Goal: Complete application form

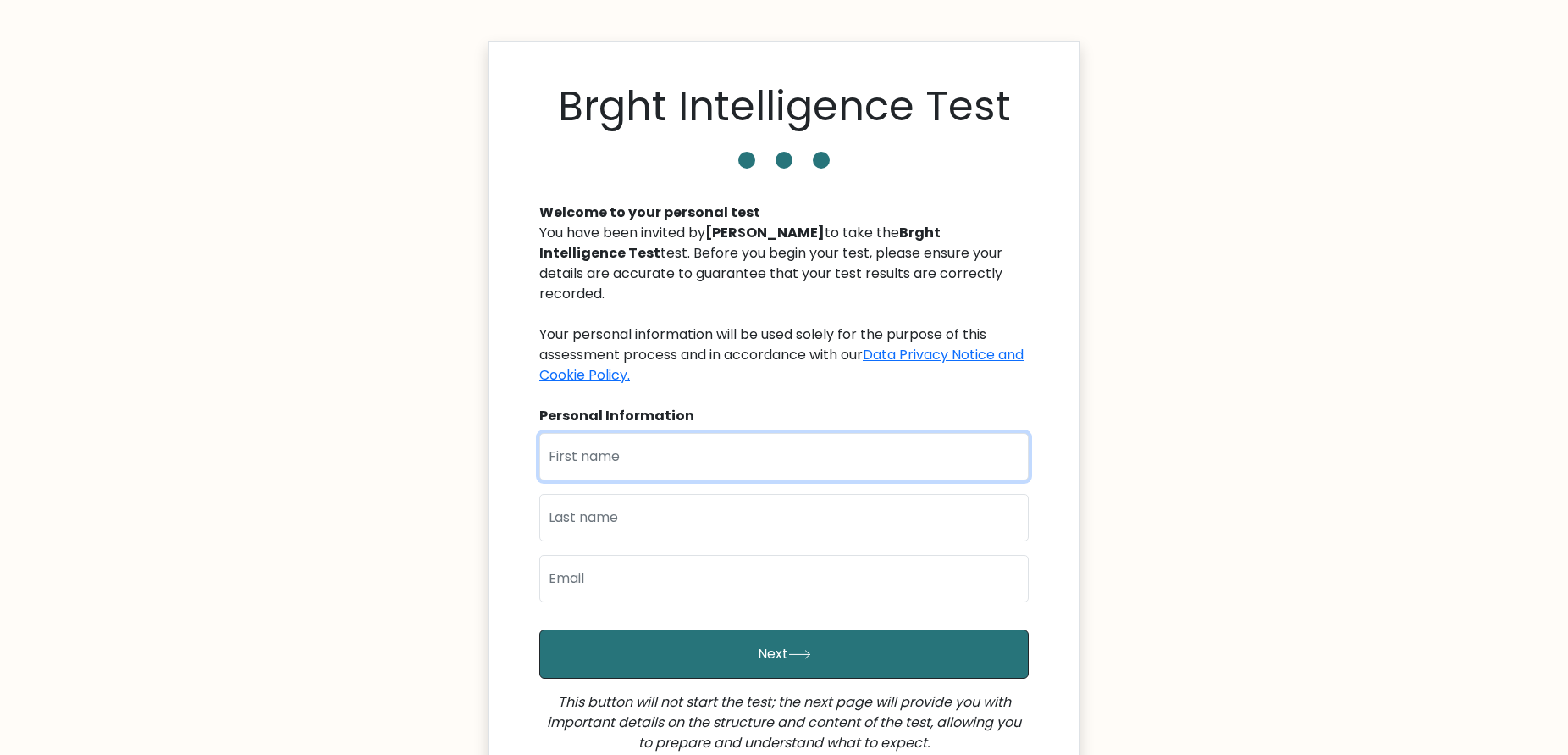
click at [603, 440] on input "text" at bounding box center [784, 457] width 490 height 47
type input "[PERSON_NAME]"
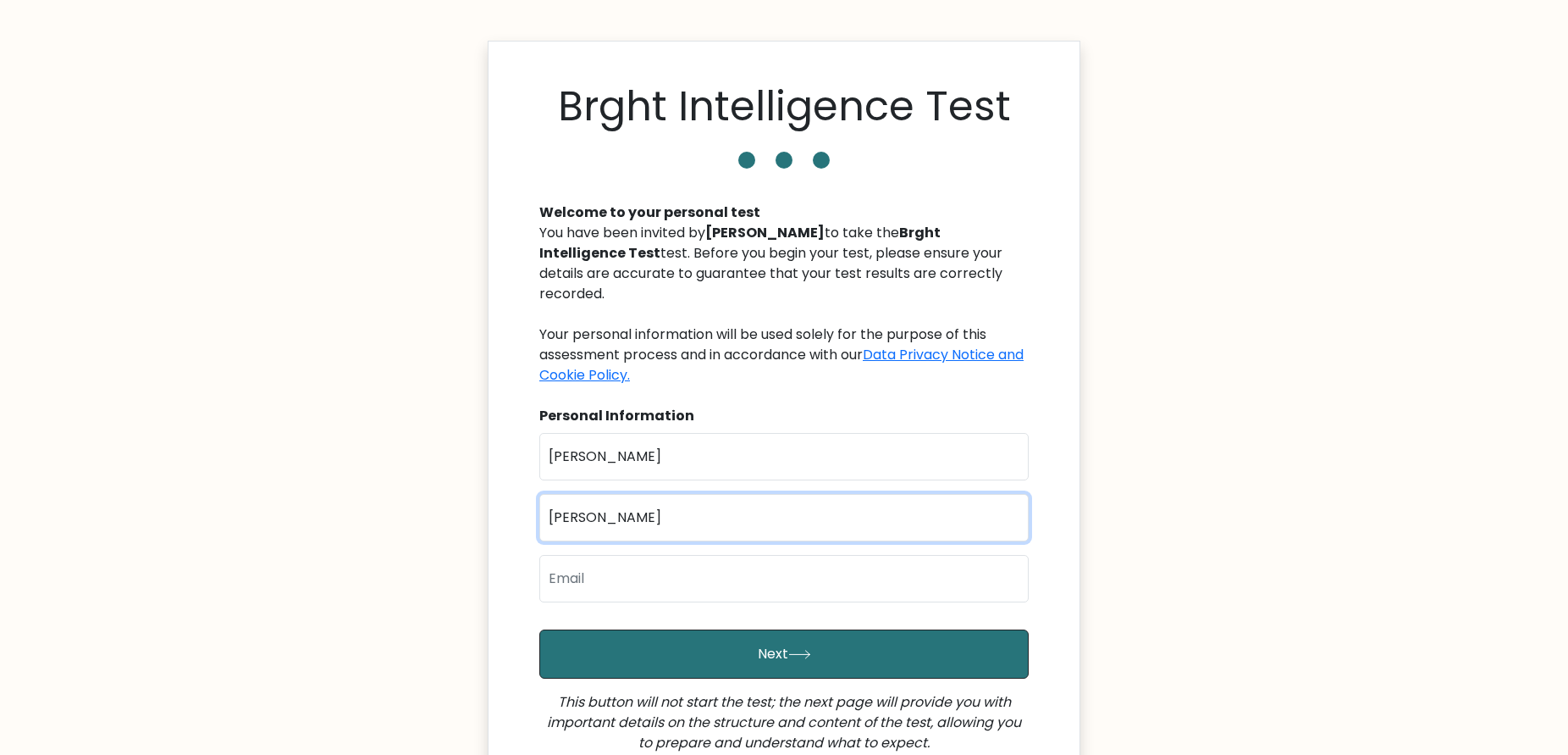
type input "Krukowski"
type input "marcin.krukowski95@gmail.com"
click at [540, 629] on button "Next" at bounding box center [784, 654] width 490 height 49
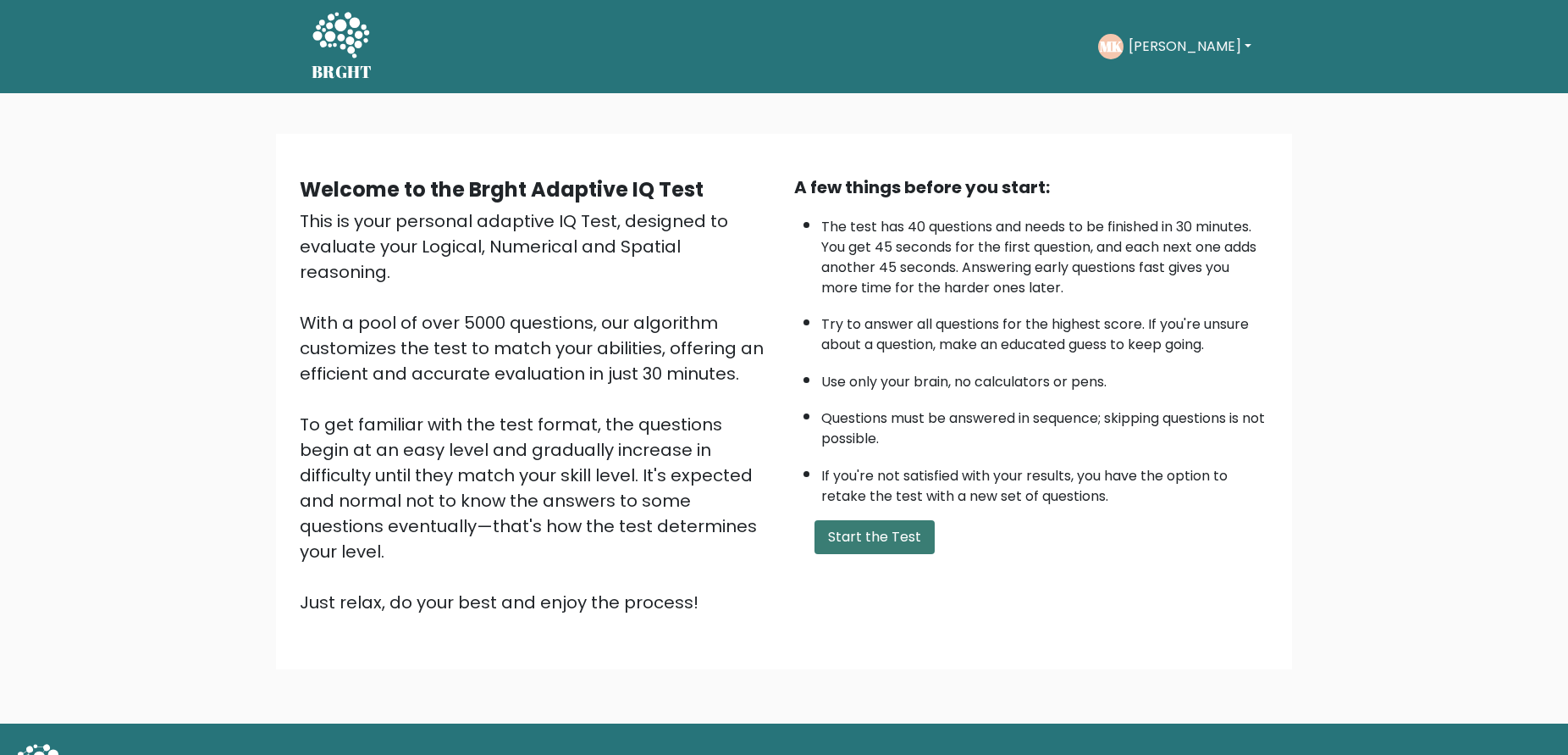
click at [850, 539] on button "Start the Test" at bounding box center [874, 537] width 120 height 34
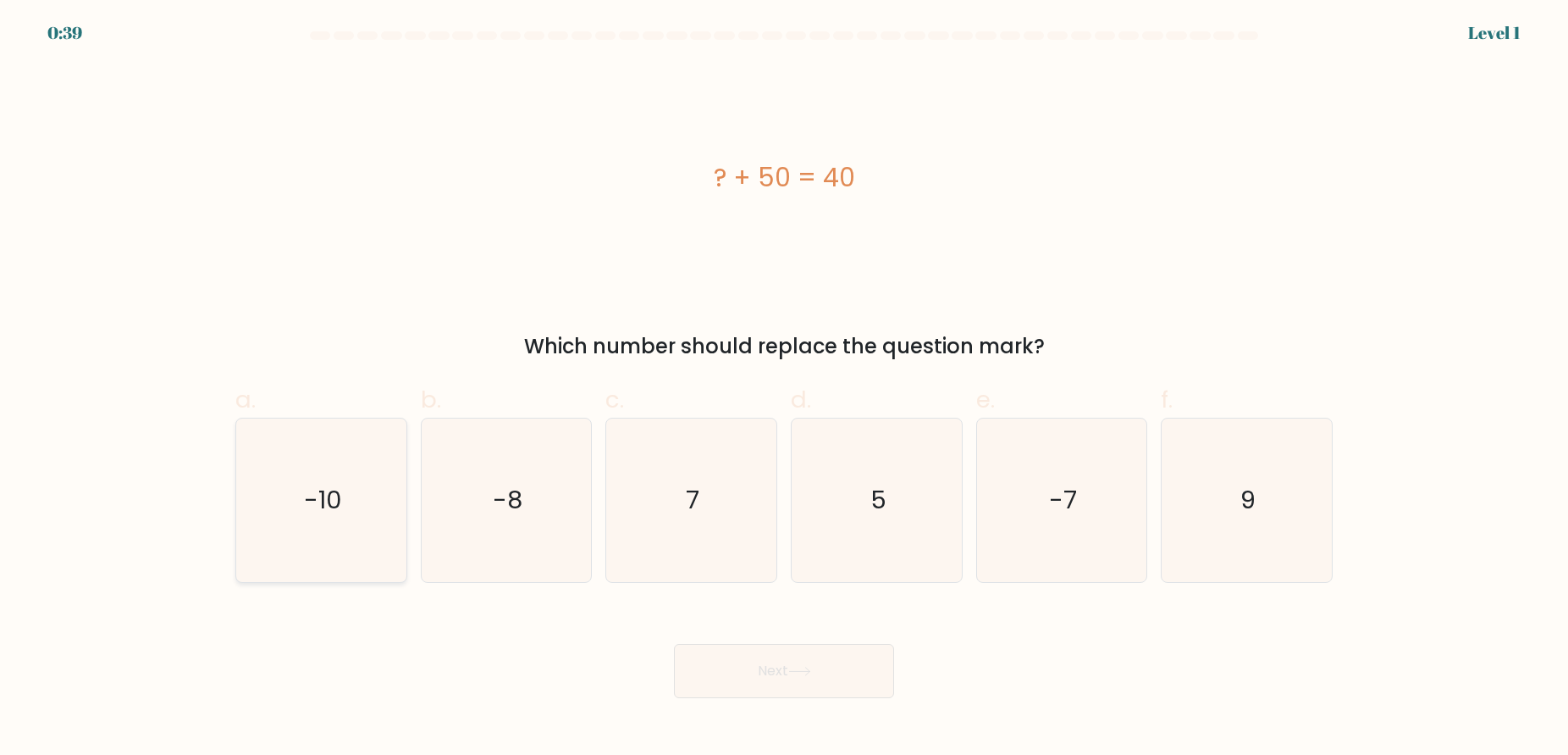
click at [322, 512] on text "-10" at bounding box center [323, 500] width 38 height 34
click at [784, 388] on input "a. -10" at bounding box center [784, 384] width 1 height 11
radio input "true"
click at [726, 664] on button "Next" at bounding box center [784, 671] width 220 height 54
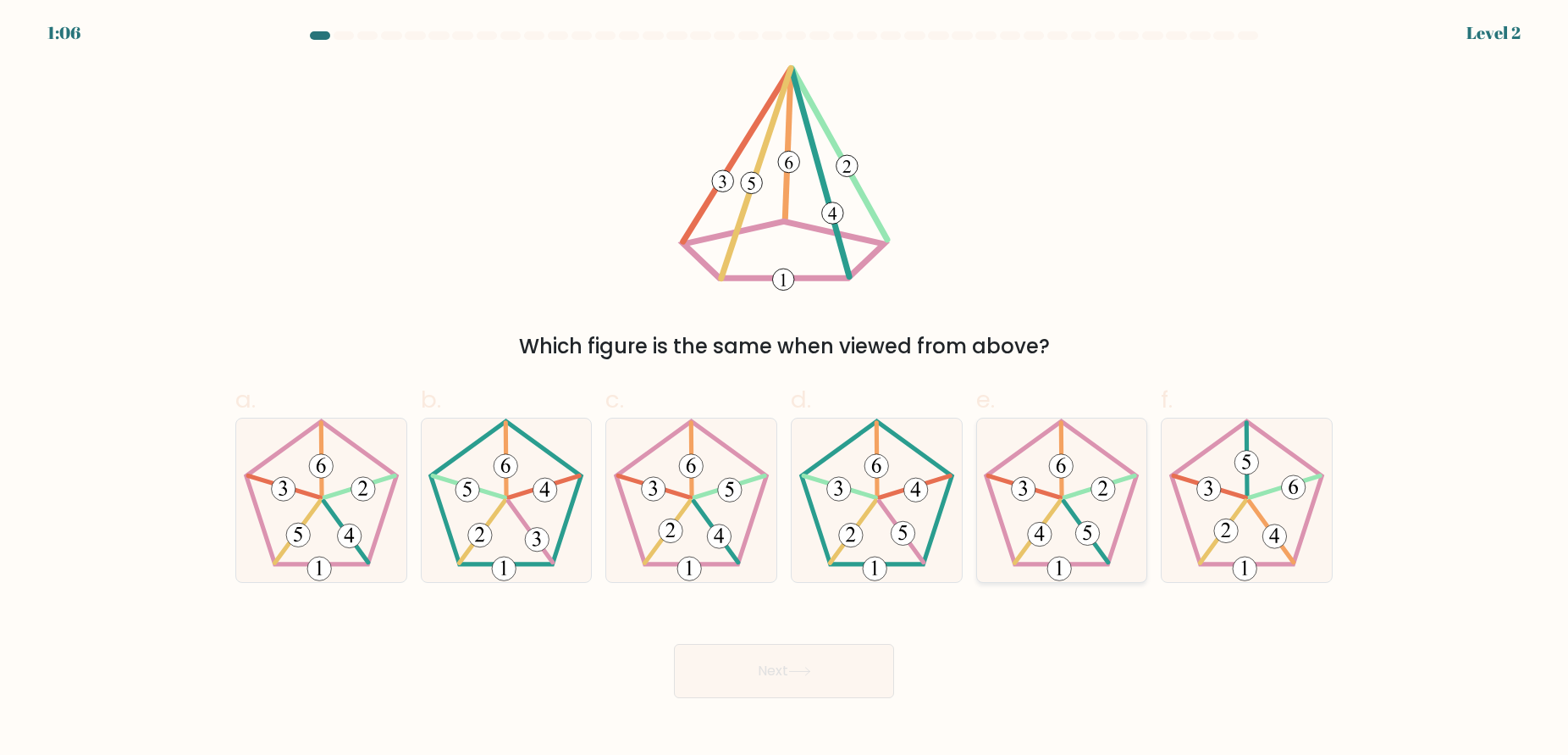
click at [1057, 498] on icon at bounding box center [1061, 500] width 164 height 164
click at [785, 388] on input "e." at bounding box center [784, 384] width 1 height 11
radio input "true"
click at [811, 646] on button "Next" at bounding box center [784, 671] width 220 height 54
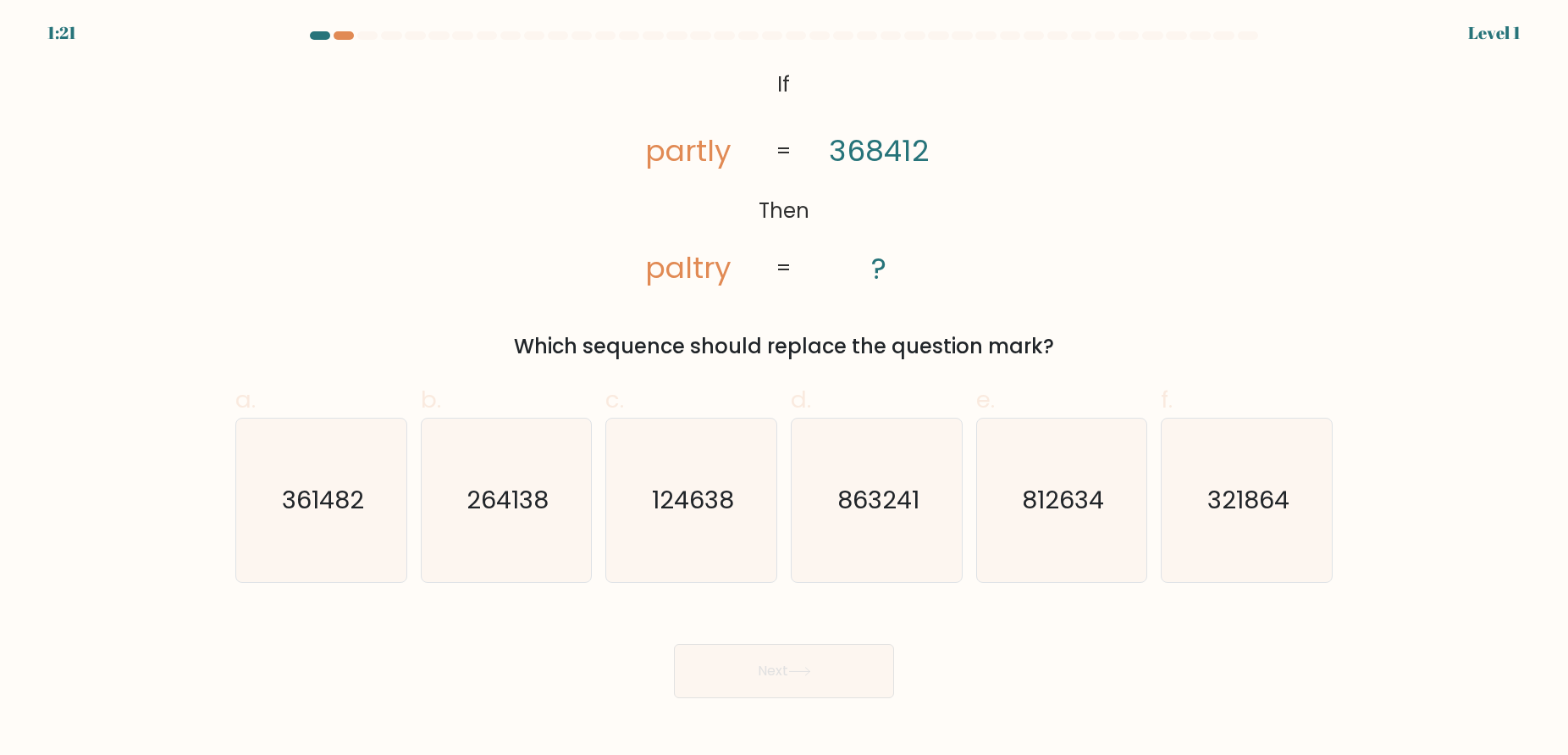
click at [741, 202] on icon "@import url('https://fonts.googleapis.com/css?family=Abril+Fatface:400,100,100i…" at bounding box center [784, 177] width 367 height 226
click at [722, 520] on icon "124638" at bounding box center [691, 500] width 164 height 164
click at [784, 388] on input "c. 124638" at bounding box center [784, 384] width 1 height 11
radio input "true"
click at [820, 677] on button "Next" at bounding box center [784, 671] width 220 height 54
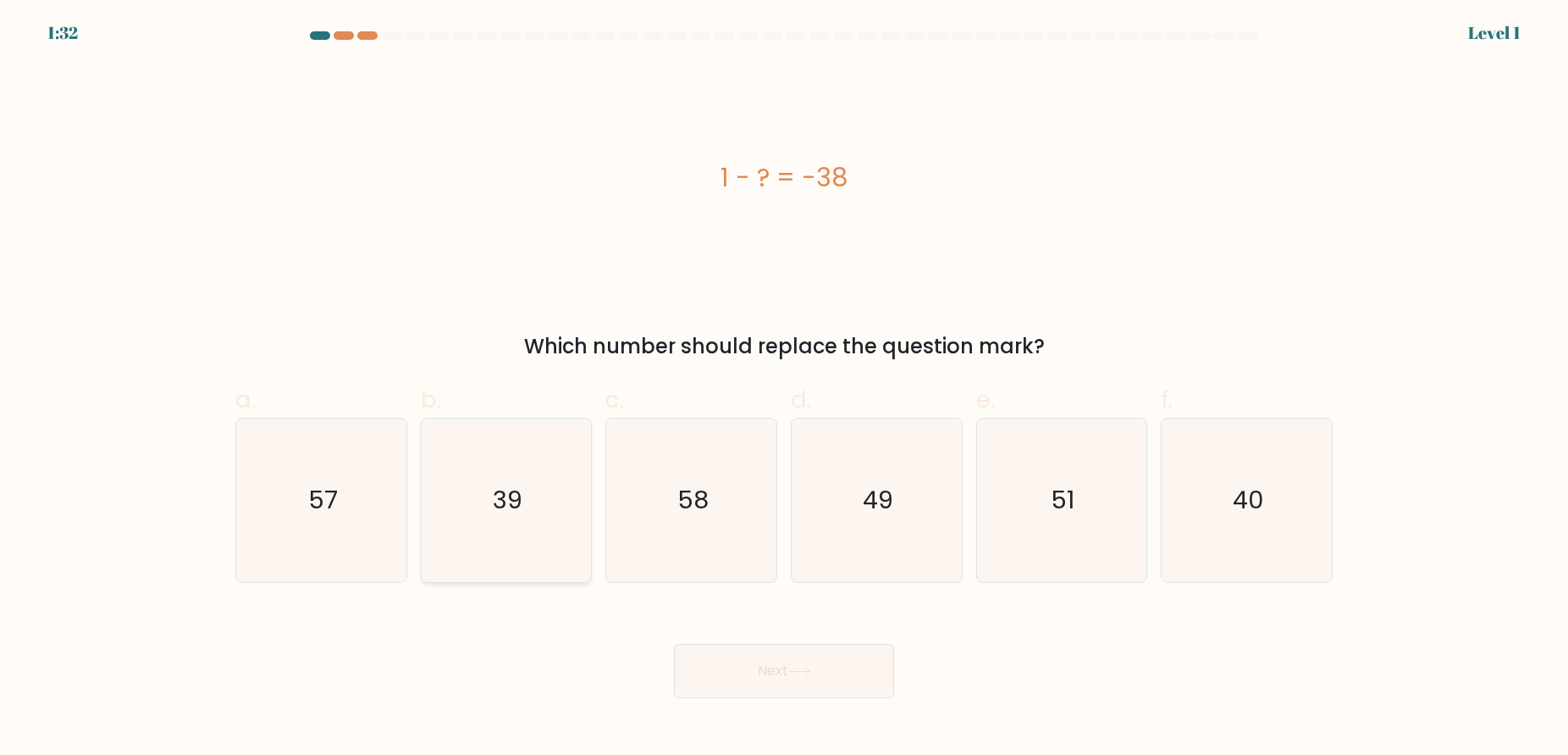
click at [557, 525] on icon "39" at bounding box center [506, 500] width 164 height 164
click at [784, 388] on input "b. 39" at bounding box center [784, 384] width 1 height 11
radio input "true"
click at [759, 685] on button "Next" at bounding box center [784, 671] width 220 height 54
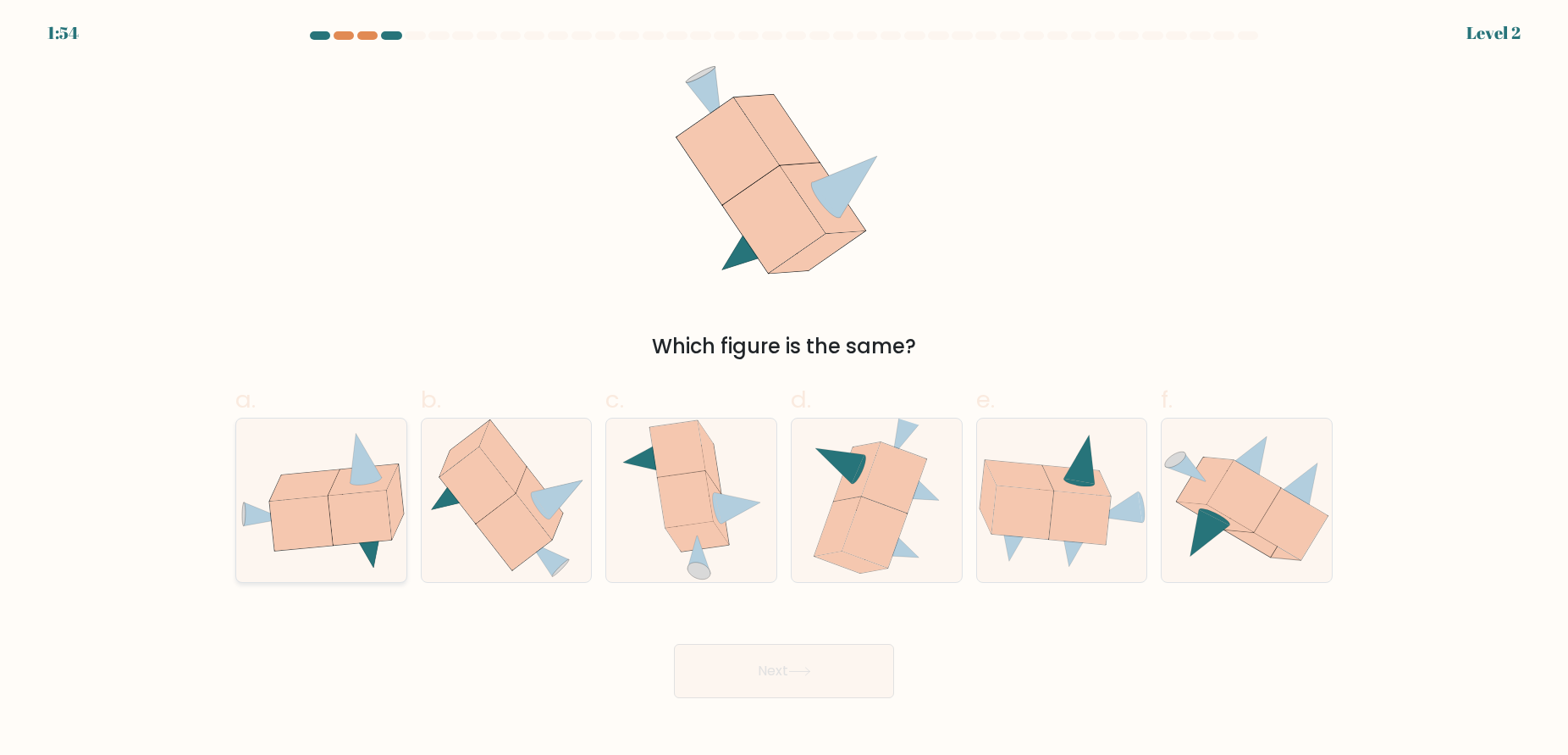
click at [362, 527] on icon at bounding box center [359, 517] width 62 height 54
click at [784, 388] on input "a." at bounding box center [784, 384] width 1 height 11
radio input "true"
click at [780, 665] on button "Next" at bounding box center [784, 671] width 220 height 54
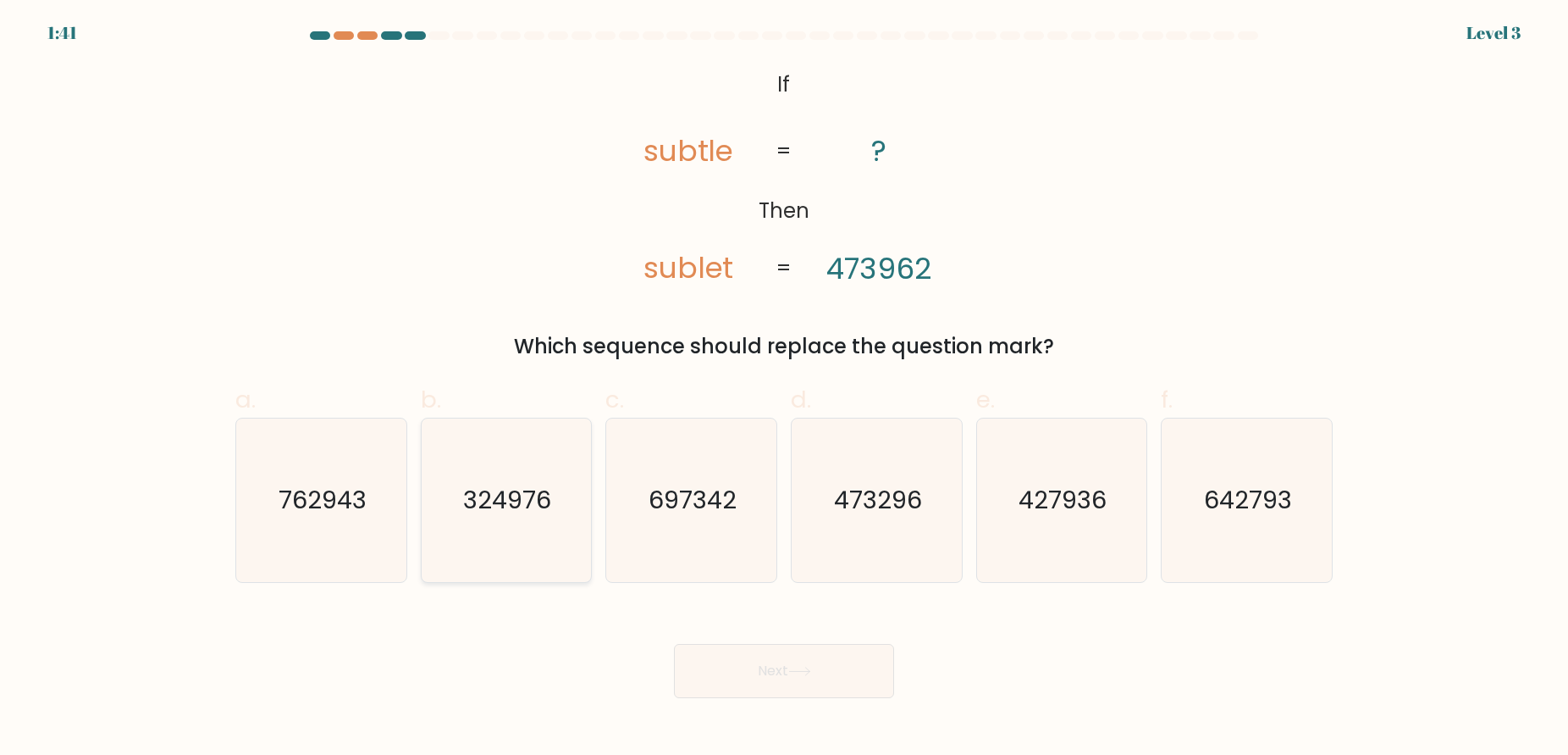
click at [545, 516] on icon "324976" at bounding box center [506, 500] width 164 height 164
click at [784, 388] on input "b. 324976" at bounding box center [784, 384] width 1 height 11
radio input "true"
click at [790, 676] on button "Next" at bounding box center [784, 671] width 220 height 54
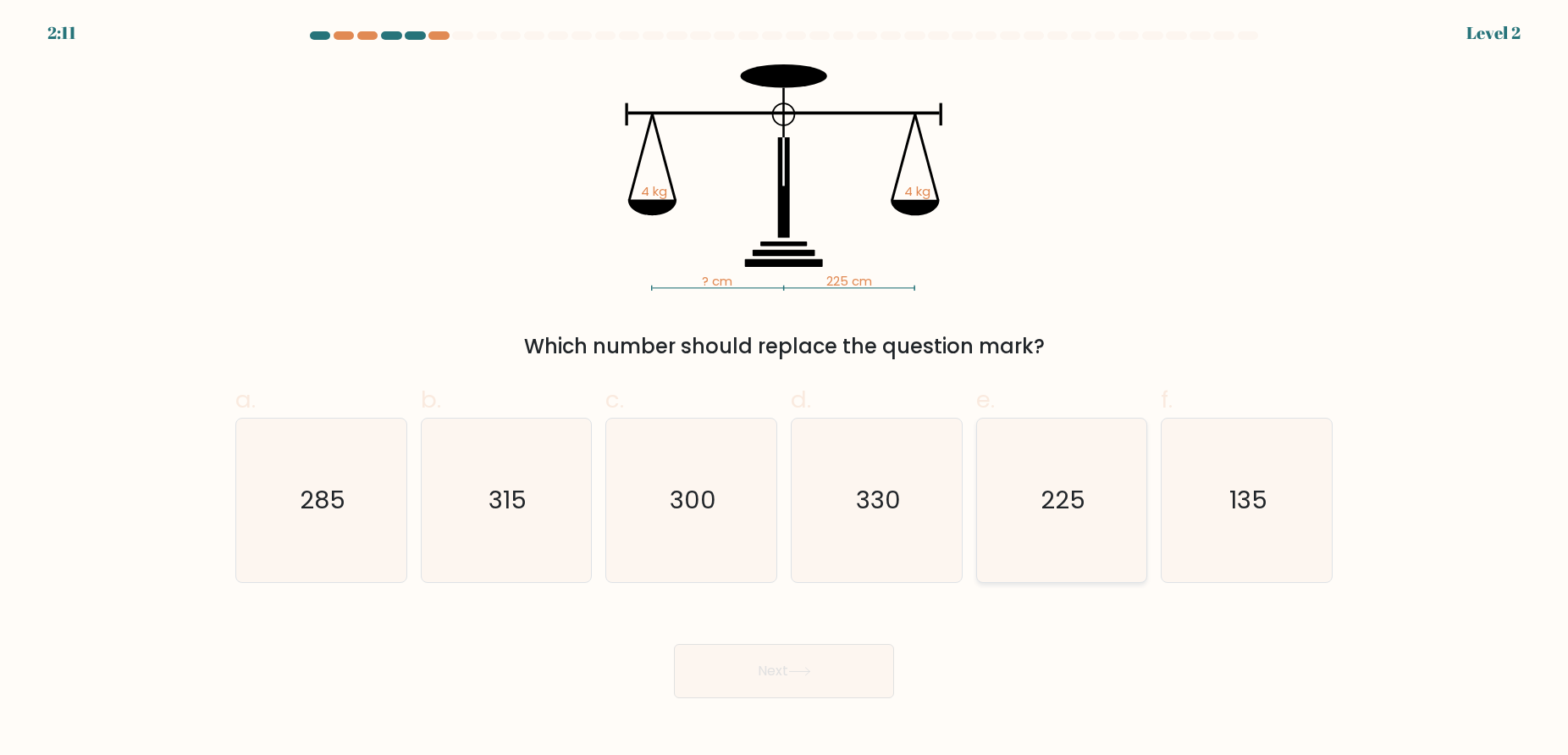
click at [1073, 506] on text "225" at bounding box center [1062, 500] width 45 height 34
click at [785, 388] on input "e. 225" at bounding box center [784, 384] width 1 height 11
radio input "true"
click at [836, 683] on button "Next" at bounding box center [784, 671] width 220 height 54
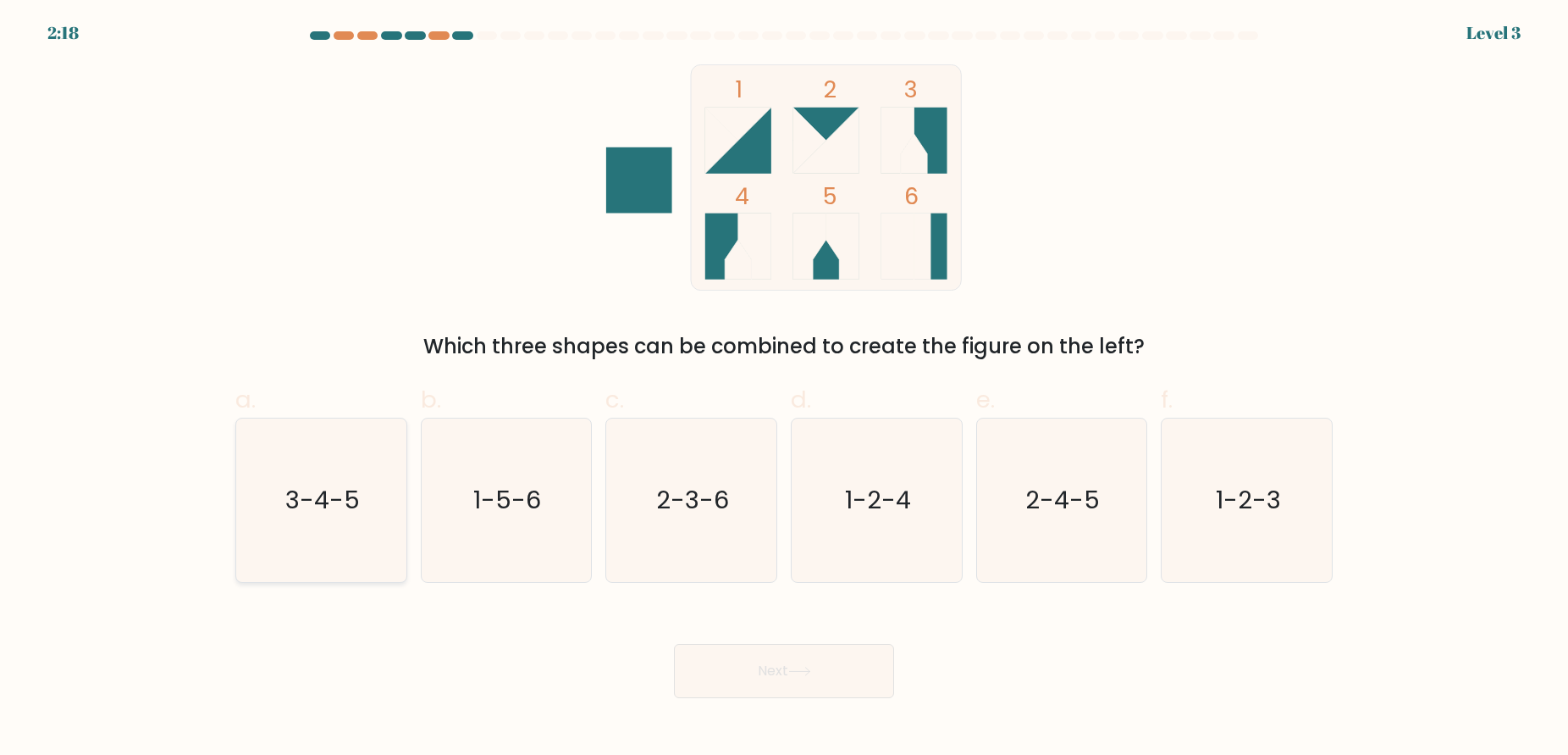
click at [334, 515] on text "3-4-5" at bounding box center [322, 500] width 75 height 34
click at [784, 388] on input "a. 3-4-5" at bounding box center [784, 384] width 1 height 11
radio input "true"
click at [784, 692] on button "Next" at bounding box center [784, 671] width 220 height 54
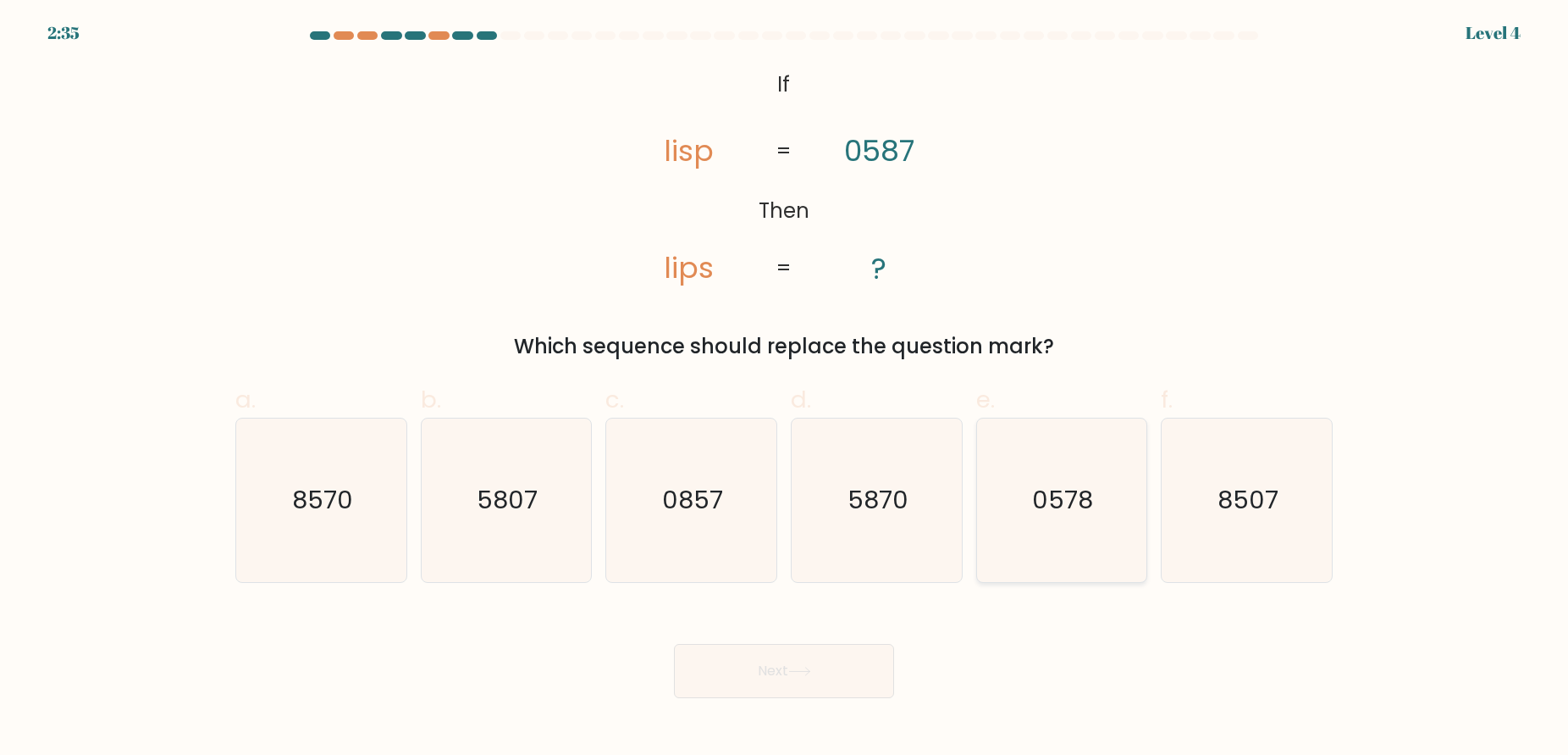
click at [1091, 495] on text "0578" at bounding box center [1063, 500] width 61 height 34
click at [785, 388] on input "e. 0578" at bounding box center [784, 384] width 1 height 11
radio input "true"
click at [841, 665] on button "Next" at bounding box center [784, 671] width 220 height 54
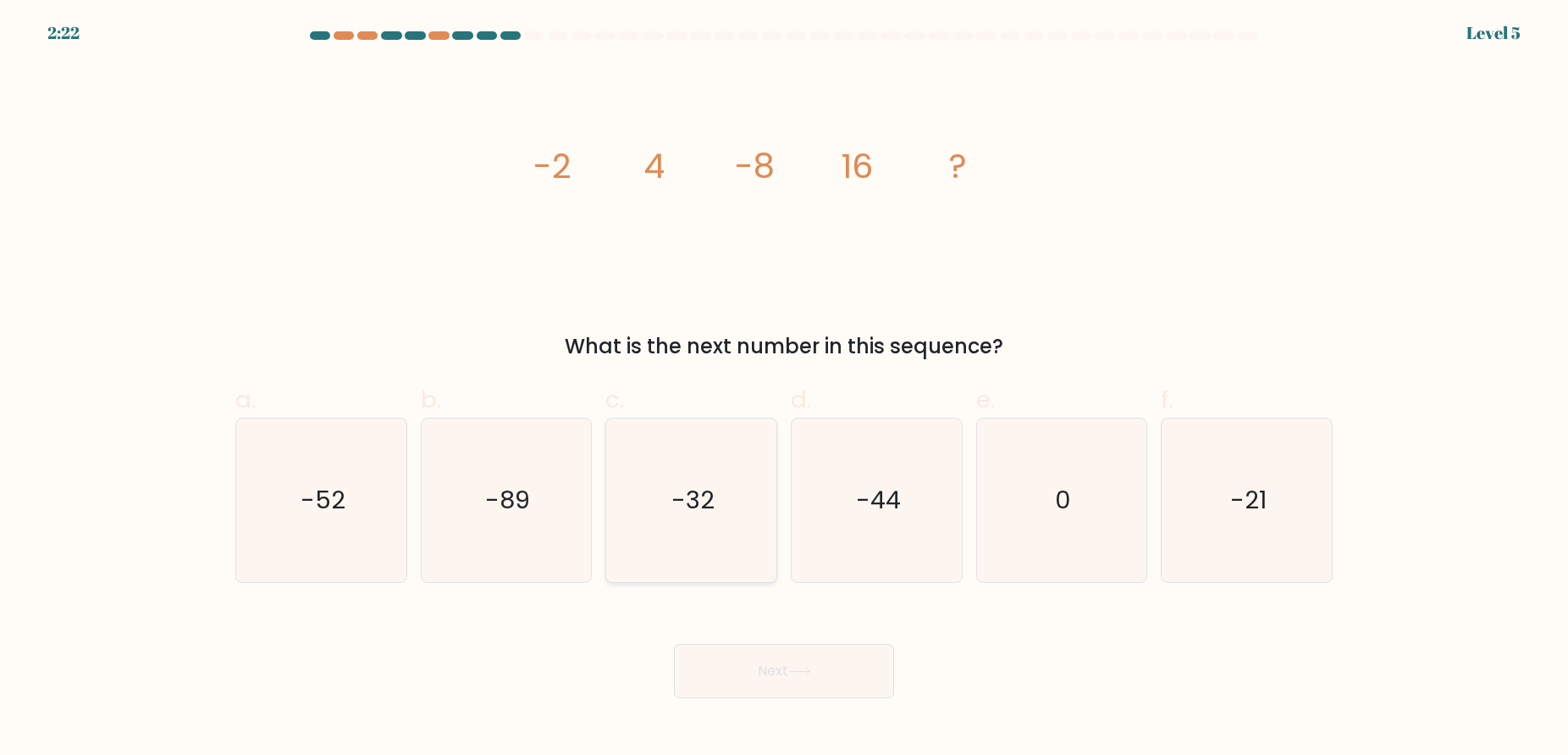
click at [704, 509] on text "-32" at bounding box center [693, 500] width 44 height 34
click at [784, 388] on input "c. -32" at bounding box center [784, 384] width 1 height 11
radio input "true"
click at [776, 671] on button "Next" at bounding box center [784, 671] width 220 height 54
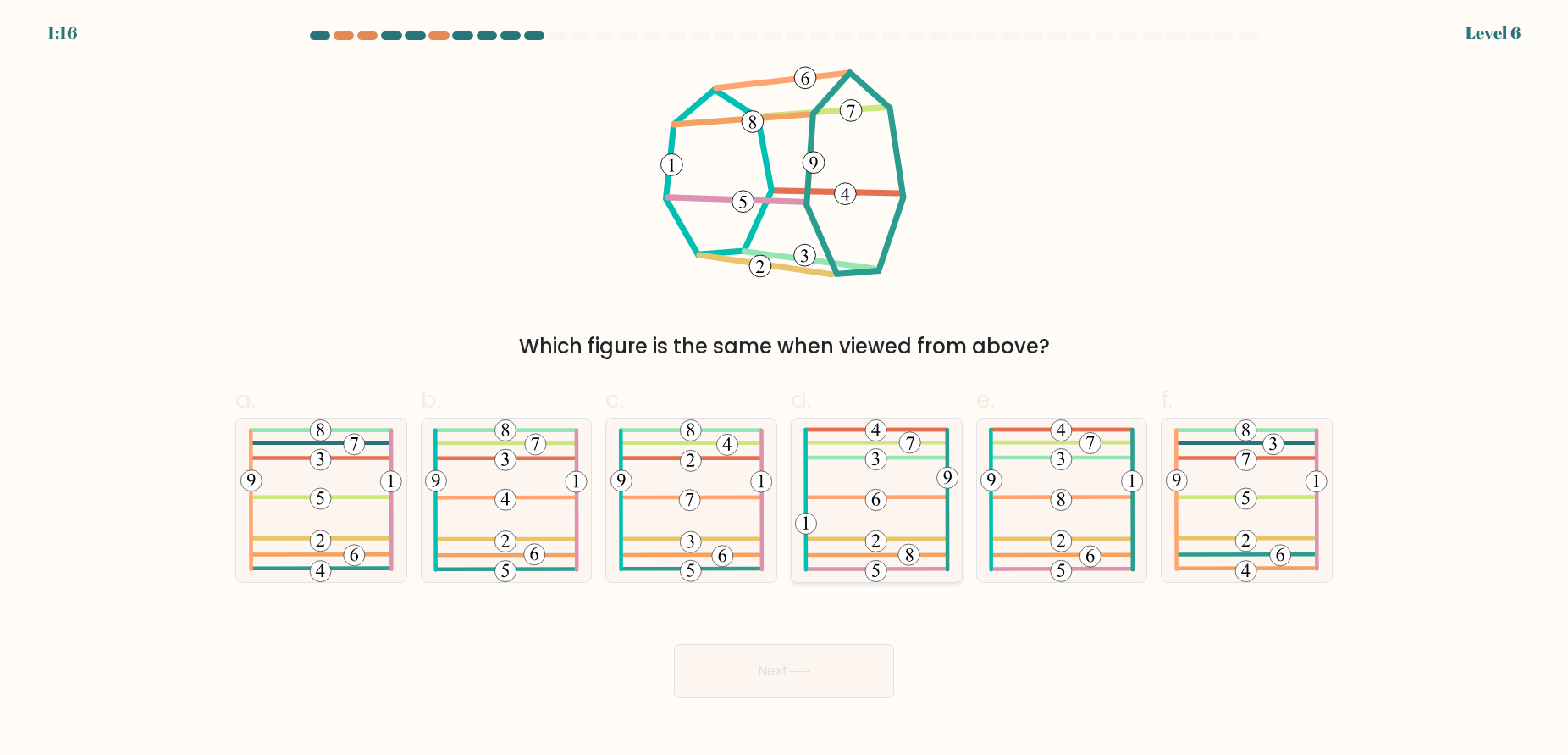
click at [891, 485] on icon at bounding box center [877, 500] width 164 height 164
click at [785, 388] on input "d." at bounding box center [784, 384] width 1 height 11
radio input "true"
click at [793, 661] on button "Next" at bounding box center [784, 671] width 220 height 54
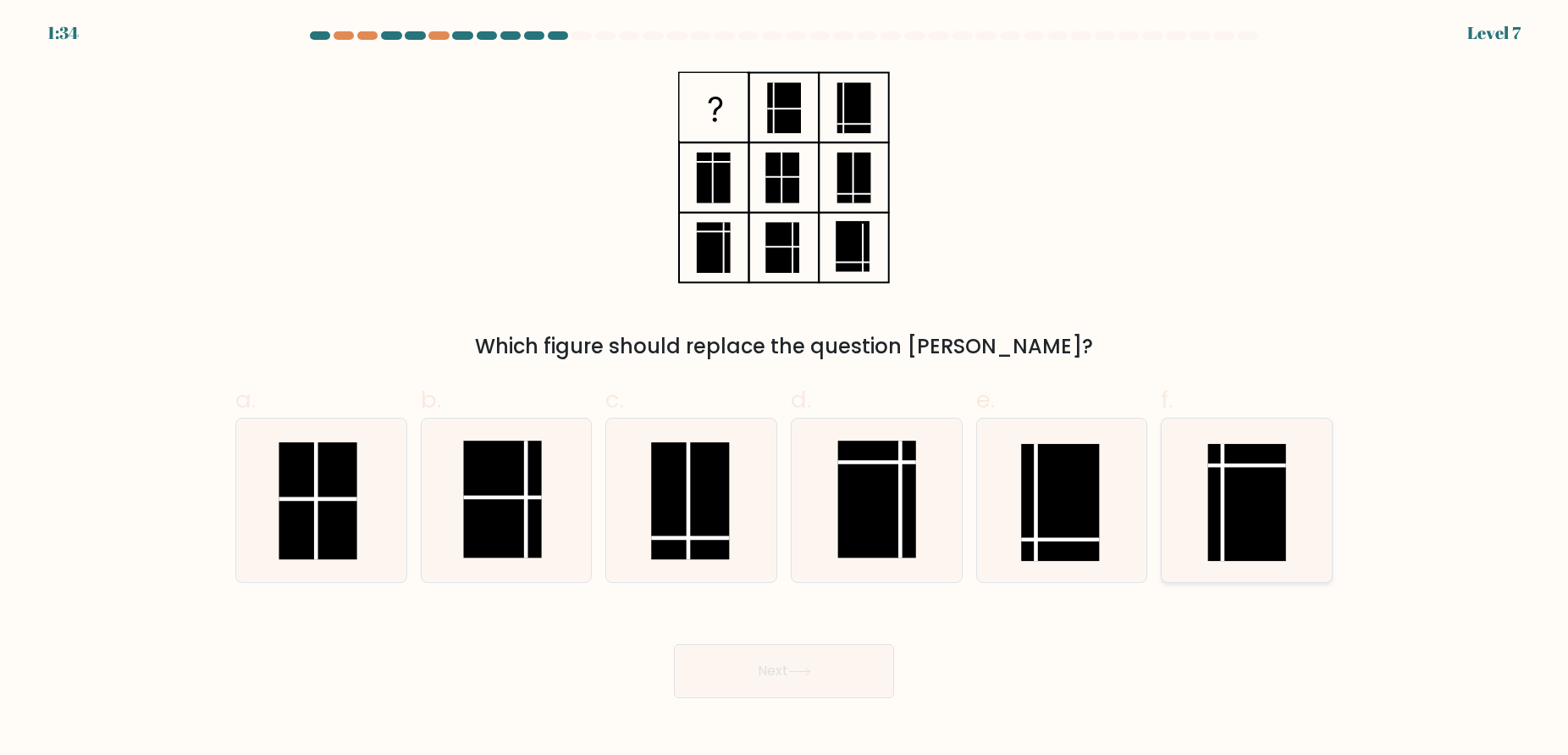
click at [1260, 494] on rect at bounding box center [1247, 502] width 78 height 117
click at [785, 388] on input "f." at bounding box center [784, 384] width 1 height 11
radio input "true"
click at [835, 660] on button "Next" at bounding box center [784, 671] width 220 height 54
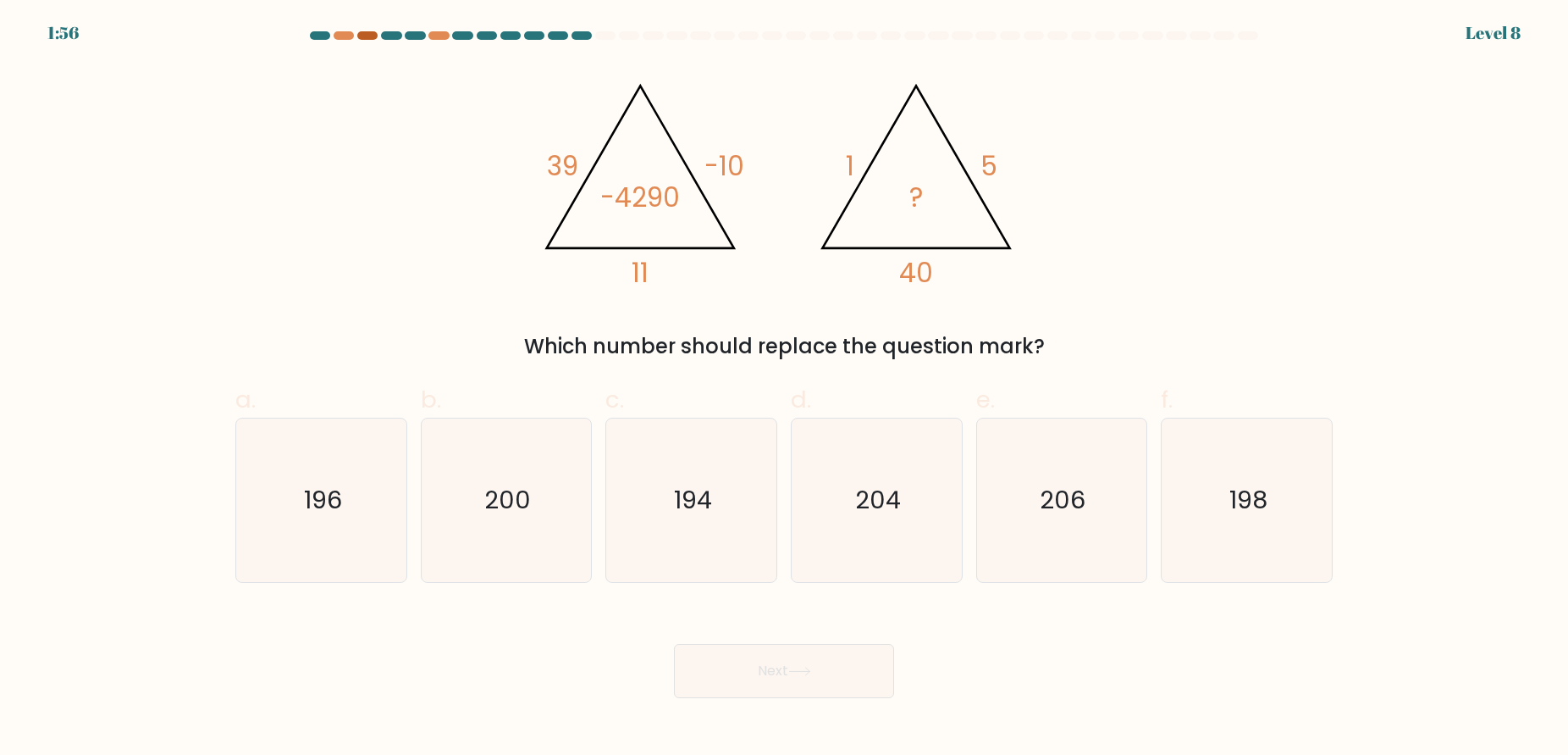
click at [372, 36] on div at bounding box center [366, 35] width 20 height 9
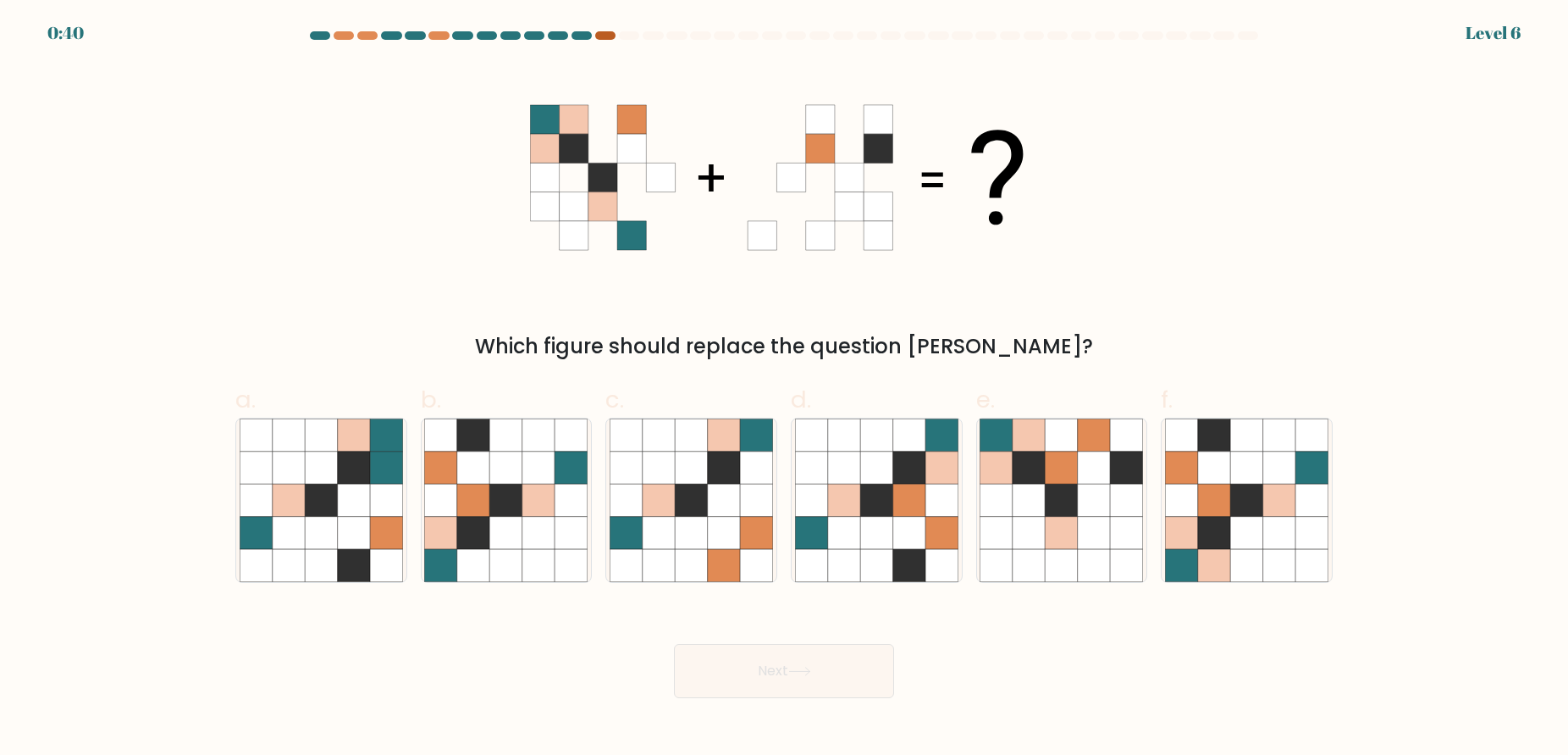
click at [598, 32] on div at bounding box center [605, 35] width 20 height 9
click at [860, 512] on icon at bounding box center [876, 500] width 32 height 32
click at [785, 388] on input "d." at bounding box center [784, 384] width 1 height 11
radio input "true"
click at [827, 665] on button "Next" at bounding box center [784, 671] width 220 height 54
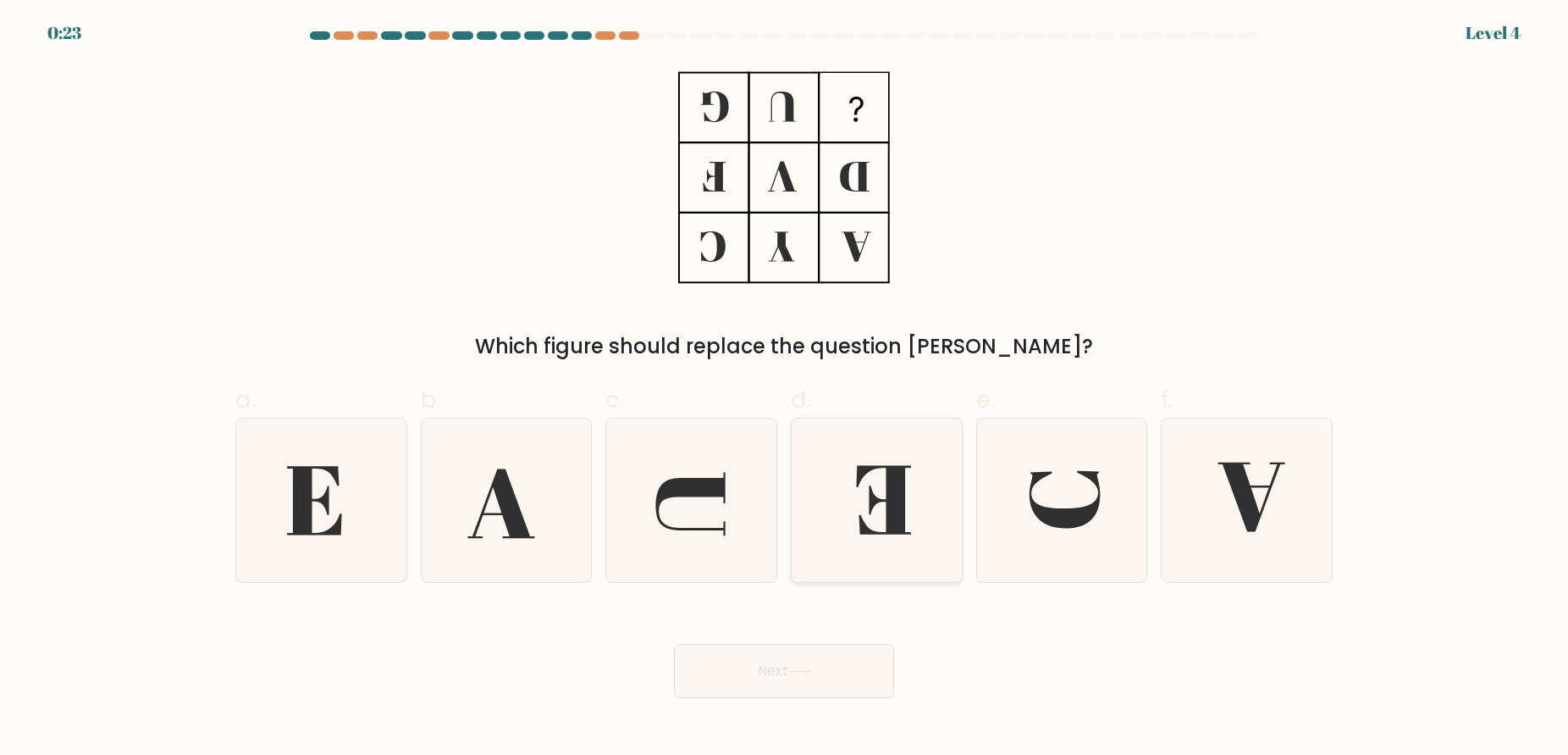
click at [876, 515] on icon at bounding box center [877, 500] width 164 height 164
click at [785, 388] on input "d." at bounding box center [784, 384] width 1 height 11
radio input "true"
click at [807, 712] on body "0:22 Level 4" at bounding box center [784, 377] width 1568 height 755
click at [807, 686] on button "Next" at bounding box center [784, 671] width 220 height 54
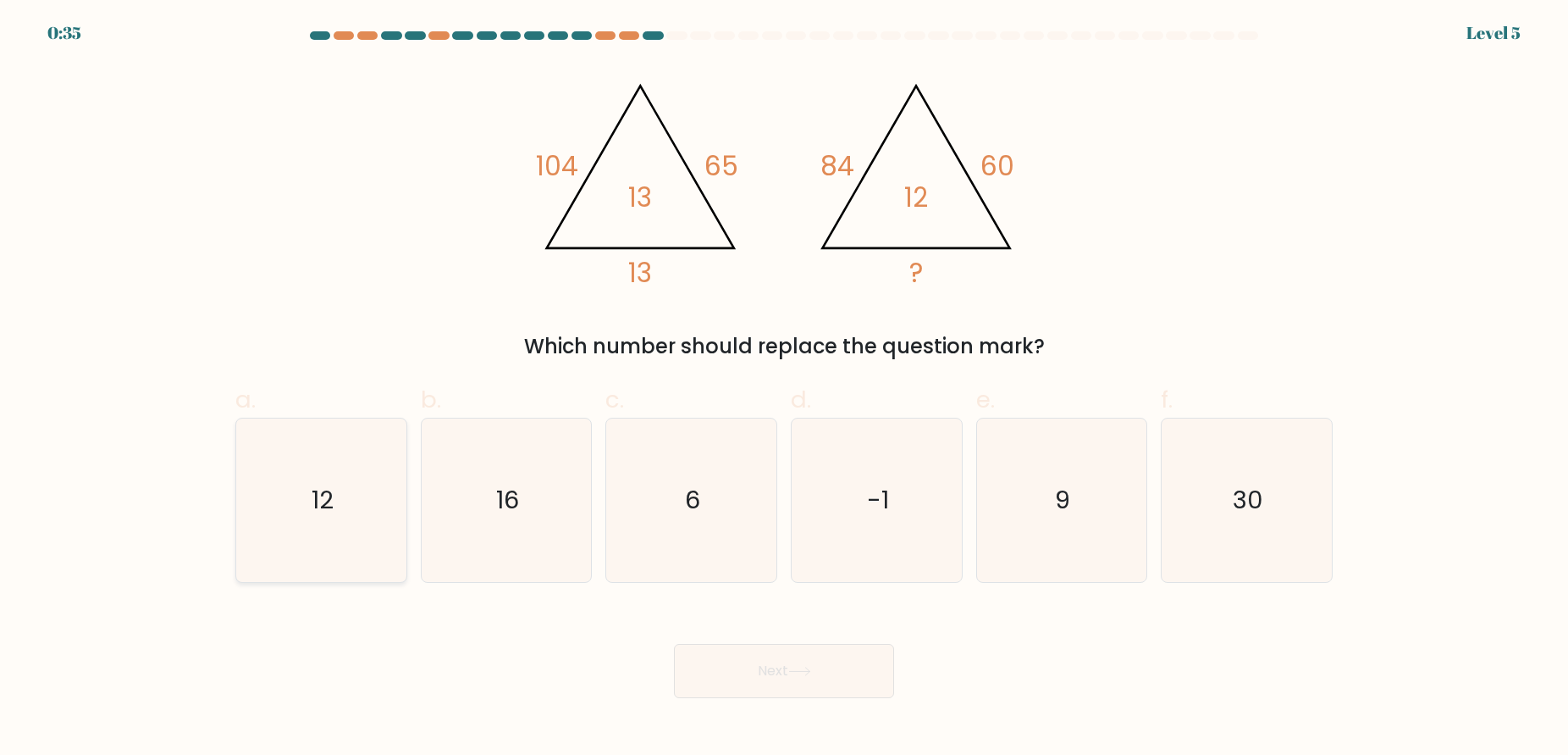
click at [335, 479] on icon "12" at bounding box center [321, 500] width 164 height 164
click at [784, 388] on input "a. 12" at bounding box center [784, 384] width 1 height 11
radio input "true"
click at [747, 691] on button "Next" at bounding box center [784, 671] width 220 height 54
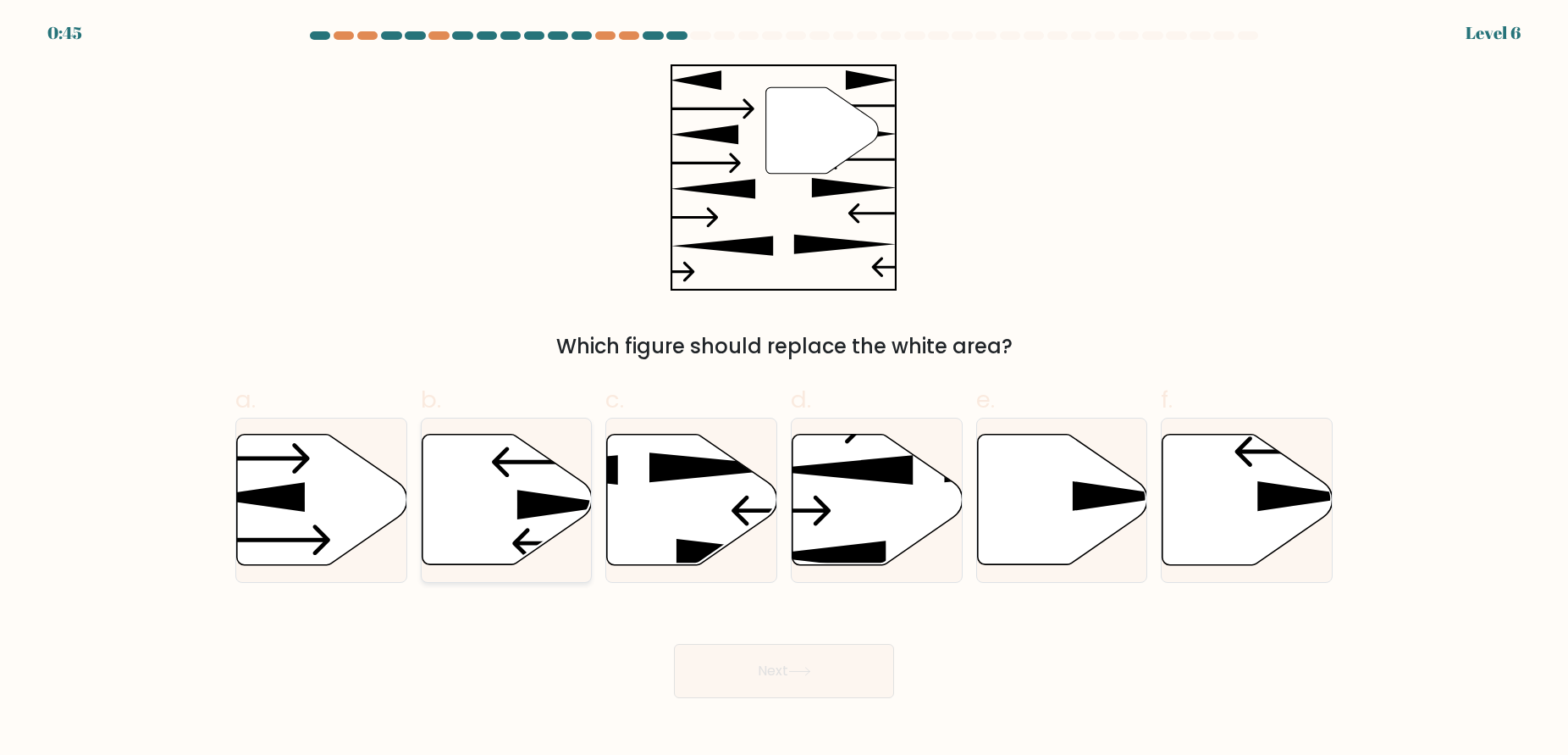
click at [490, 492] on icon at bounding box center [507, 499] width 170 height 131
click at [784, 388] on input "b." at bounding box center [784, 384] width 1 height 11
radio input "true"
click at [780, 676] on button "Next" at bounding box center [784, 671] width 220 height 54
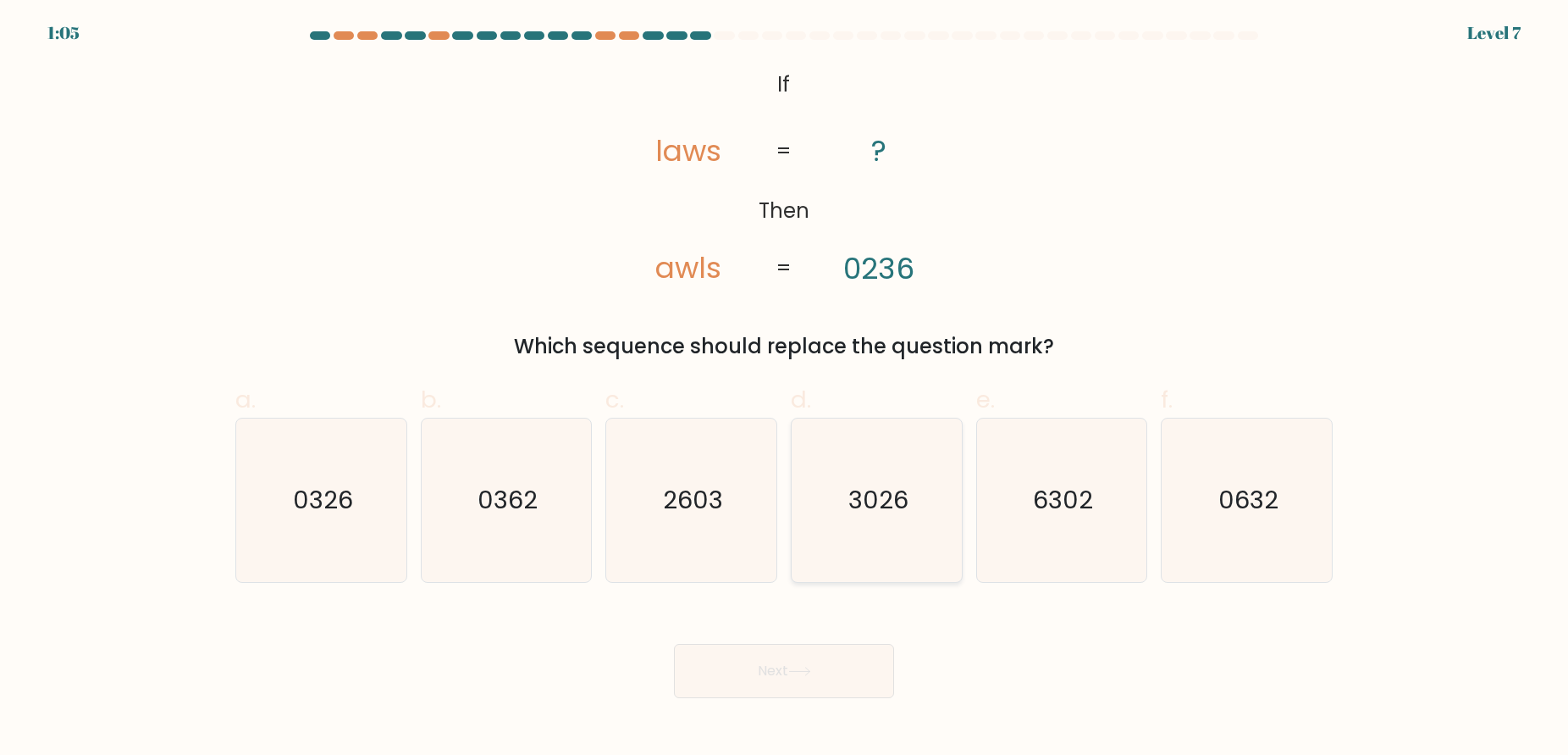
click at [924, 524] on icon "3026" at bounding box center [877, 500] width 164 height 164
click at [785, 388] on input "d. 3026" at bounding box center [784, 384] width 1 height 11
radio input "true"
click at [830, 655] on button "Next" at bounding box center [784, 671] width 220 height 54
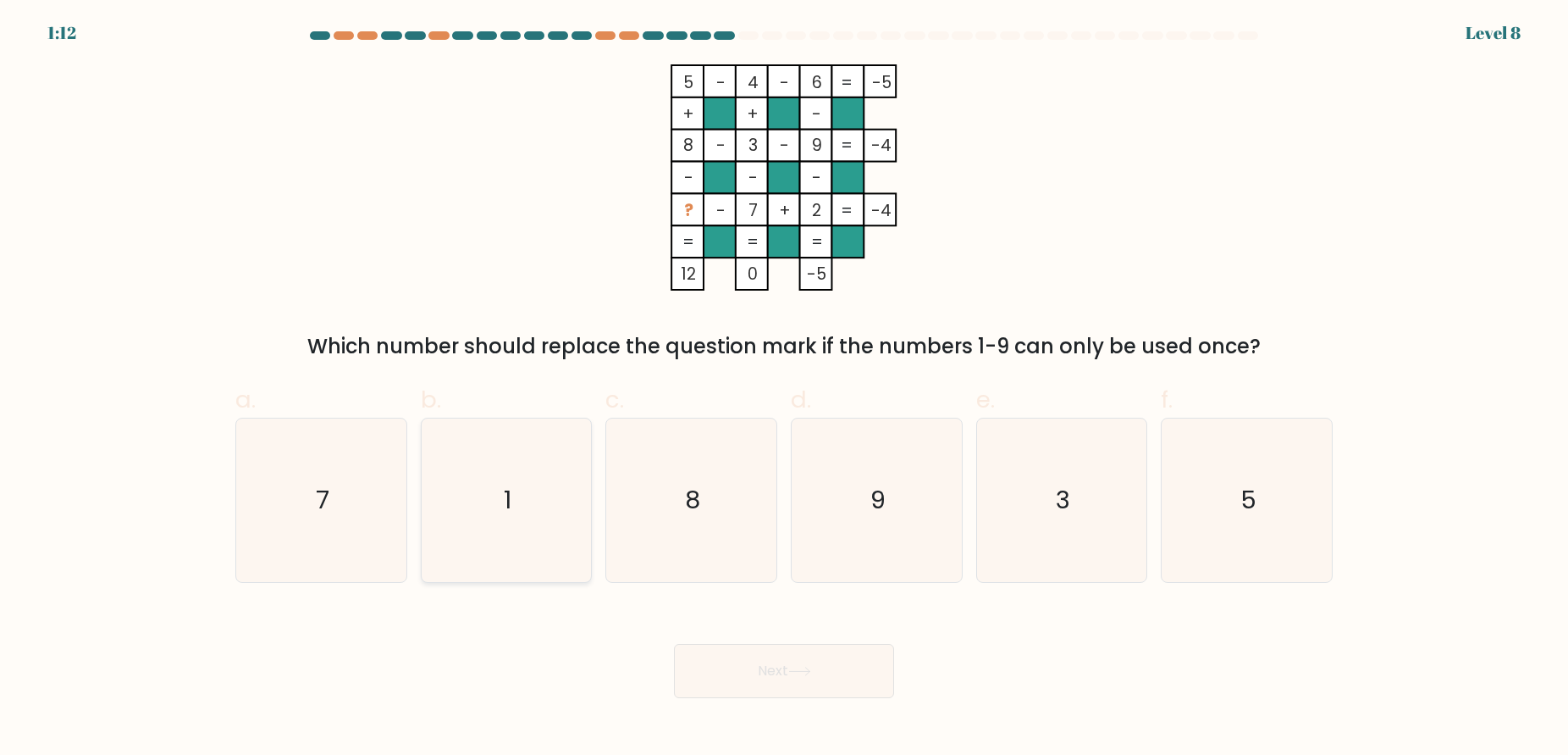
click at [475, 502] on icon "1" at bounding box center [506, 500] width 164 height 164
click at [784, 388] on input "b. 1" at bounding box center [784, 384] width 1 height 11
radio input "true"
click at [770, 663] on button "Next" at bounding box center [784, 671] width 220 height 54
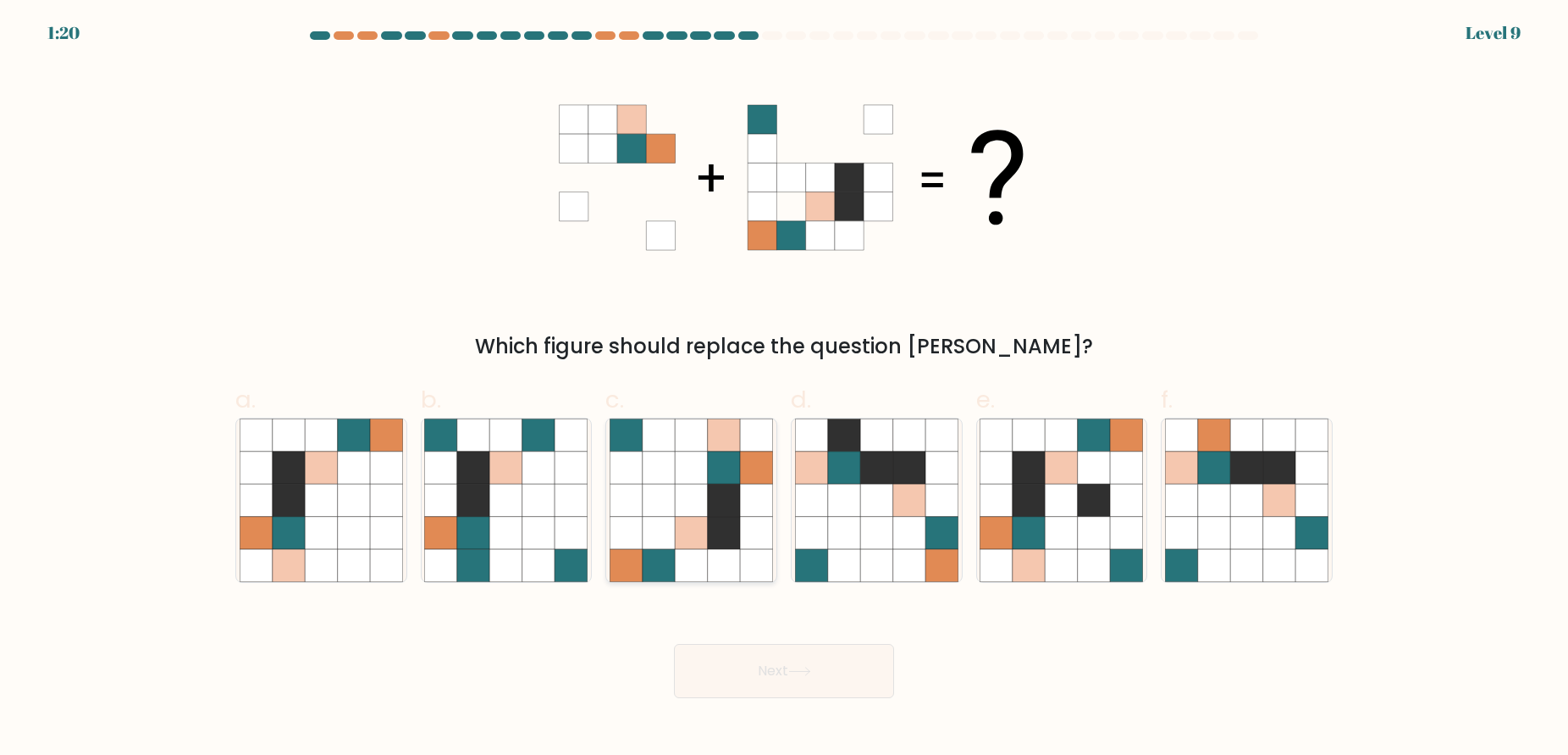
click at [656, 527] on icon at bounding box center [659, 532] width 32 height 32
click at [784, 388] on input "c." at bounding box center [784, 384] width 1 height 11
radio input "true"
click at [783, 699] on body "1:19 Level 9" at bounding box center [784, 377] width 1568 height 755
click at [785, 683] on button "Next" at bounding box center [784, 671] width 220 height 54
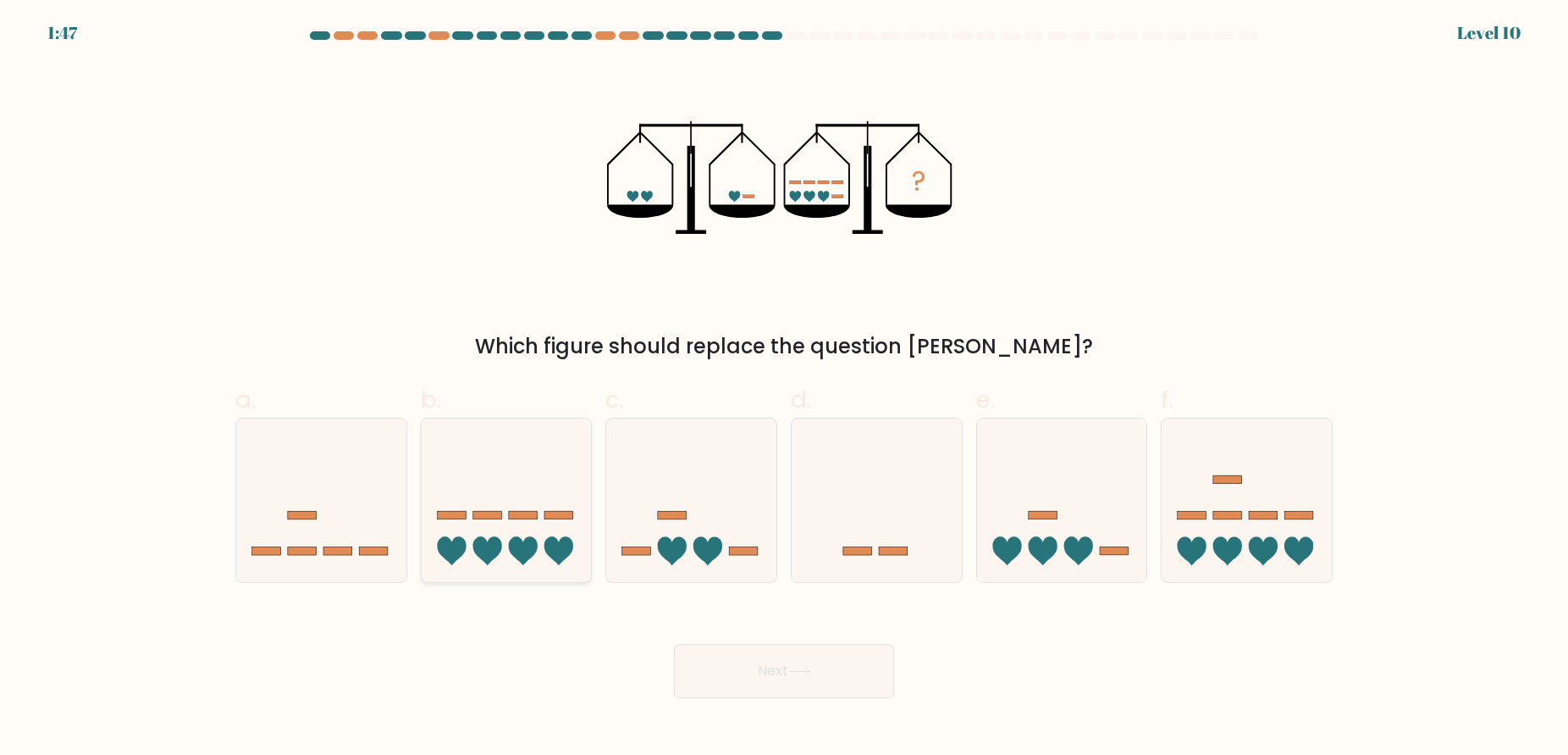
click at [495, 505] on icon at bounding box center [507, 499] width 170 height 140
click at [784, 388] on input "b." at bounding box center [784, 384] width 1 height 11
radio input "true"
click at [804, 670] on icon at bounding box center [799, 672] width 23 height 9
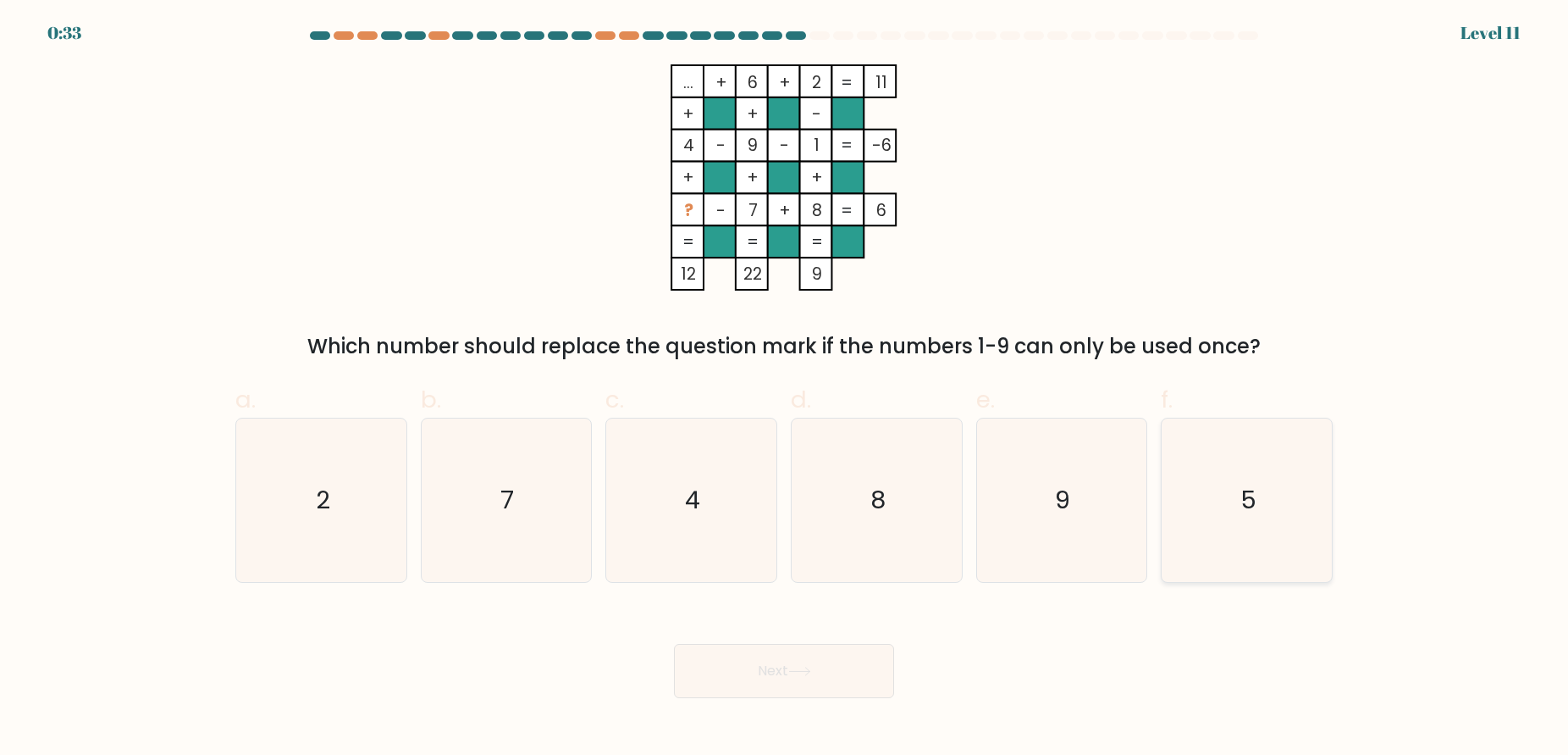
click at [1262, 492] on icon "5" at bounding box center [1246, 500] width 164 height 164
click at [785, 388] on input "f. 5" at bounding box center [784, 384] width 1 height 11
radio input "true"
click at [825, 656] on button "Next" at bounding box center [784, 671] width 220 height 54
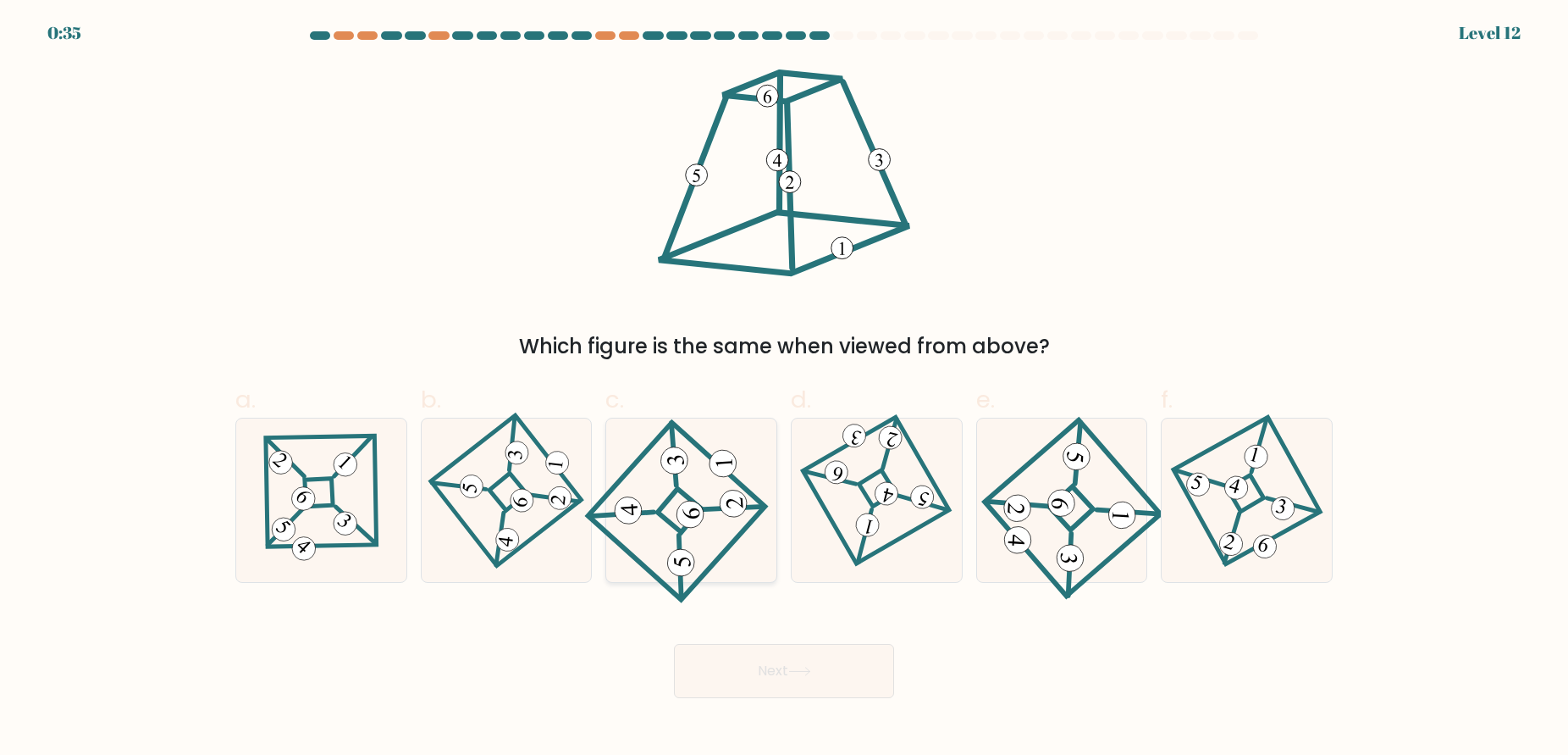
click at [684, 480] on icon at bounding box center [691, 500] width 151 height 131
click at [784, 388] on input "c." at bounding box center [784, 384] width 1 height 11
radio input "true"
click at [778, 687] on button "Next" at bounding box center [784, 671] width 220 height 54
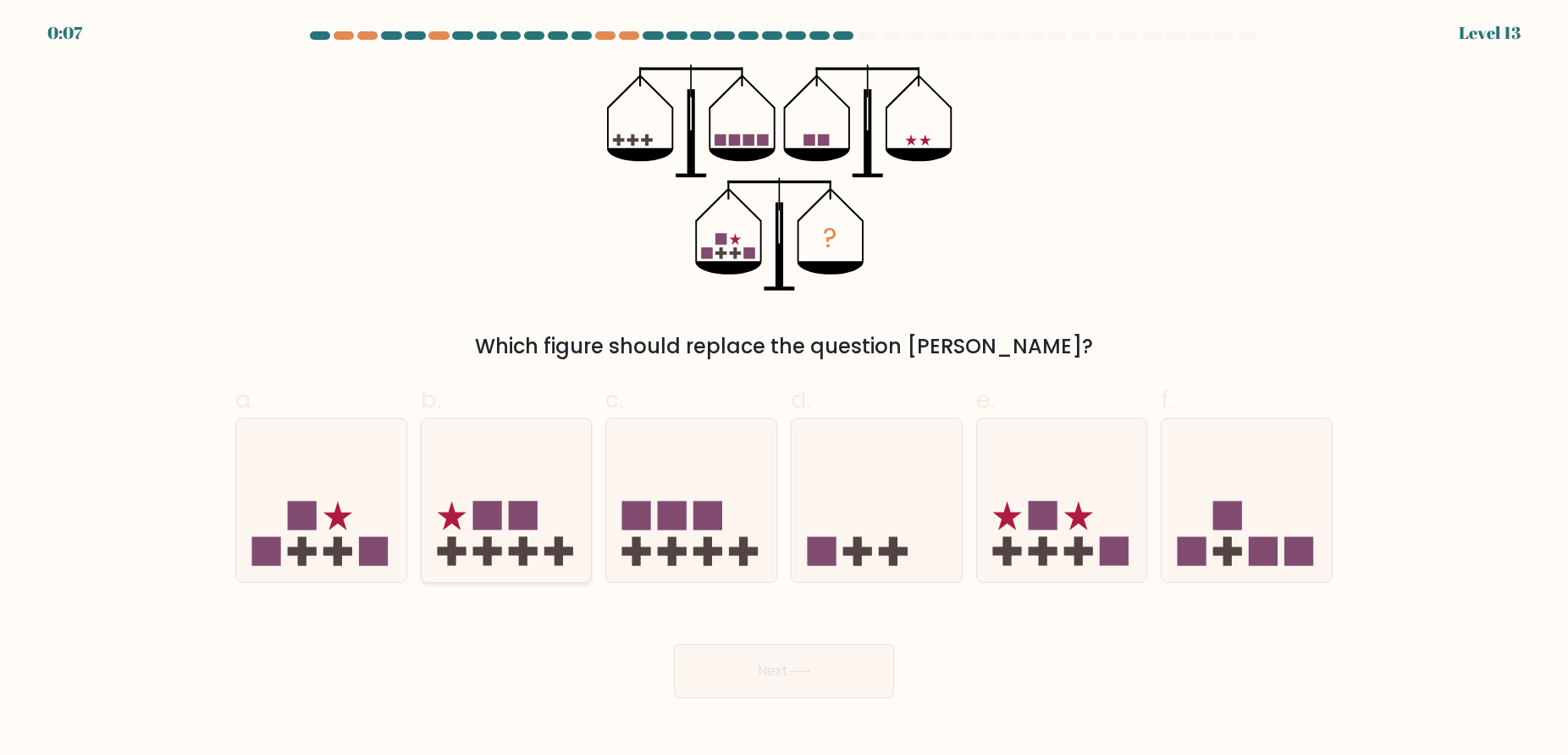
click at [524, 517] on rect at bounding box center [523, 514] width 28 height 28
click at [784, 388] on input "b." at bounding box center [784, 384] width 1 height 11
radio input "true"
click at [841, 667] on button "Next" at bounding box center [784, 671] width 220 height 54
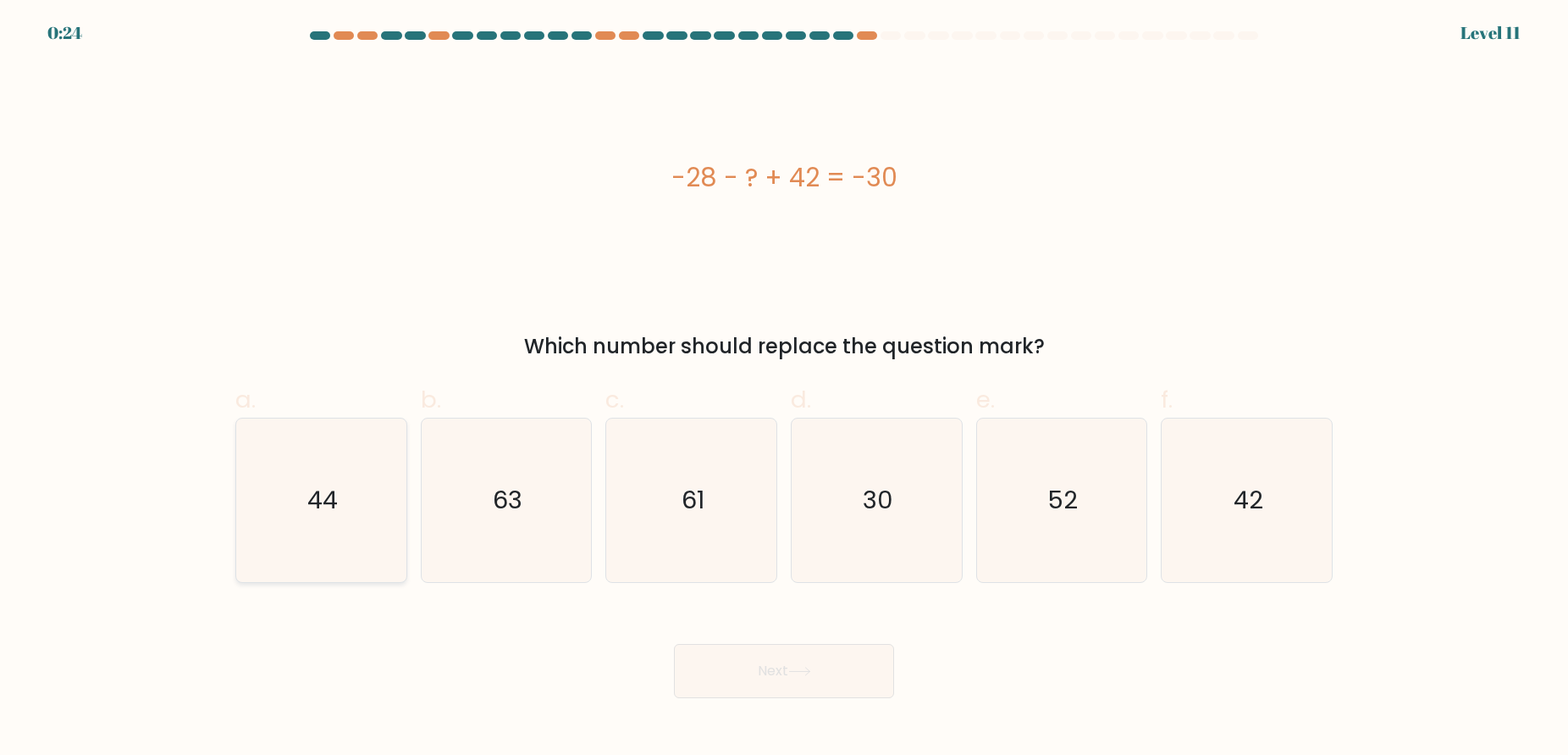
click at [323, 512] on text "44" at bounding box center [323, 500] width 30 height 34
click at [784, 388] on input "a. 44" at bounding box center [784, 384] width 1 height 11
radio input "true"
click at [825, 679] on button "Next" at bounding box center [784, 671] width 220 height 54
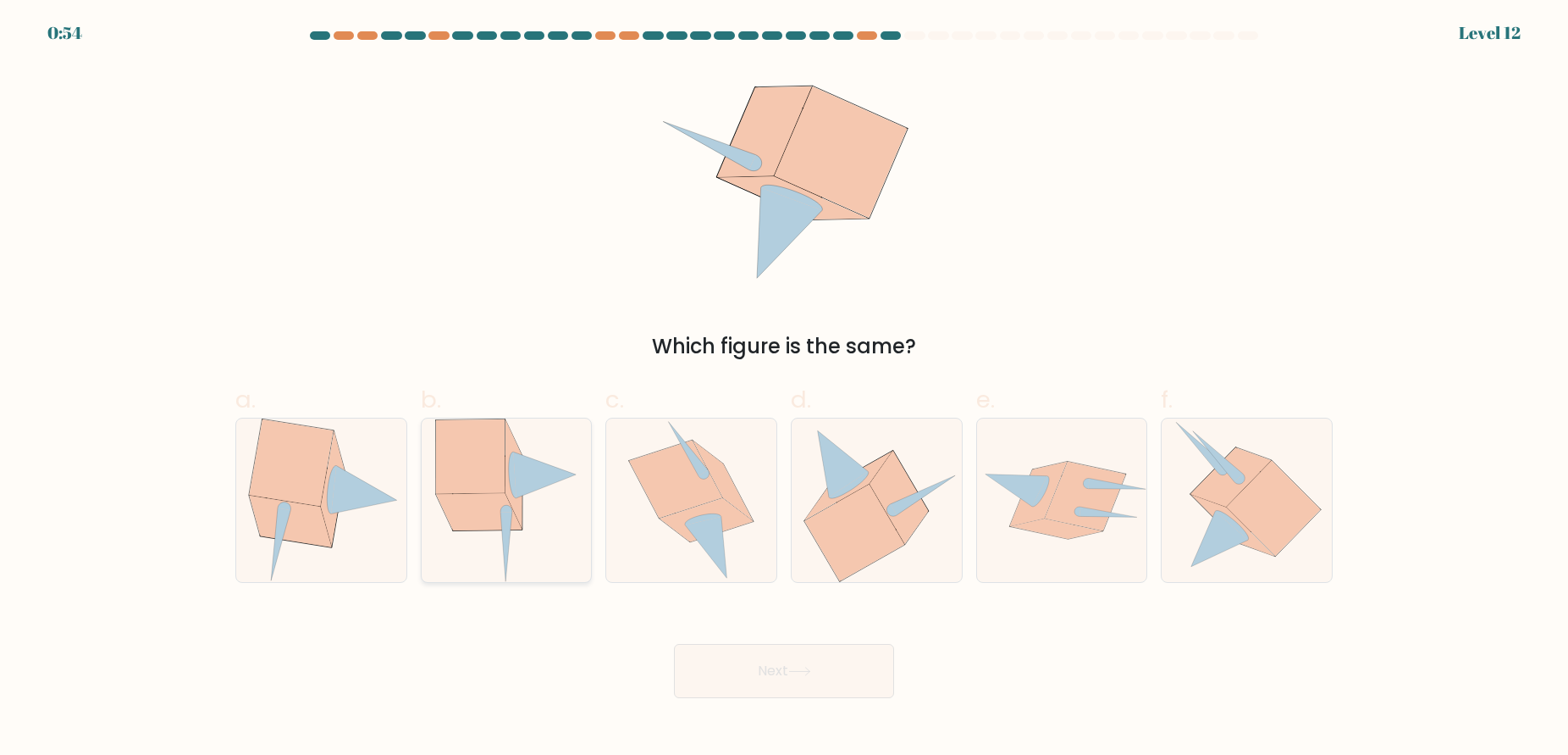
click at [546, 525] on icon at bounding box center [507, 500] width 143 height 164
click at [784, 388] on input "b." at bounding box center [784, 384] width 1 height 11
radio input "true"
click at [812, 660] on button "Next" at bounding box center [784, 671] width 220 height 54
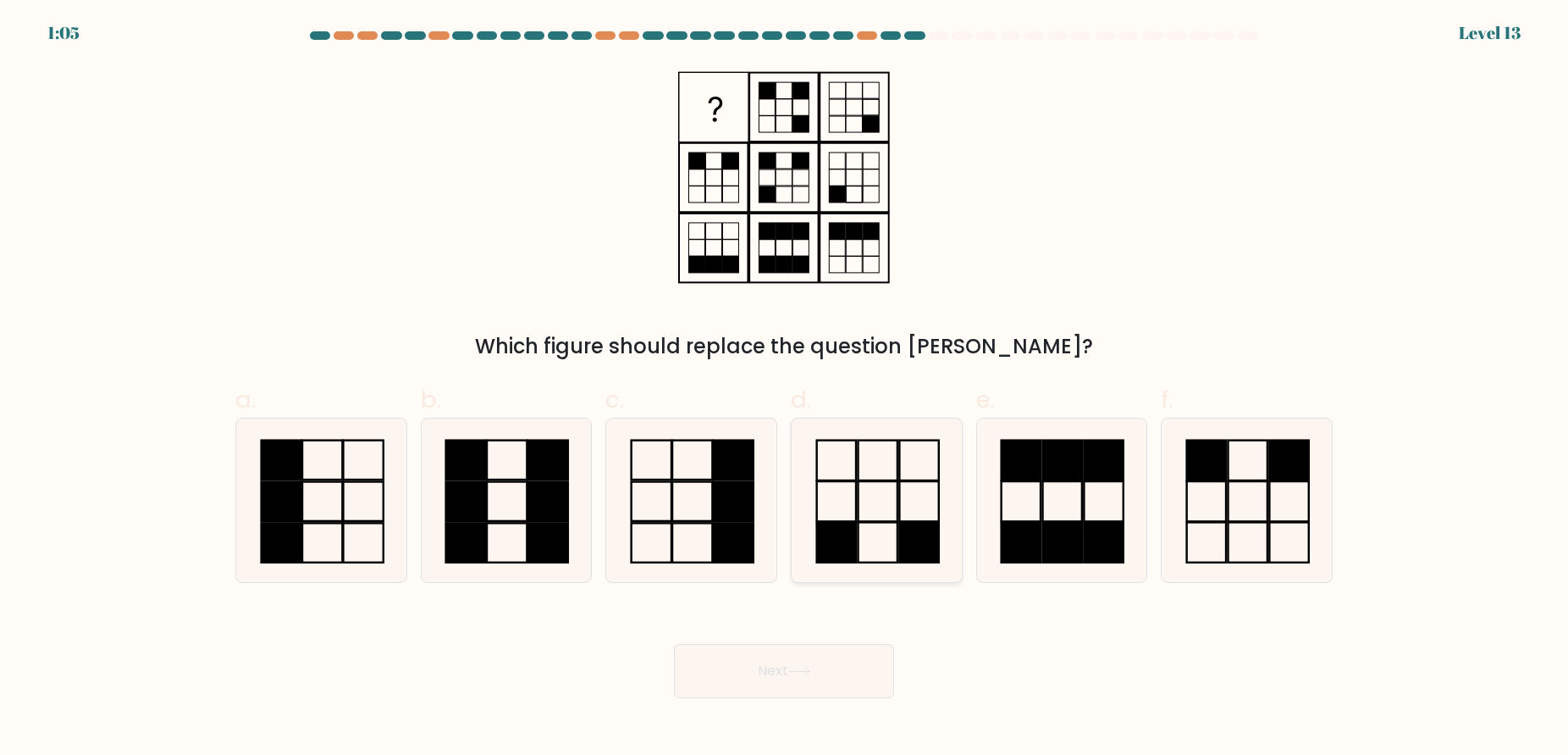
click at [876, 509] on icon at bounding box center [877, 500] width 164 height 164
click at [785, 388] on input "d." at bounding box center [784, 384] width 1 height 11
radio input "true"
click at [832, 692] on button "Next" at bounding box center [784, 671] width 220 height 54
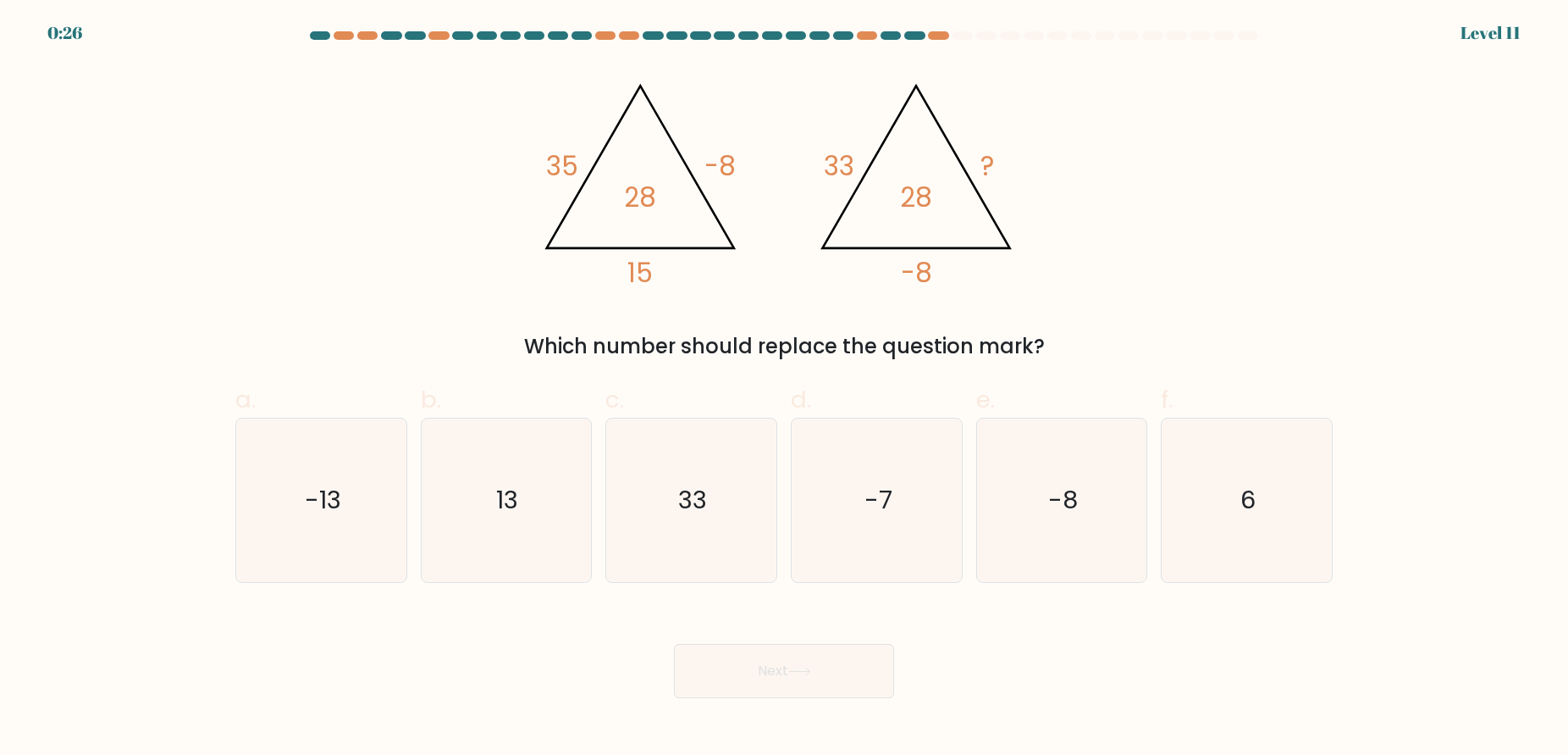
click at [61, 60] on form at bounding box center [784, 365] width 1568 height 667
click at [61, 33] on form at bounding box center [784, 365] width 1568 height 667
click at [857, 555] on icon "-7" at bounding box center [877, 500] width 164 height 164
click at [785, 388] on input "d. -7" at bounding box center [784, 384] width 1 height 11
radio input "true"
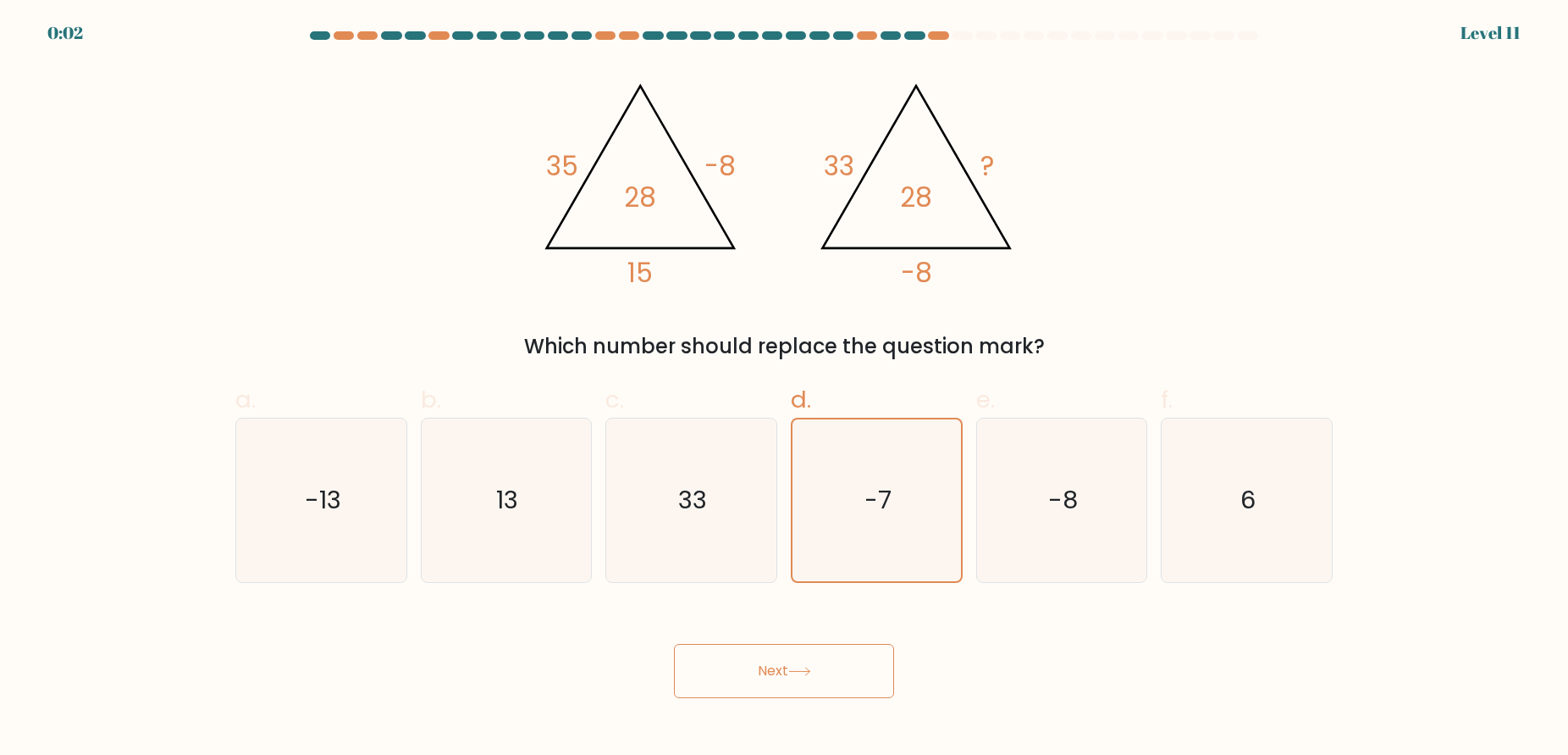
click at [820, 668] on button "Next" at bounding box center [784, 671] width 220 height 54
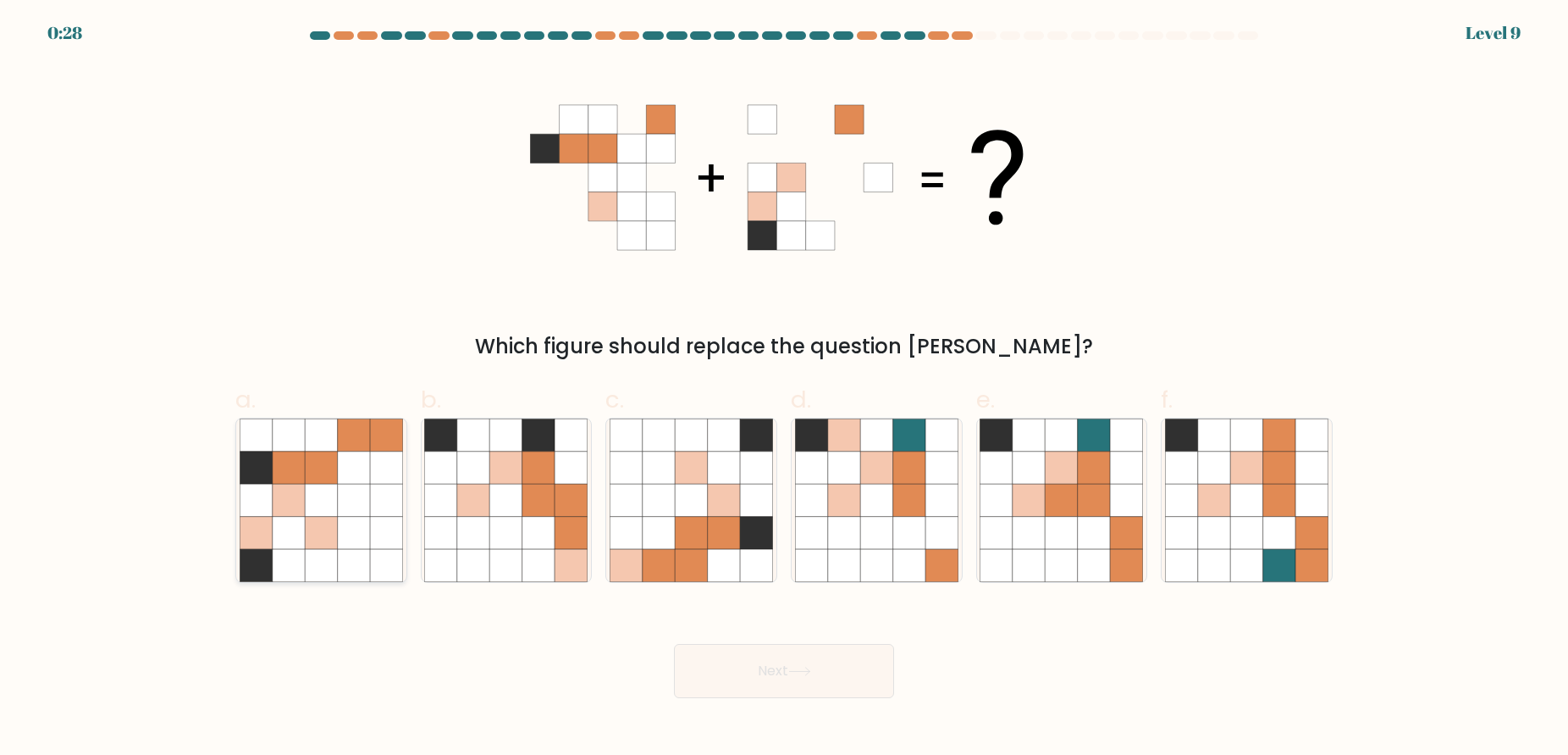
click at [351, 470] on icon at bounding box center [354, 467] width 32 height 32
click at [784, 388] on input "a." at bounding box center [784, 384] width 1 height 11
radio input "true"
click at [782, 652] on button "Next" at bounding box center [784, 671] width 220 height 54
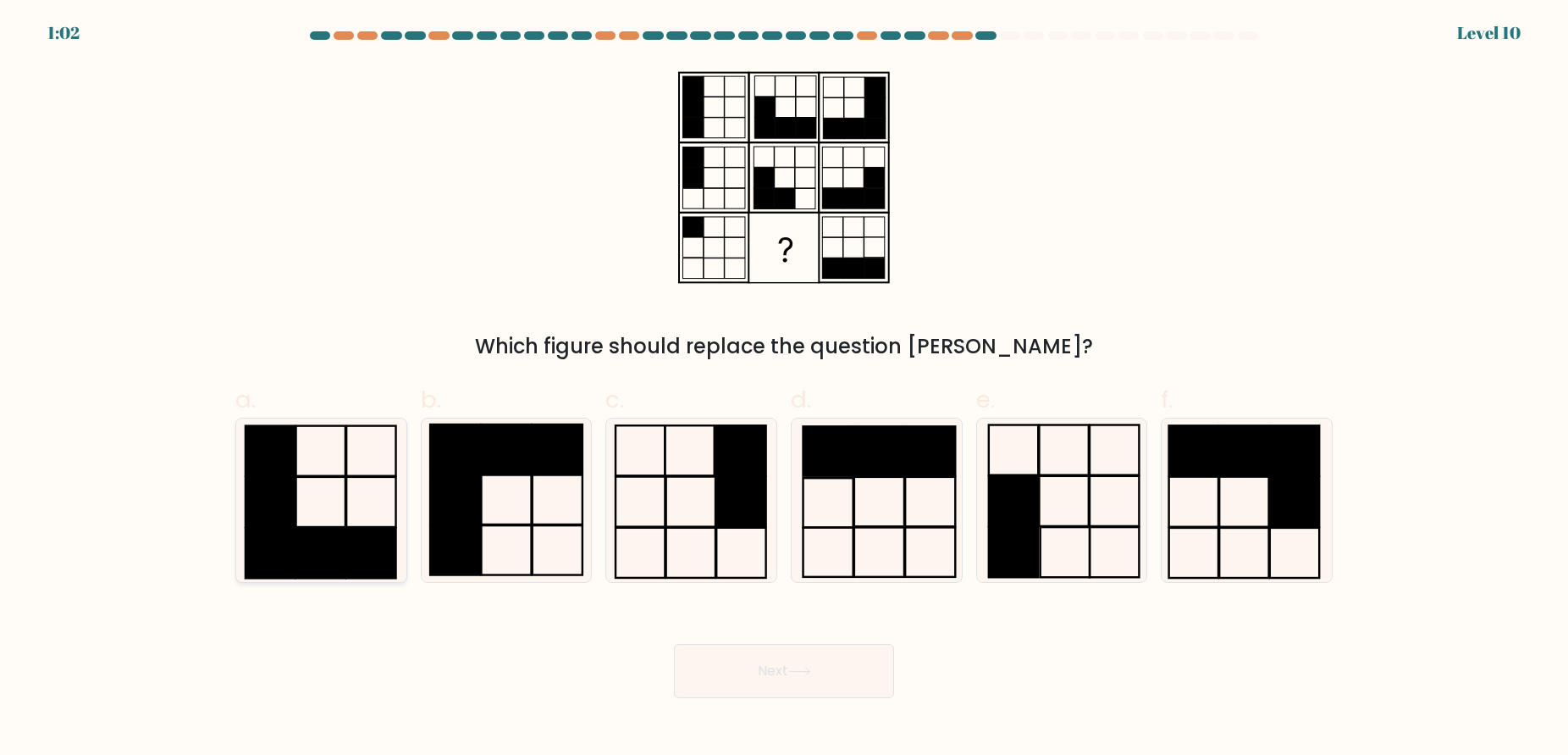
click at [375, 539] on rect at bounding box center [371, 552] width 49 height 50
click at [784, 388] on input "a." at bounding box center [784, 384] width 1 height 11
radio input "true"
click at [789, 644] on button "Next" at bounding box center [784, 671] width 220 height 54
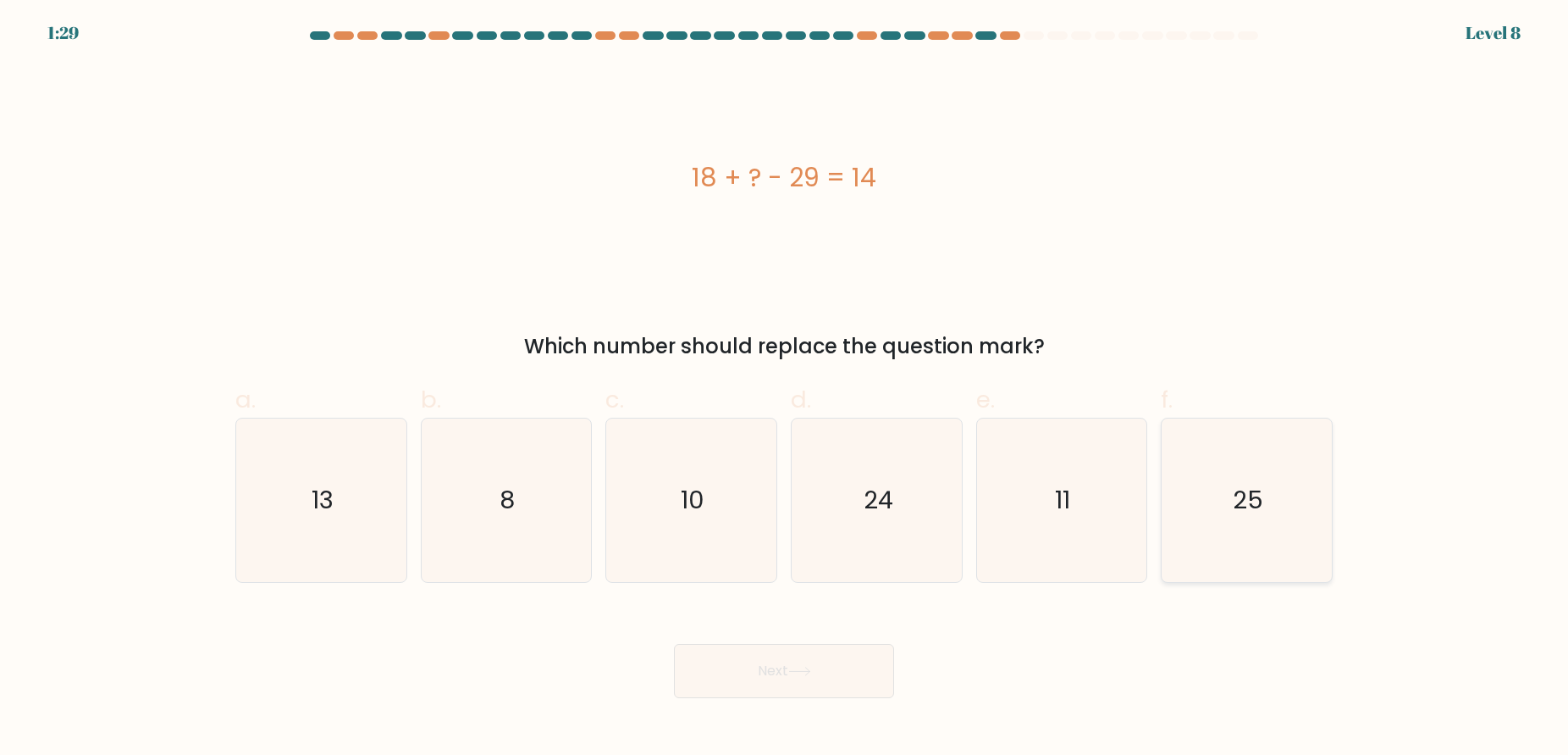
click at [1232, 508] on icon "25" at bounding box center [1246, 500] width 164 height 164
click at [785, 388] on input "f. 25" at bounding box center [784, 384] width 1 height 11
radio input "true"
click at [775, 656] on button "Next" at bounding box center [784, 671] width 220 height 54
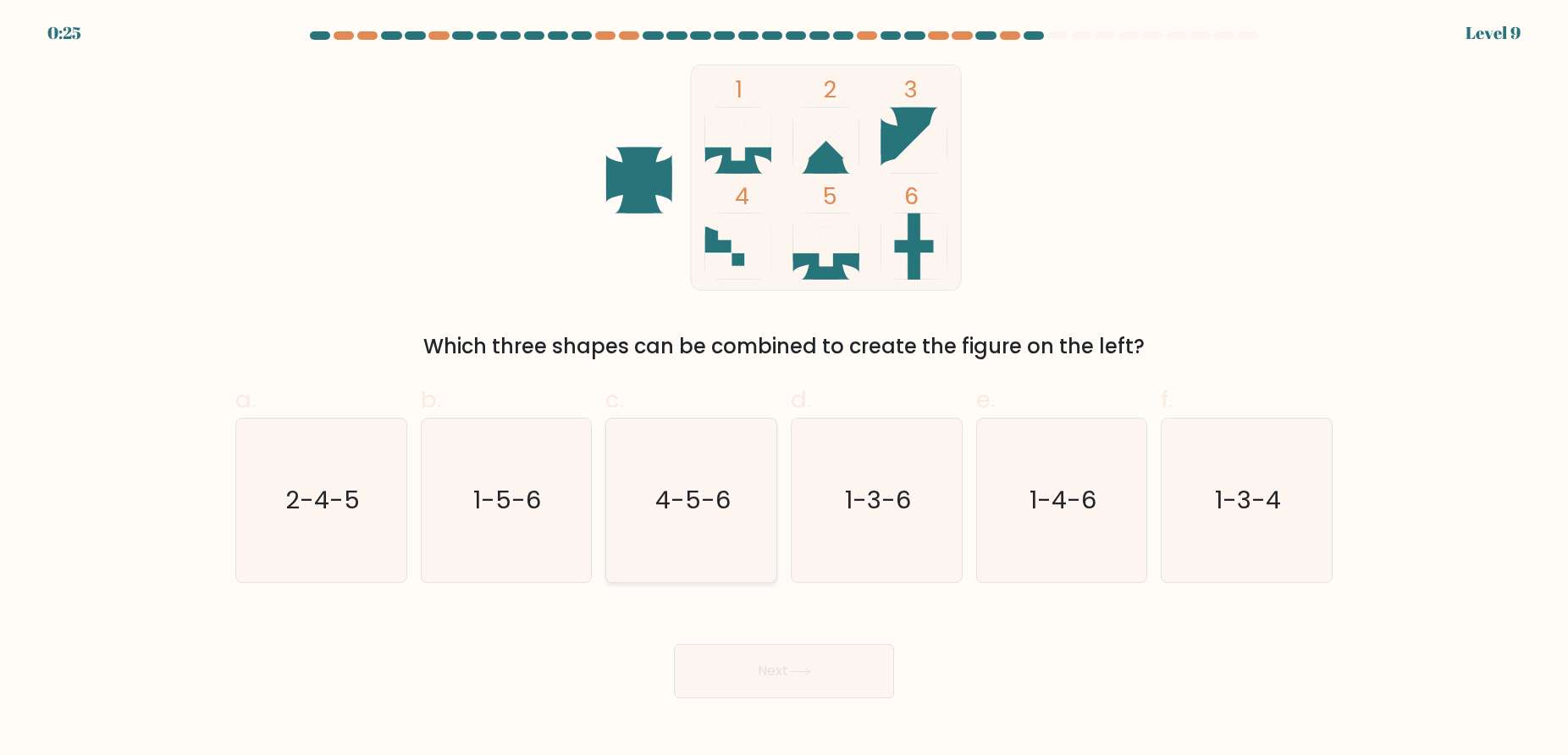
click at [748, 511] on icon "4-5-6" at bounding box center [691, 500] width 164 height 164
click at [784, 388] on input "c. 4-5-6" at bounding box center [784, 384] width 1 height 11
radio input "true"
click at [803, 654] on button "Next" at bounding box center [784, 671] width 220 height 54
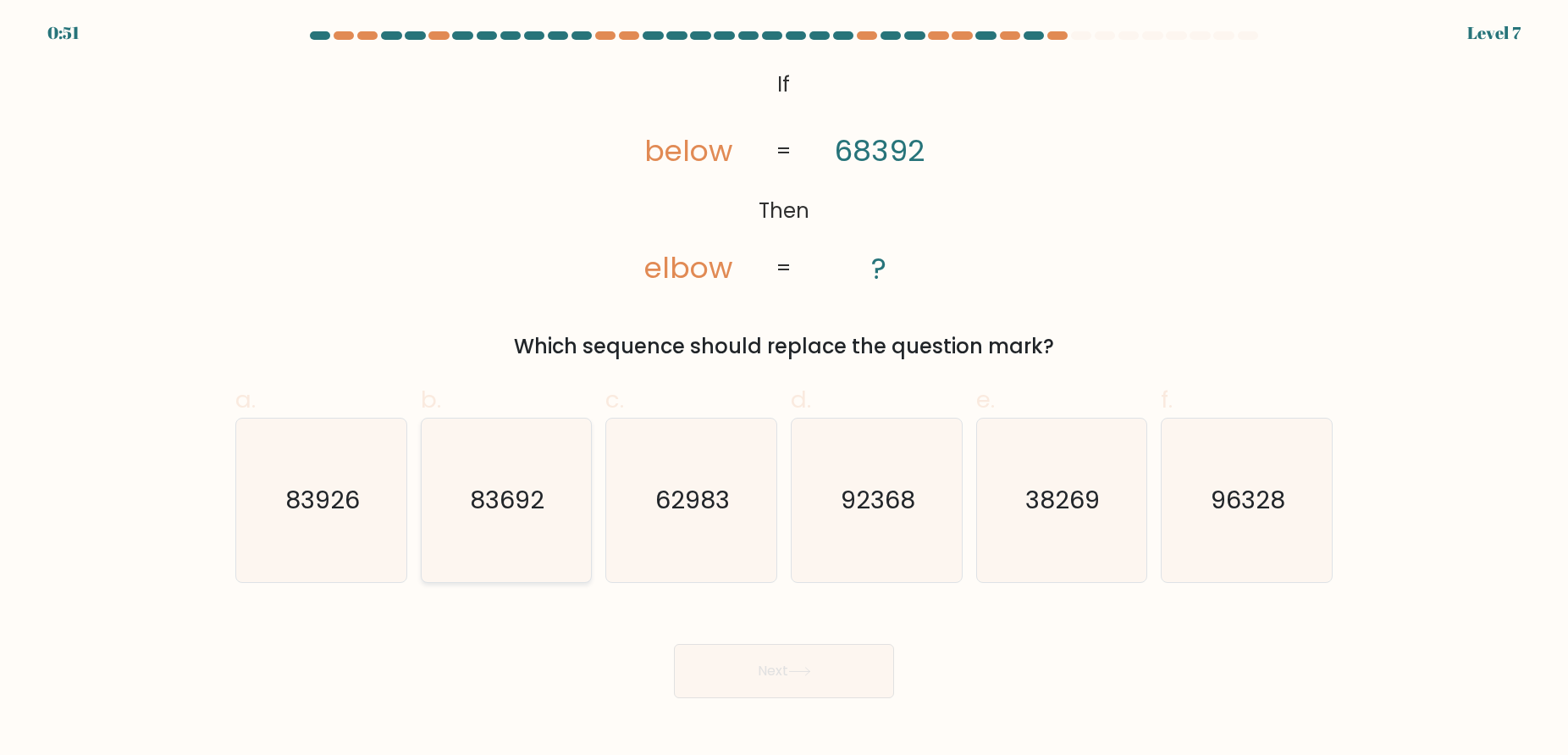
click at [517, 520] on icon "83692" at bounding box center [506, 500] width 164 height 164
click at [784, 388] on input "b. 83692" at bounding box center [784, 384] width 1 height 11
radio input "true"
click at [804, 687] on button "Next" at bounding box center [784, 671] width 220 height 54
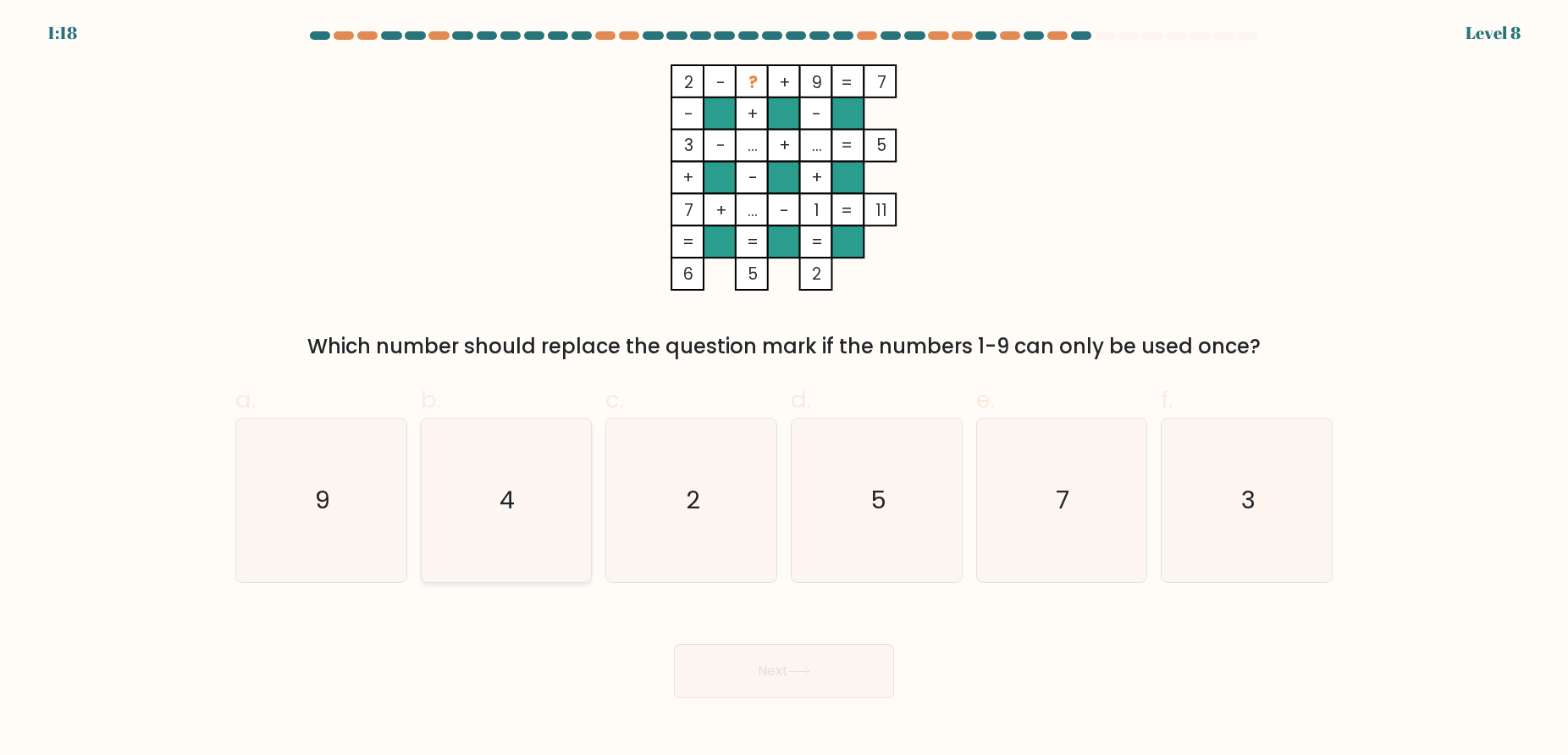
click at [534, 515] on icon "4" at bounding box center [506, 500] width 164 height 164
click at [784, 388] on input "b. 4" at bounding box center [784, 384] width 1 height 11
radio input "true"
click at [534, 515] on icon "4" at bounding box center [506, 500] width 162 height 162
click at [784, 388] on input "b. 4" at bounding box center [784, 384] width 1 height 11
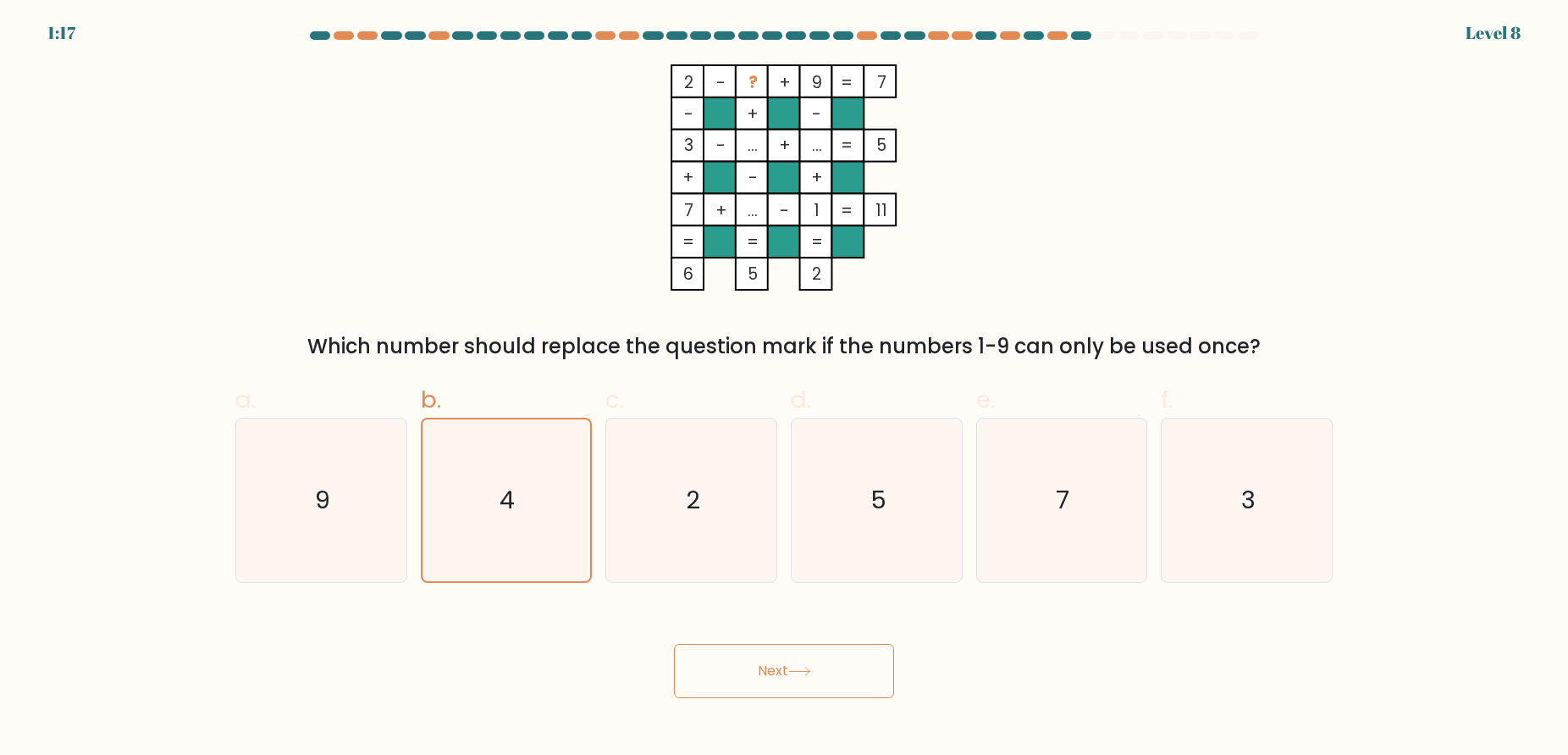
click at [779, 666] on button "Next" at bounding box center [784, 671] width 220 height 54
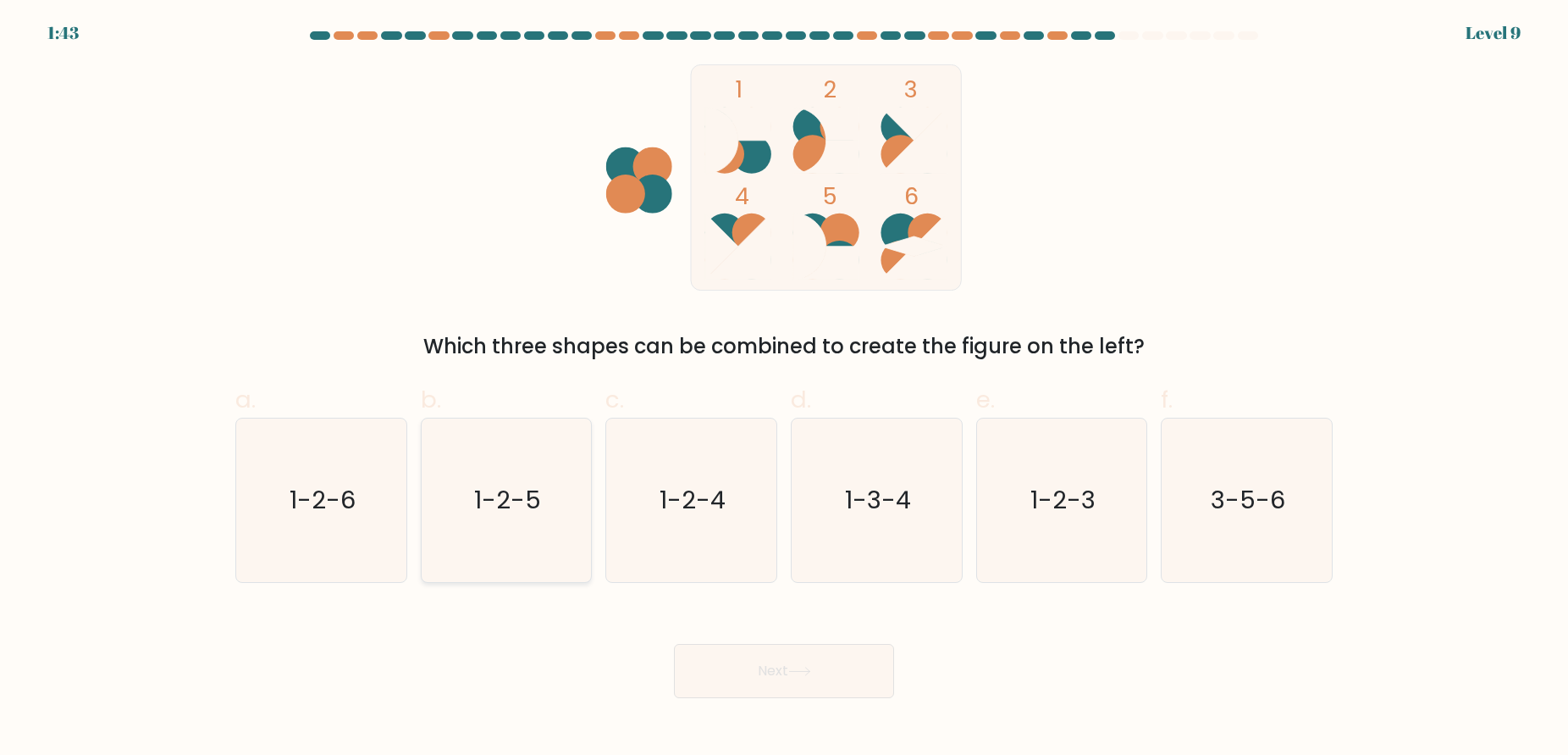
click at [555, 519] on icon "1-2-5" at bounding box center [506, 500] width 164 height 164
click at [784, 388] on input "b. 1-2-5" at bounding box center [784, 384] width 1 height 11
radio input "true"
click at [777, 656] on button "Next" at bounding box center [784, 671] width 220 height 54
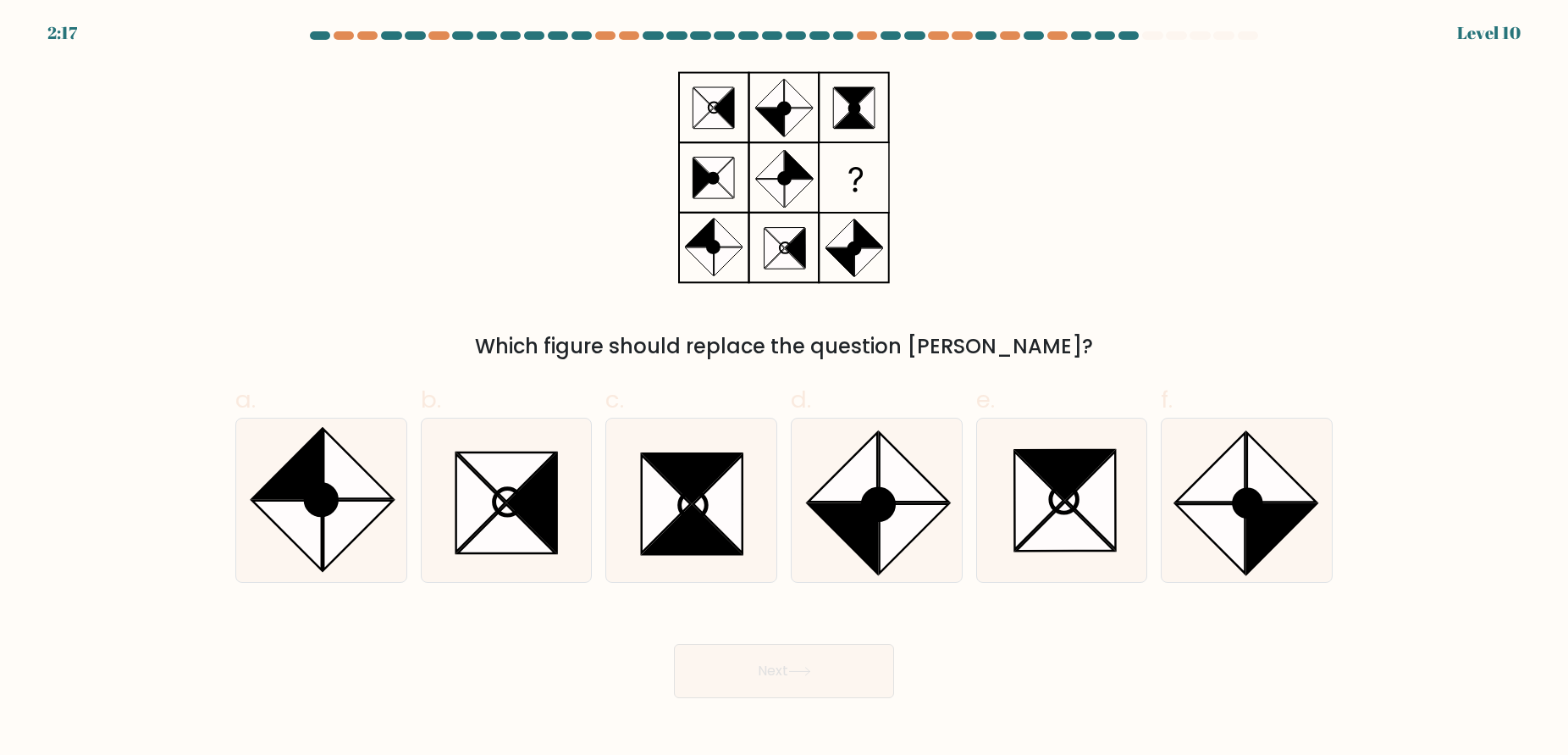
click at [975, 118] on div "Which figure should replace the question mark?" at bounding box center [784, 213] width 1117 height 297
click at [859, 473] on icon at bounding box center [842, 466] width 69 height 69
click at [785, 388] on input "d." at bounding box center [784, 384] width 1 height 11
radio input "true"
click at [807, 692] on button "Next" at bounding box center [784, 671] width 220 height 54
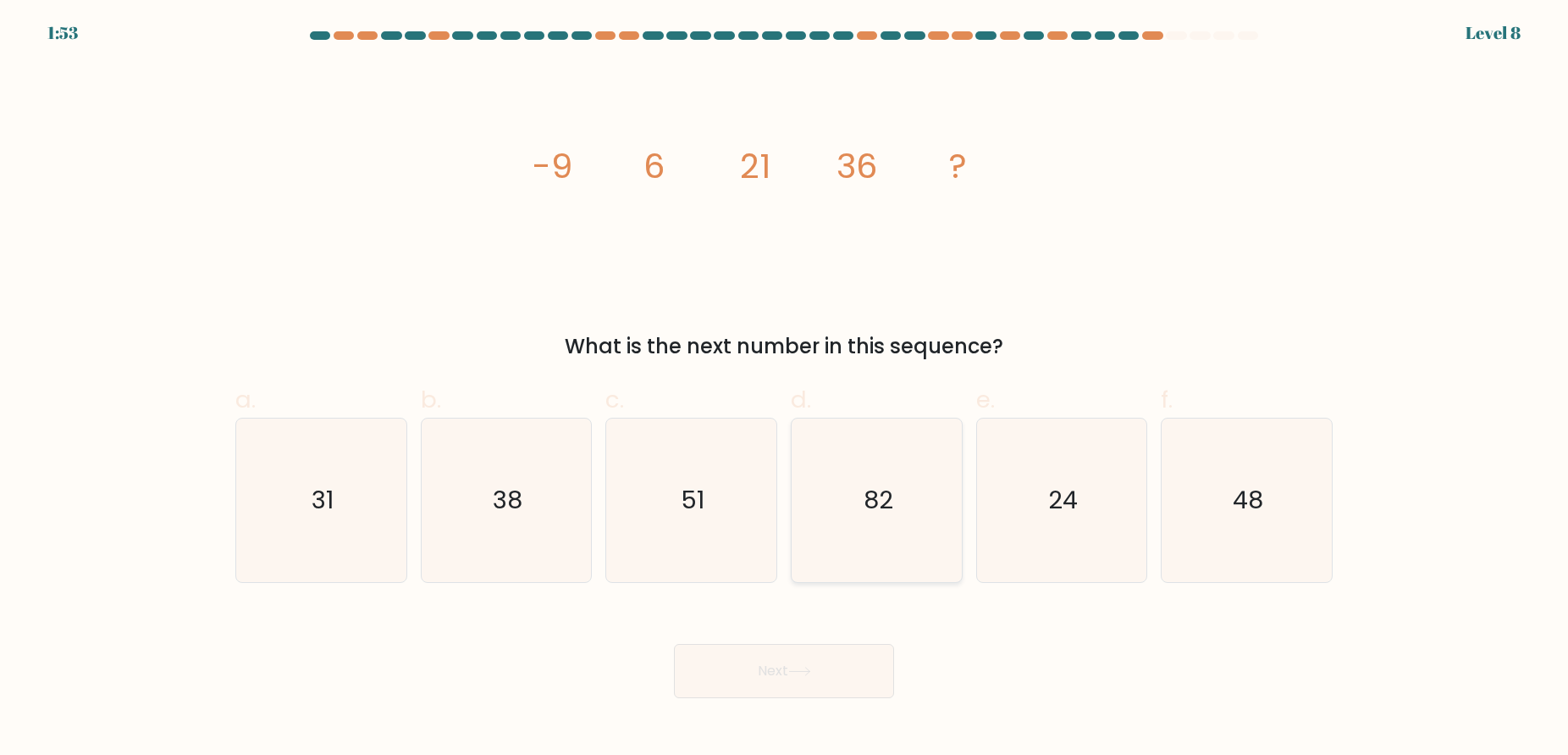
click at [906, 496] on icon "82" at bounding box center [877, 500] width 164 height 164
click at [785, 388] on input "d. 82" at bounding box center [784, 384] width 1 height 11
radio input "true"
click at [906, 496] on icon "82" at bounding box center [877, 500] width 162 height 162
click at [785, 388] on input "d. 82" at bounding box center [784, 384] width 1 height 11
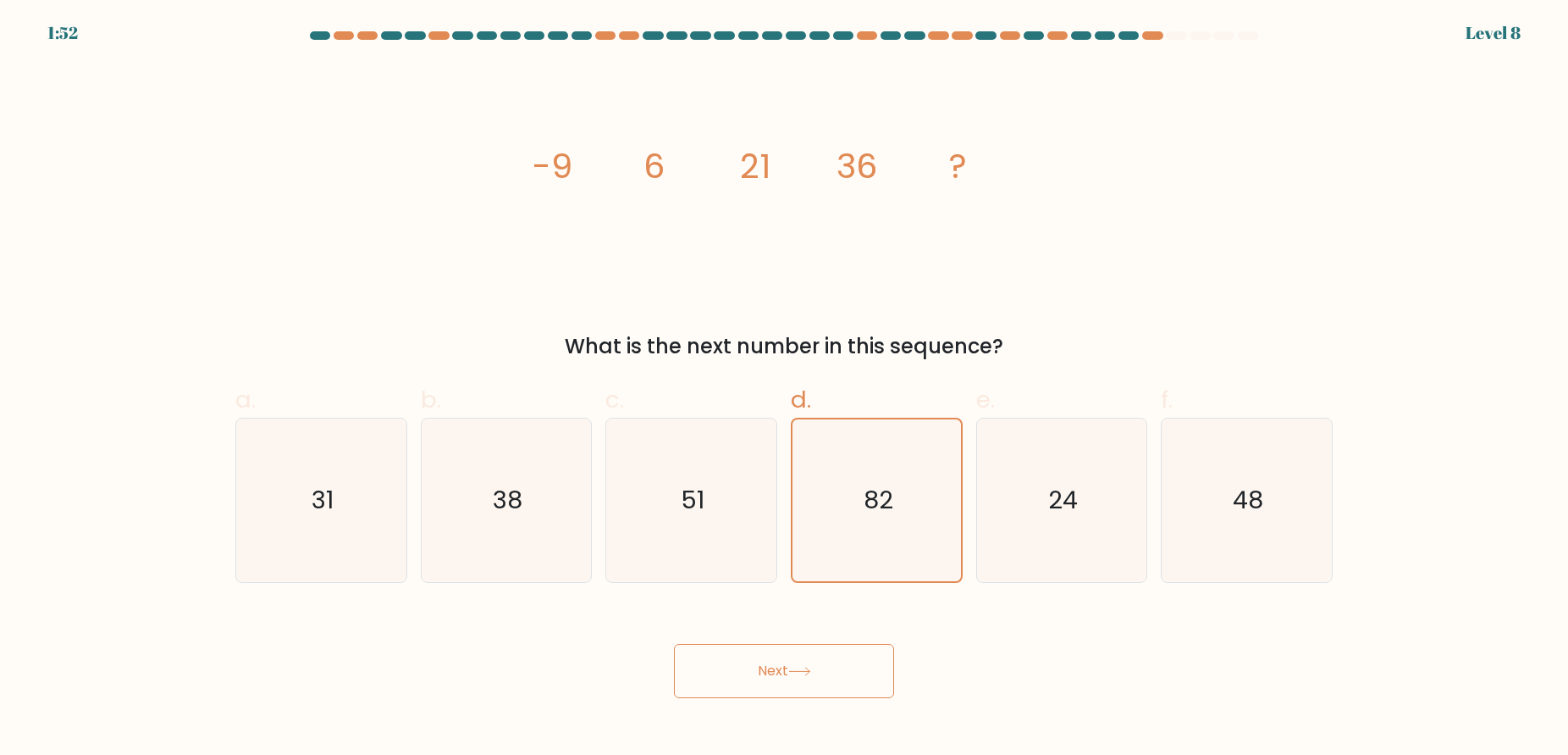
click at [815, 659] on button "Next" at bounding box center [784, 671] width 220 height 54
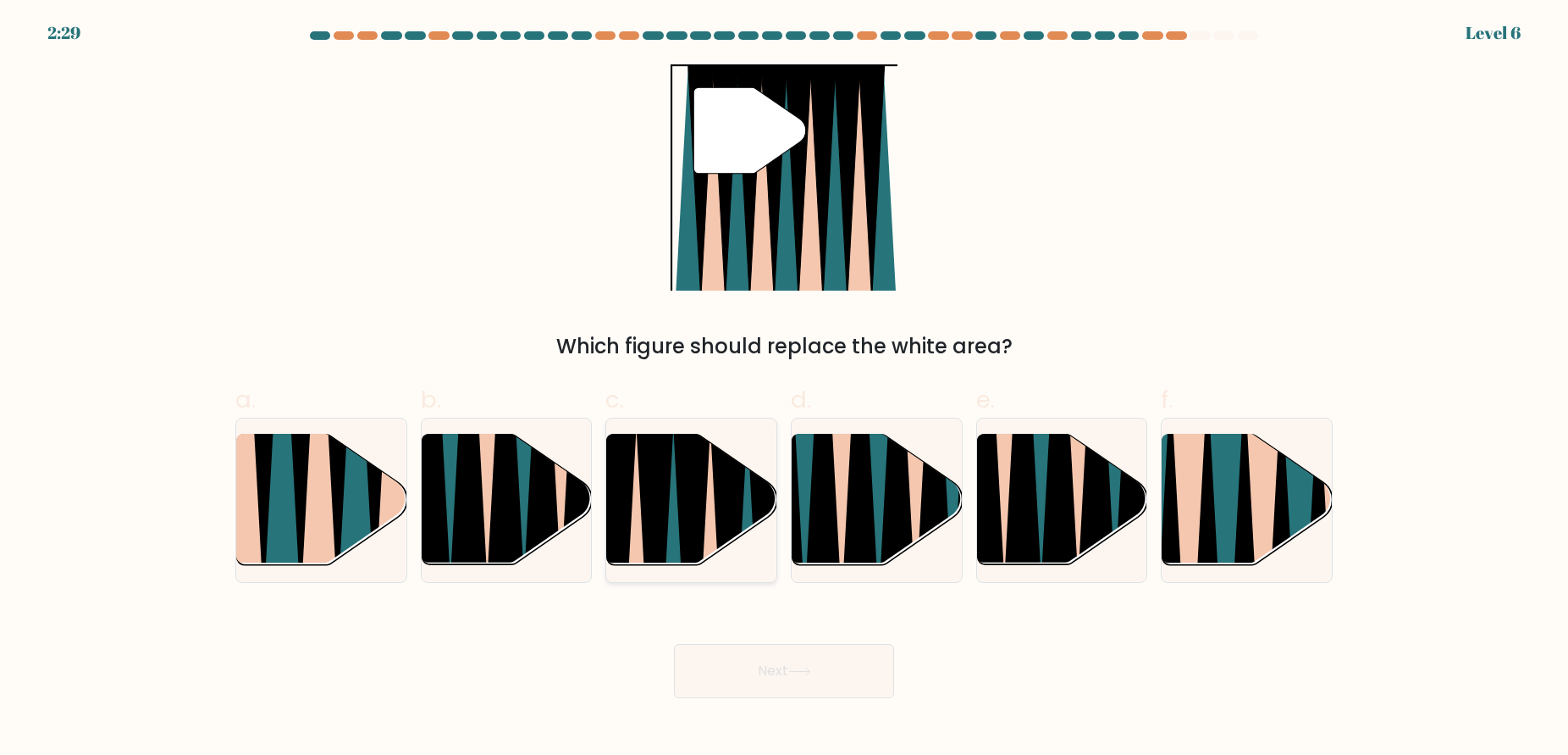
click at [711, 494] on icon at bounding box center [710, 571] width 37 height 340
click at [784, 388] on input "c." at bounding box center [784, 384] width 1 height 11
radio input "true"
click at [770, 662] on button "Next" at bounding box center [784, 671] width 220 height 54
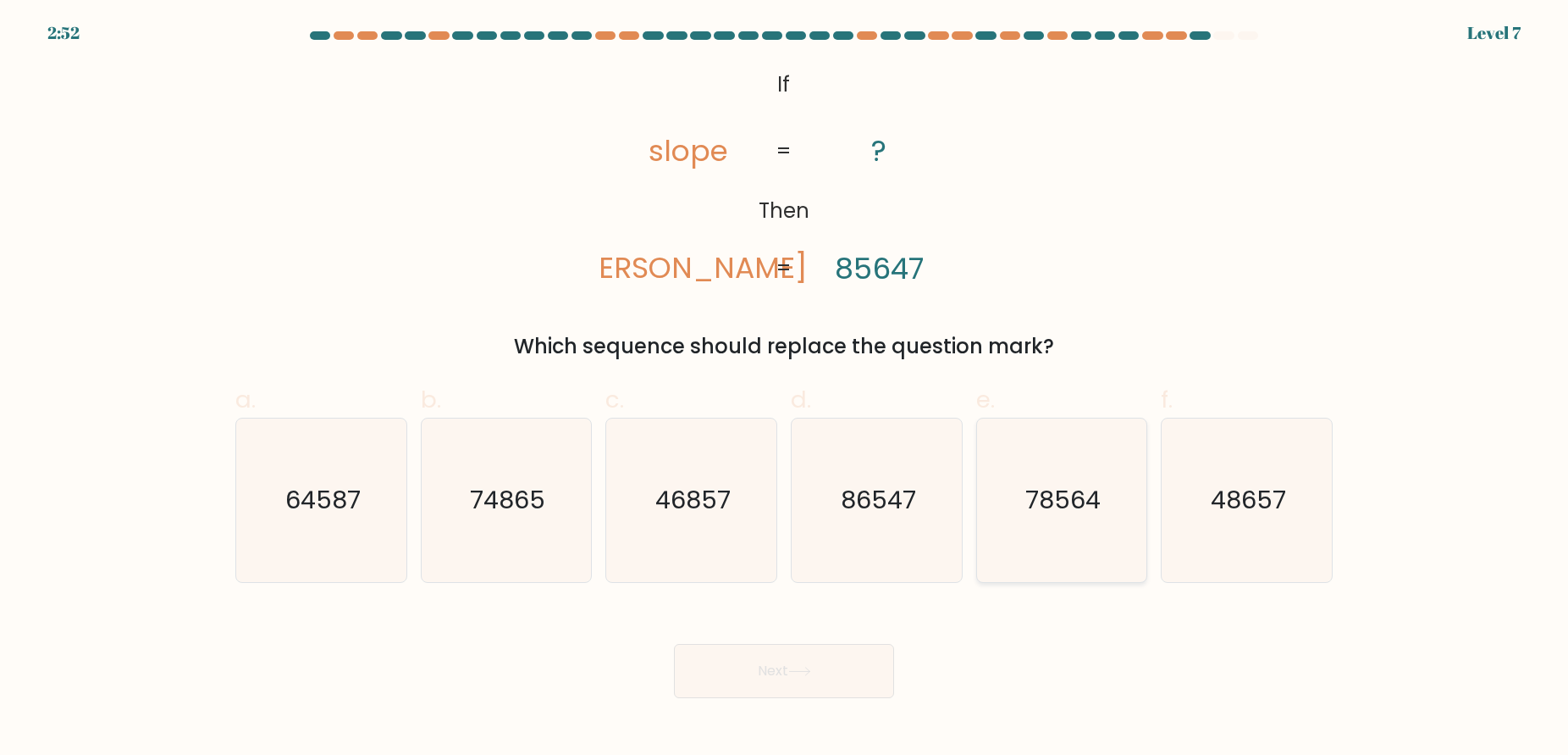
click at [1037, 514] on text "78564" at bounding box center [1063, 500] width 76 height 34
click at [785, 388] on input "e. 78564" at bounding box center [784, 384] width 1 height 11
radio input "true"
click at [820, 679] on button "Next" at bounding box center [784, 671] width 220 height 54
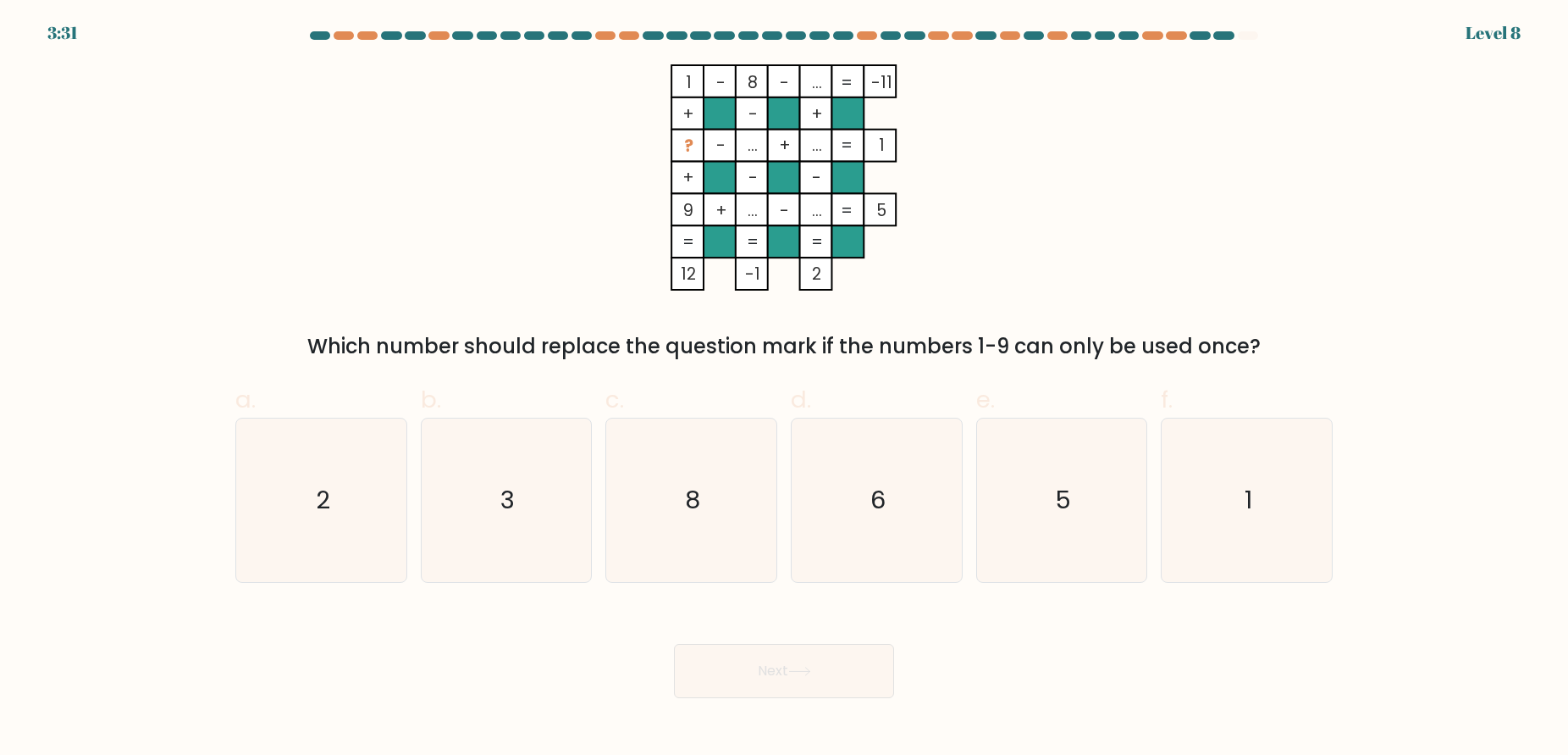
click at [784, 509] on div "d. 6" at bounding box center [877, 481] width 186 height 200
click at [734, 523] on icon "8" at bounding box center [691, 500] width 164 height 164
click at [784, 388] on input "c. 8" at bounding box center [784, 384] width 1 height 11
radio input "true"
click at [784, 687] on button "Next" at bounding box center [784, 671] width 220 height 54
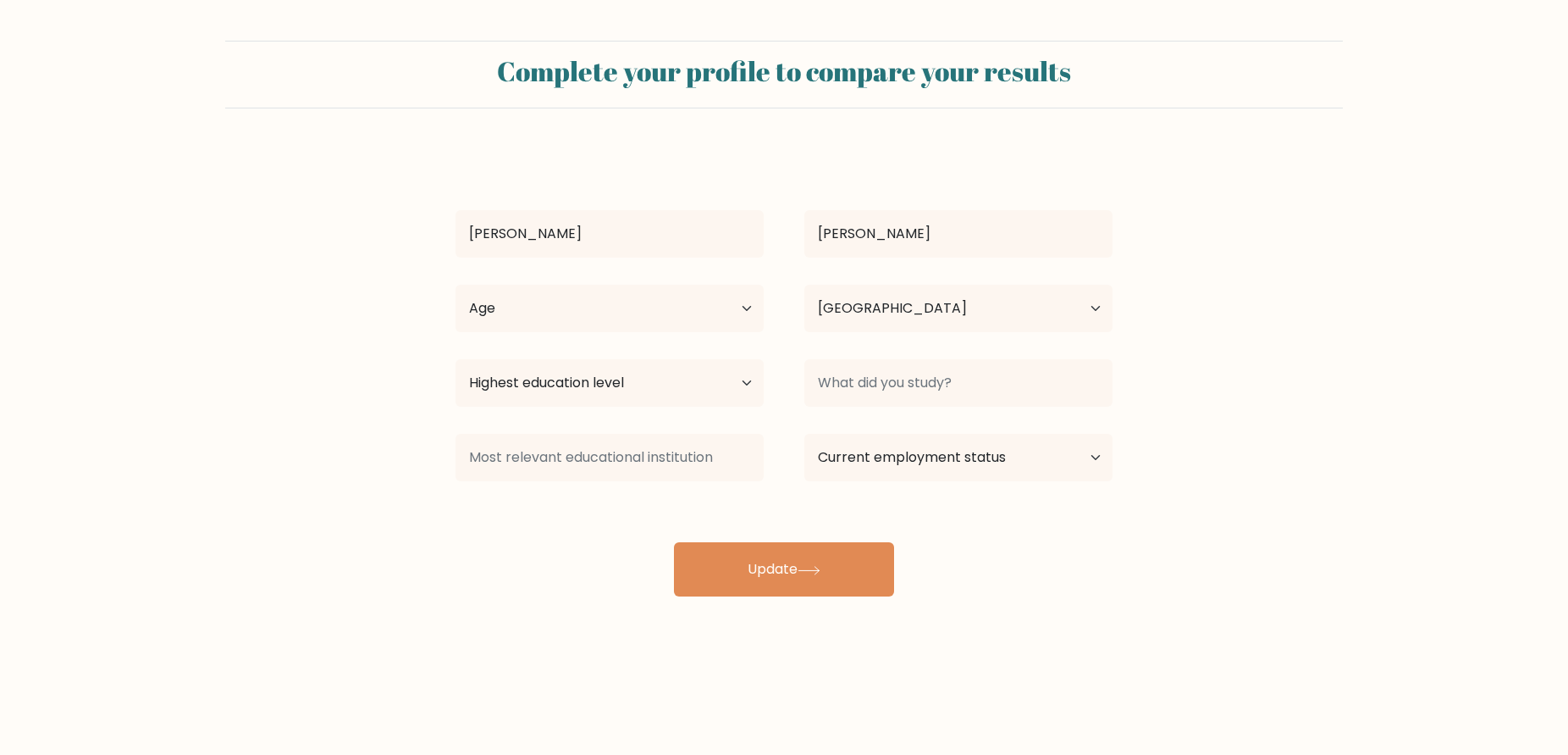
select select "PL"
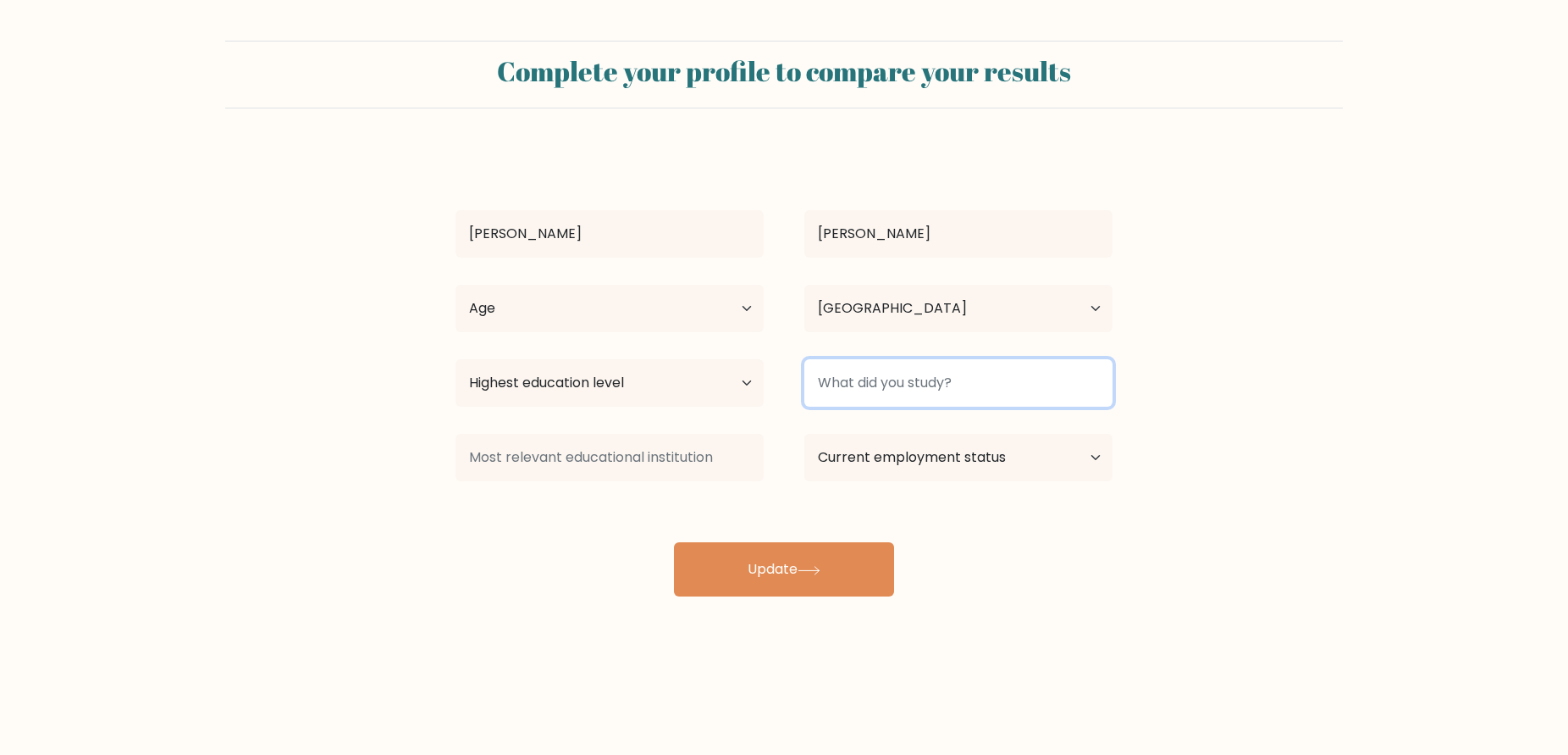
click at [877, 380] on input at bounding box center [957, 383] width 308 height 47
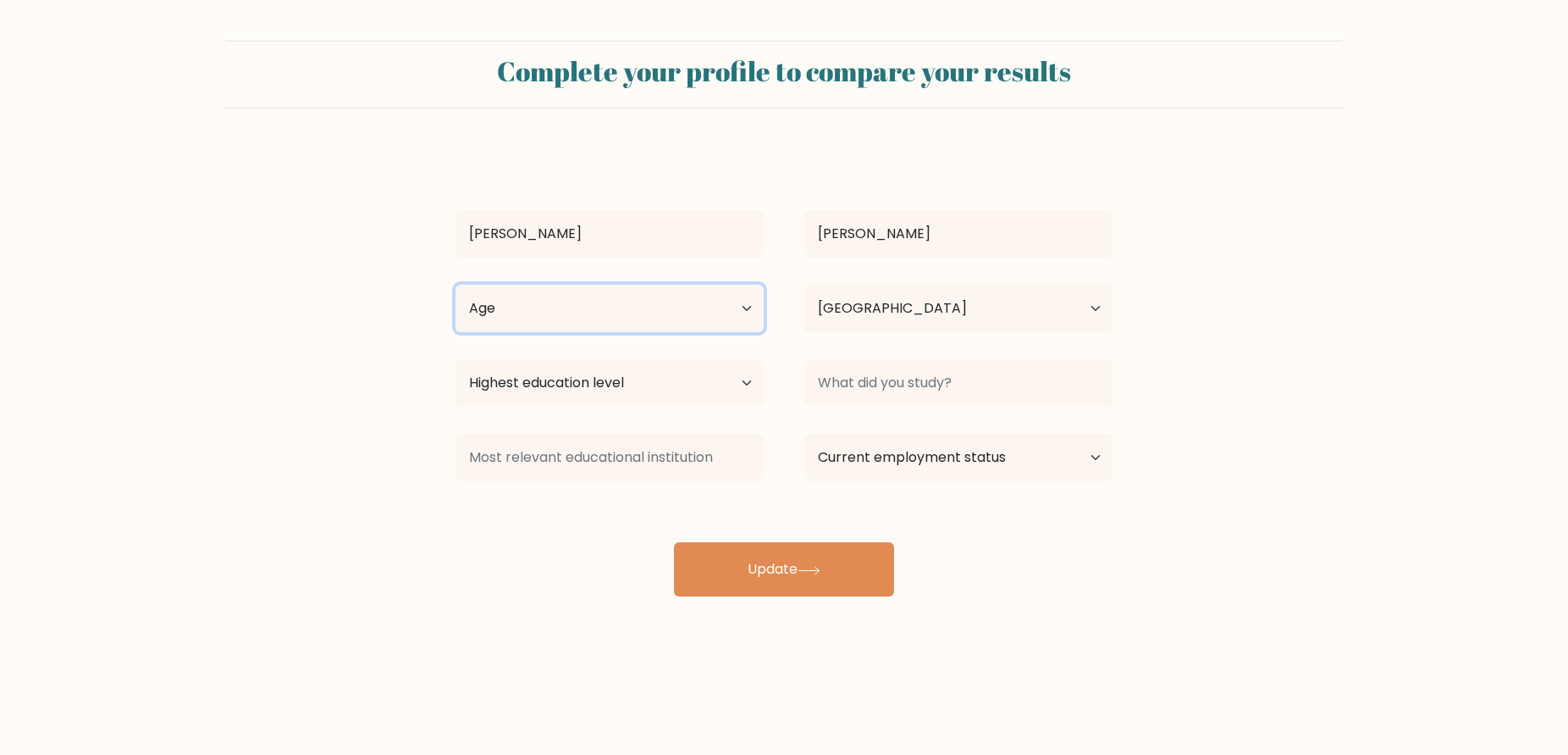
click at [714, 310] on select "Age Under 18 years old 18-24 years old 25-34 years old 35-44 years old 45-54 ye…" at bounding box center [609, 308] width 308 height 47
select select "25_34"
click at [455, 284] on select "Age Under 18 years old 18-24 years old 25-34 years old 35-44 years old 45-54 ye…" at bounding box center [609, 308] width 308 height 47
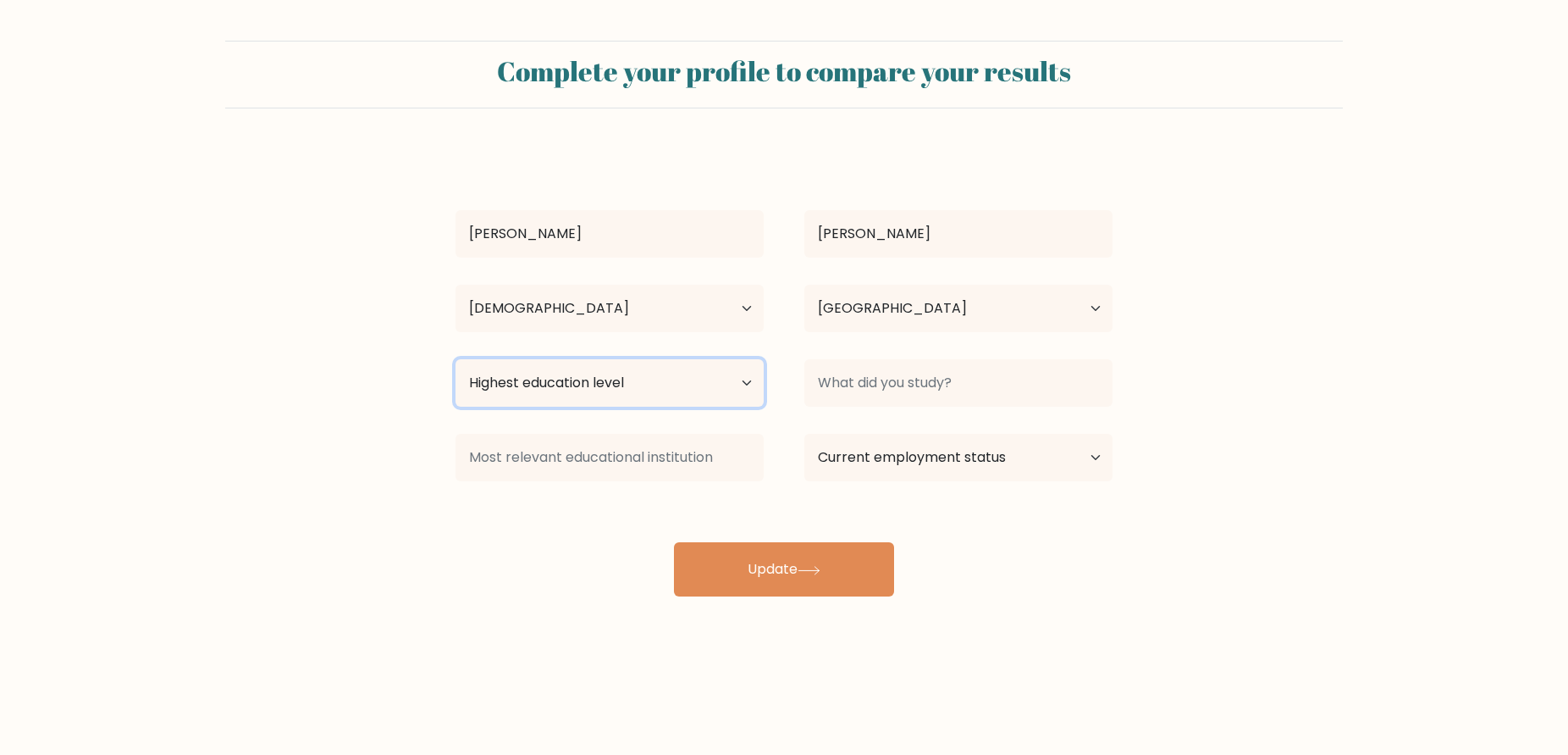
click at [624, 393] on select "Highest education level No schooling Primary Lower Secondary Upper Secondary Oc…" at bounding box center [609, 383] width 308 height 47
select select "masters_degree"
click at [455, 359] on select "Highest education level No schooling Primary Lower Secondary Upper Secondary Oc…" at bounding box center [609, 383] width 308 height 47
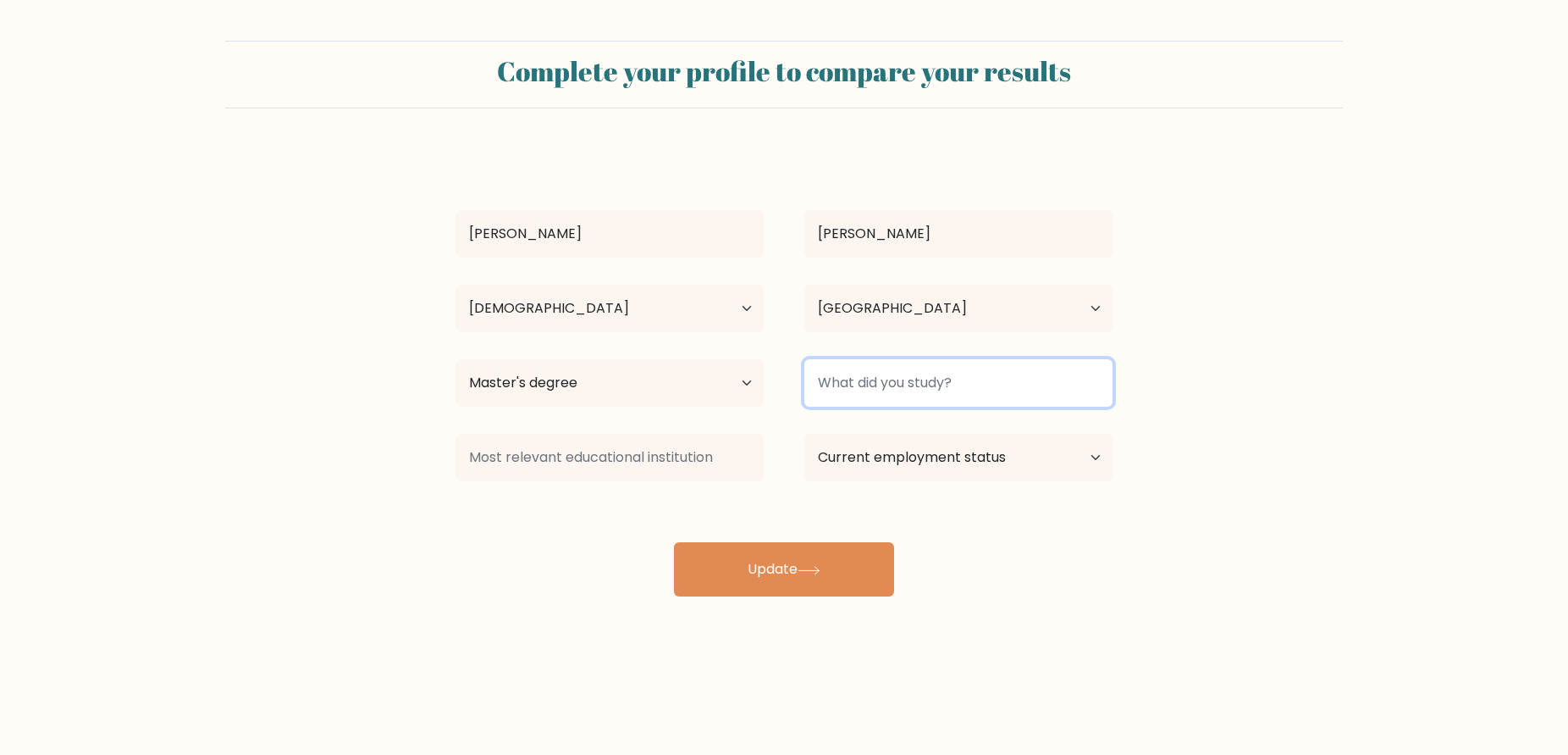
click at [866, 380] on input at bounding box center [957, 383] width 308 height 47
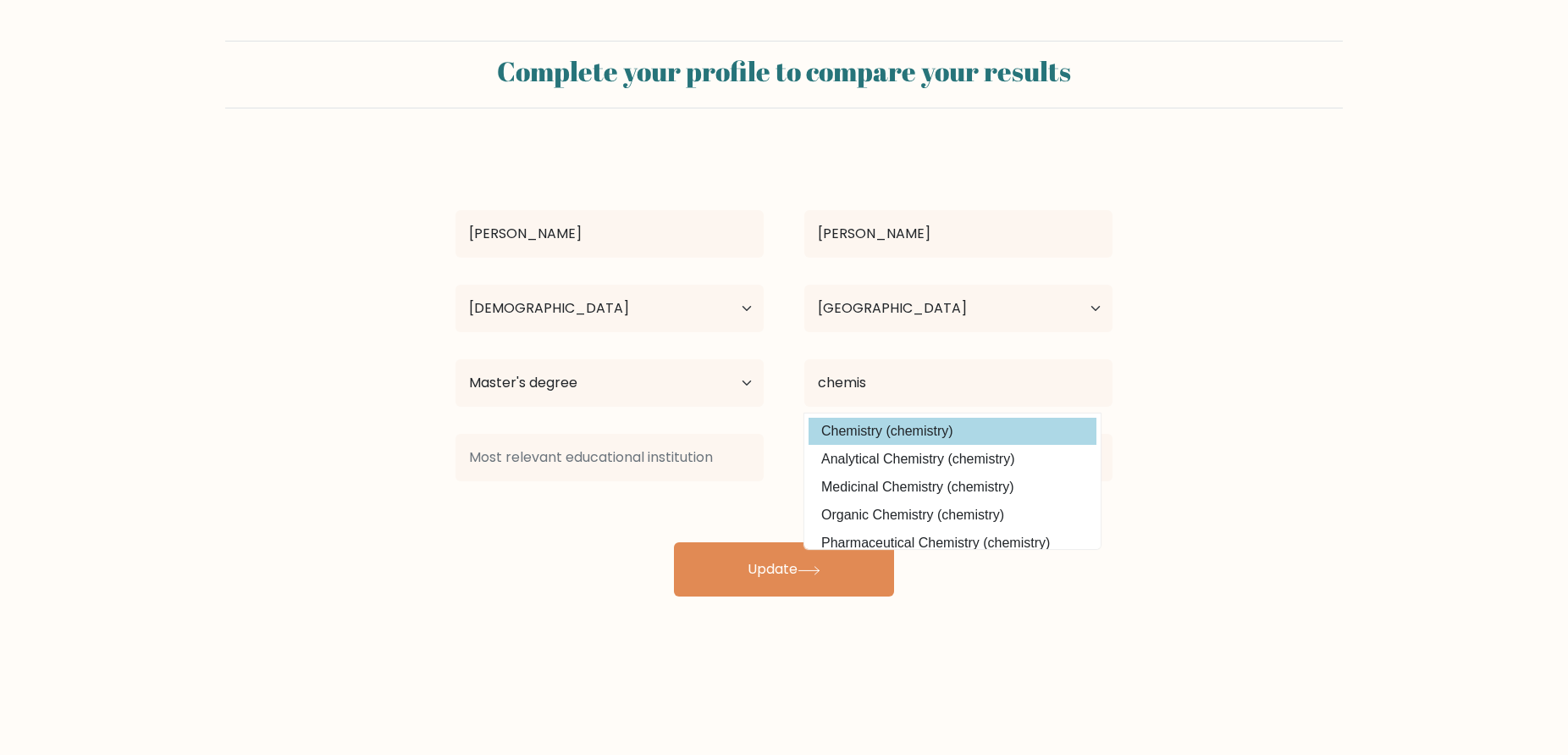
click at [1023, 432] on option "Chemistry (chemistry)" at bounding box center [953, 431] width 288 height 27
type input "Chemistry"
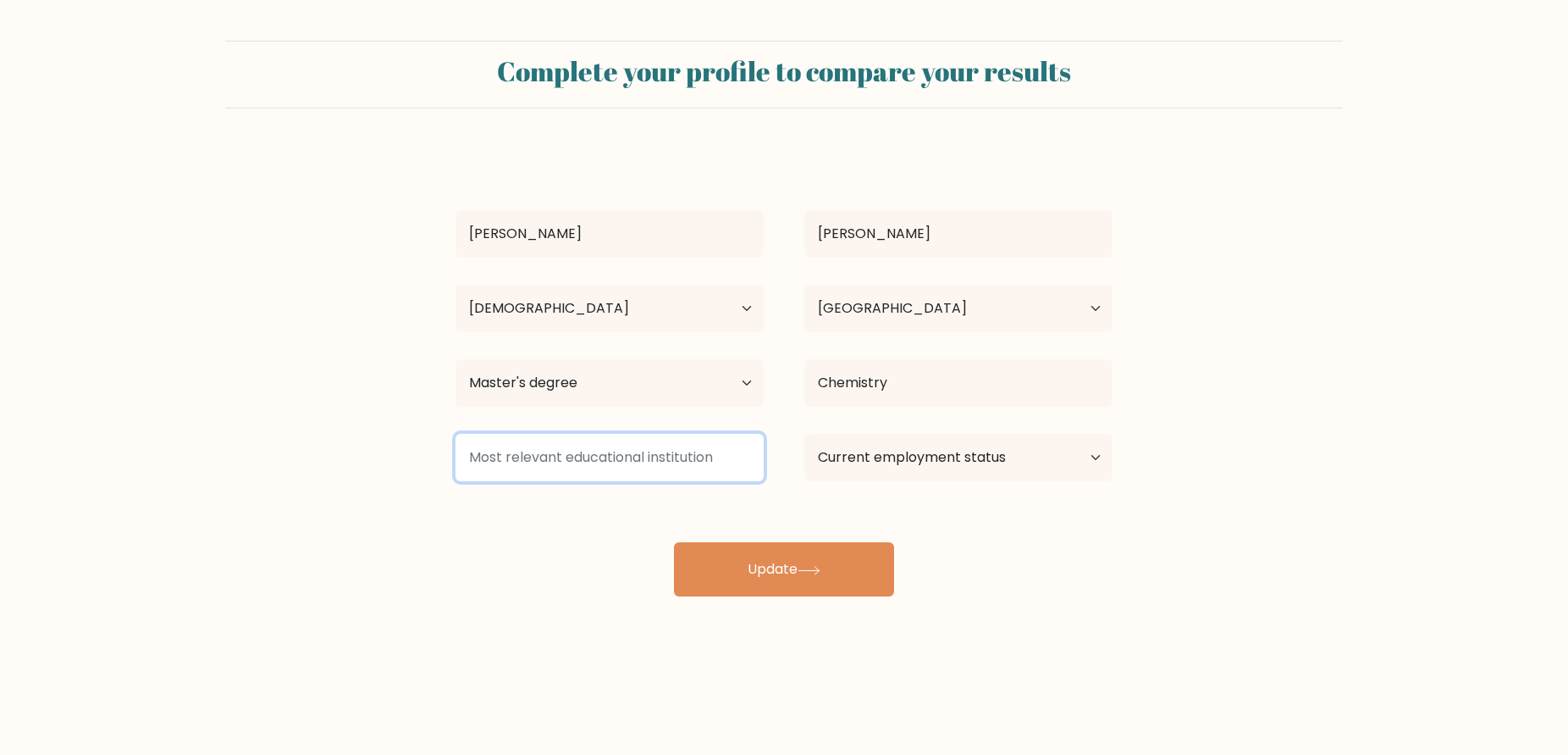
click at [700, 447] on input at bounding box center [609, 458] width 308 height 47
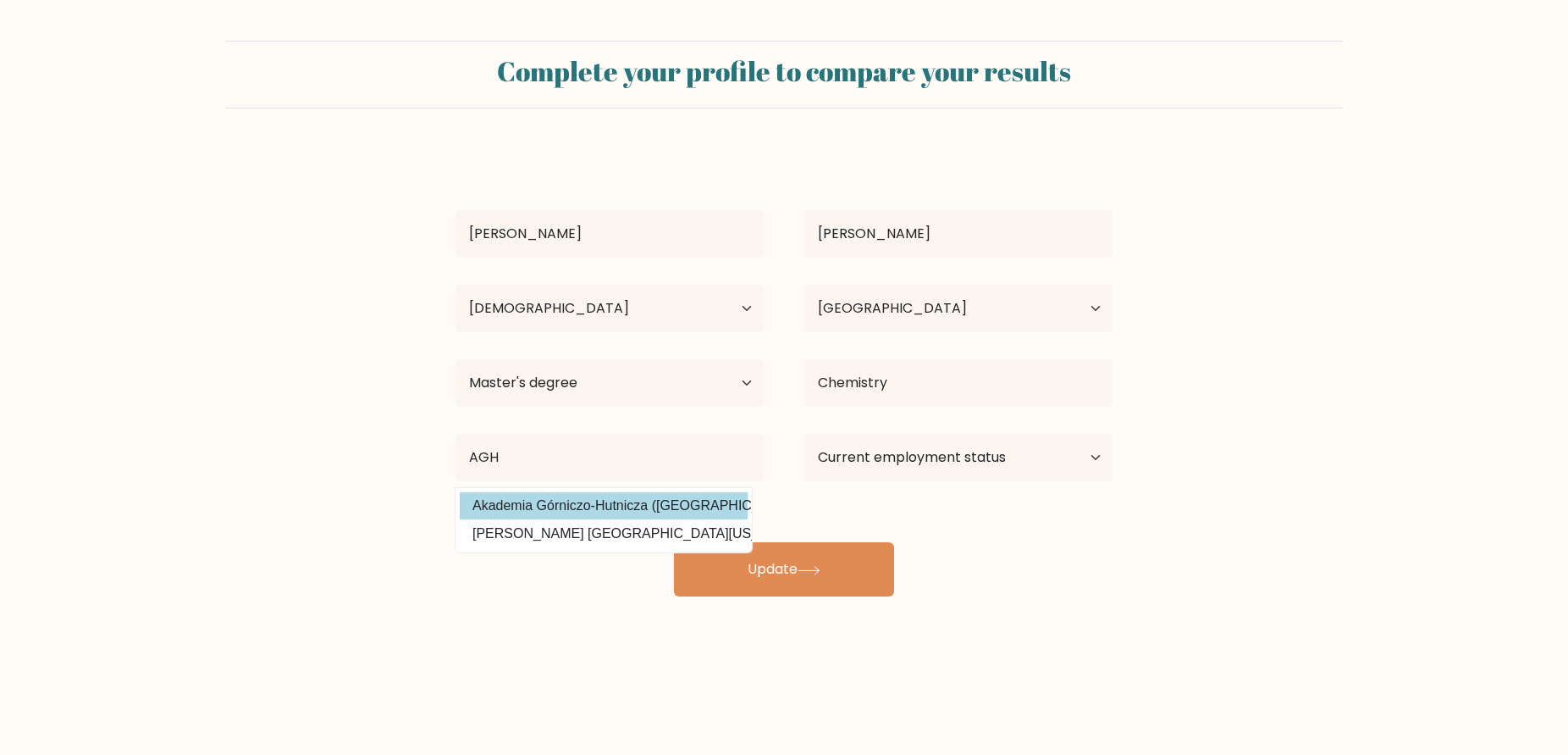
click at [704, 509] on option "Akademia Górniczo-Hutnicza (Poland)" at bounding box center [604, 506] width 288 height 27
type input "Akademia Górniczo-Hutnicza"
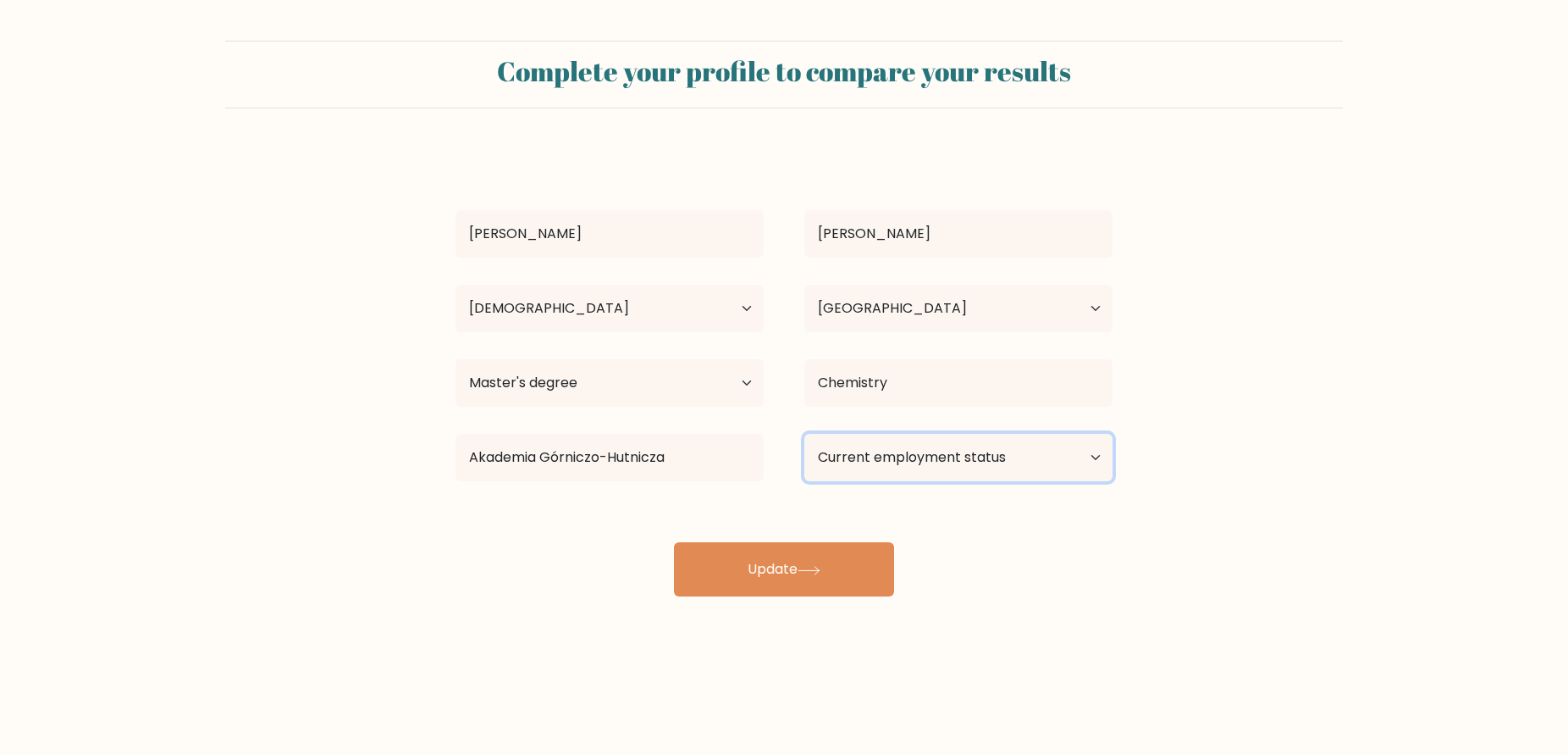
click at [956, 468] on select "Current employment status Employed Student Retired Other / prefer not to answer" at bounding box center [957, 458] width 308 height 47
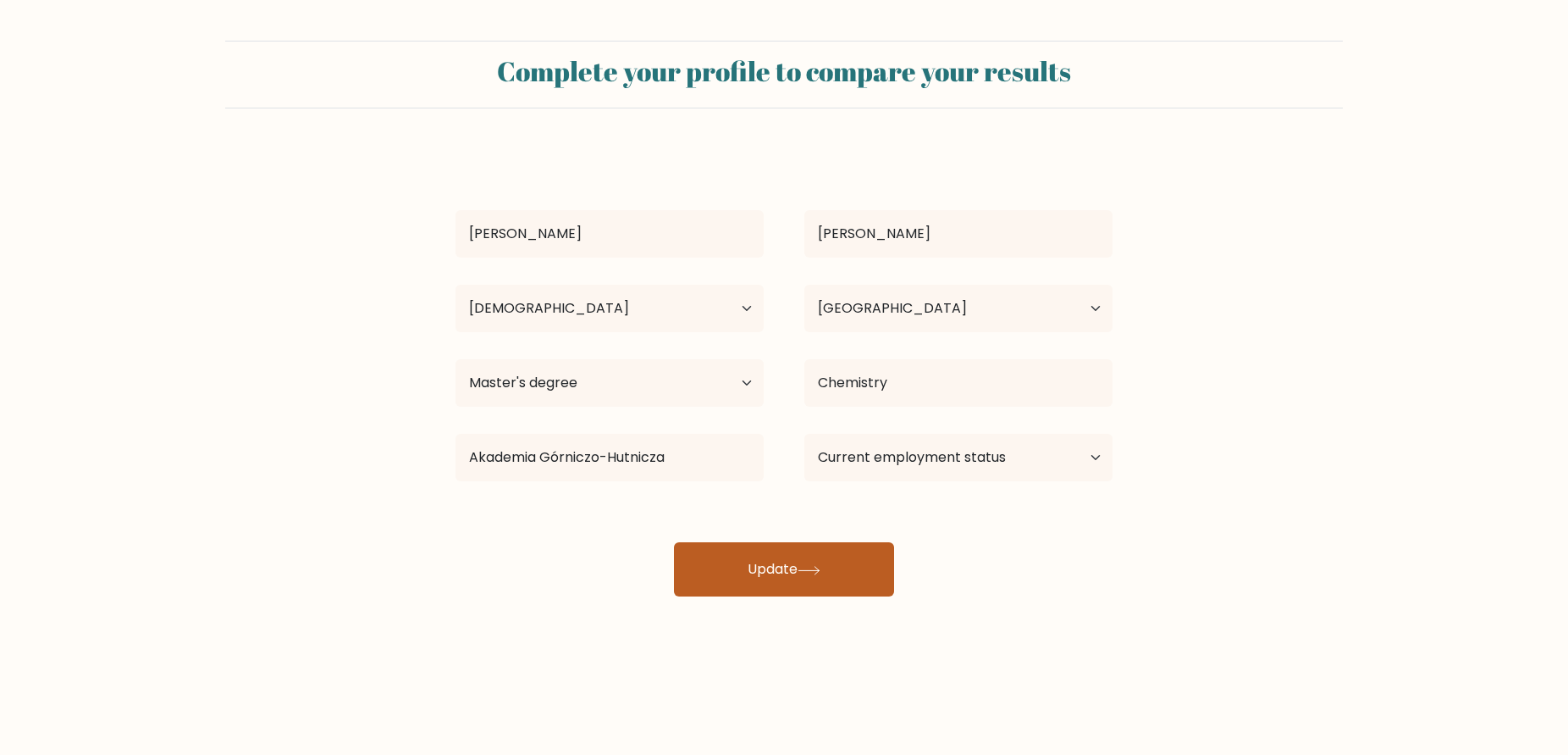
click at [832, 566] on button "Update" at bounding box center [784, 568] width 220 height 54
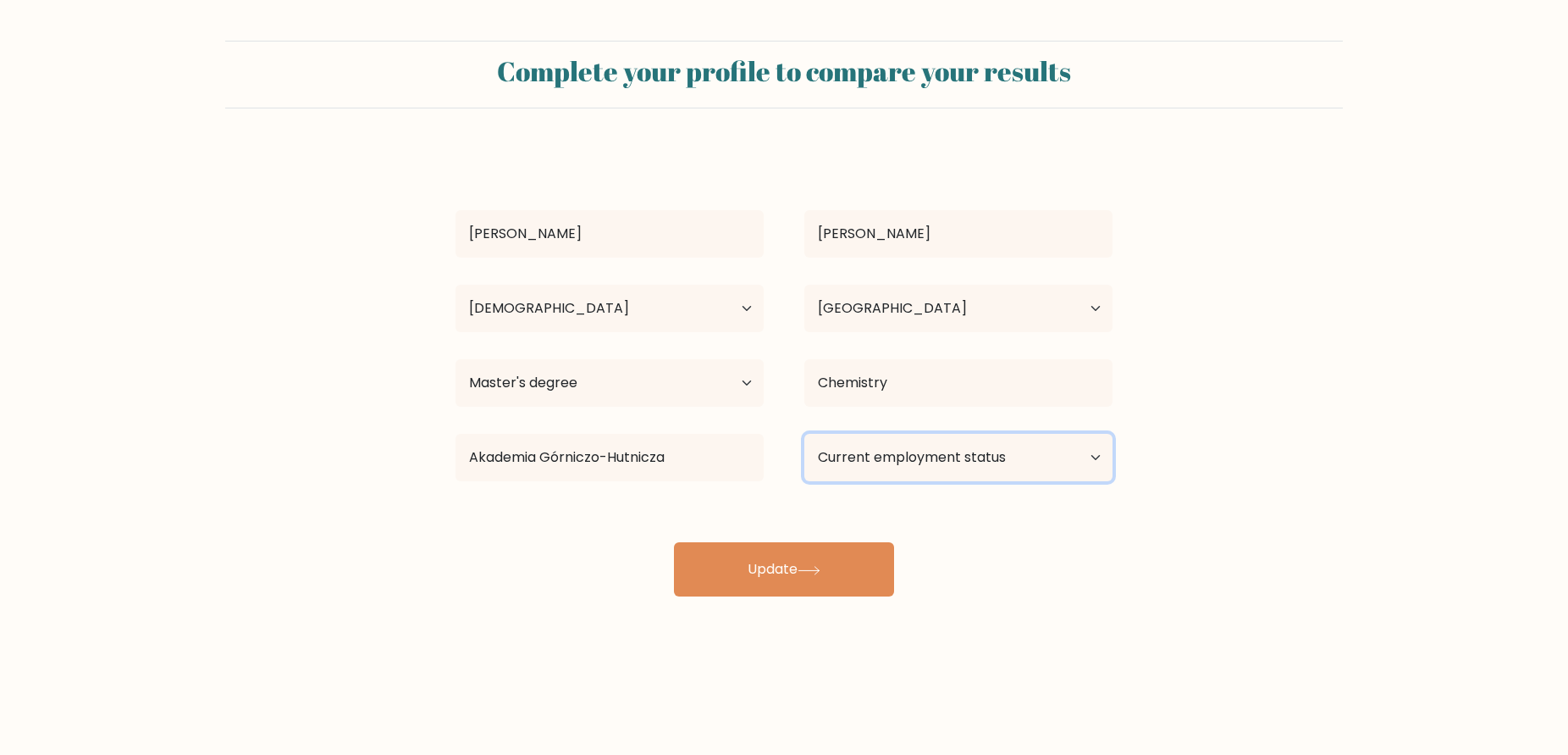
click at [958, 444] on select "Current employment status Employed Student Retired Other / prefer not to answer" at bounding box center [957, 458] width 308 height 47
select select "employed"
click at [804, 434] on select "Current employment status Employed Student Retired Other / prefer not to answer" at bounding box center [957, 458] width 308 height 47
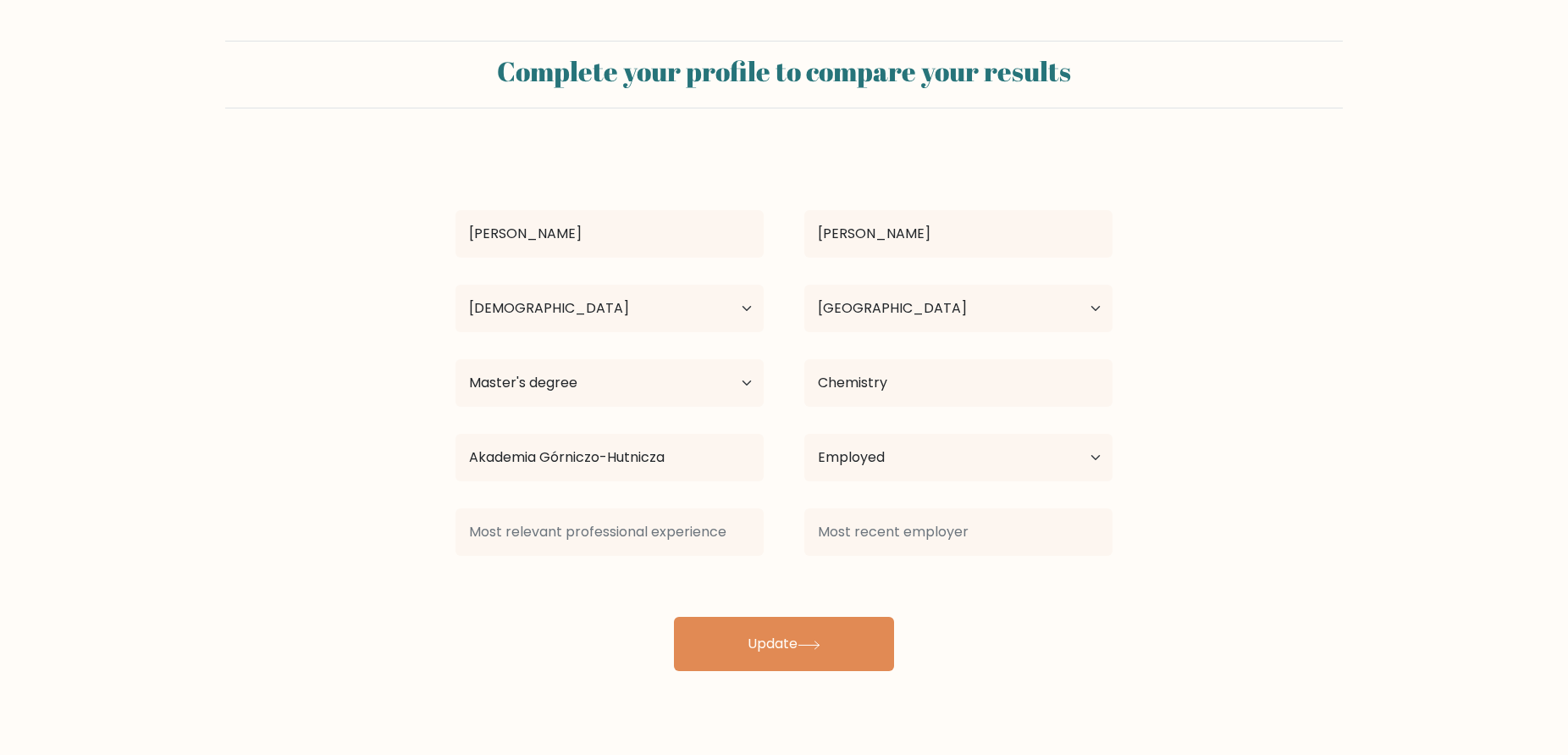
click at [846, 569] on div "Marcin Krukowski Age Under 18 years old 18-24 years old 25-34 years old 35-44 y…" at bounding box center [783, 409] width 677 height 522
click at [643, 547] on input at bounding box center [609, 532] width 308 height 47
click at [920, 512] on input at bounding box center [957, 532] width 308 height 47
click at [657, 519] on input at bounding box center [609, 532] width 308 height 47
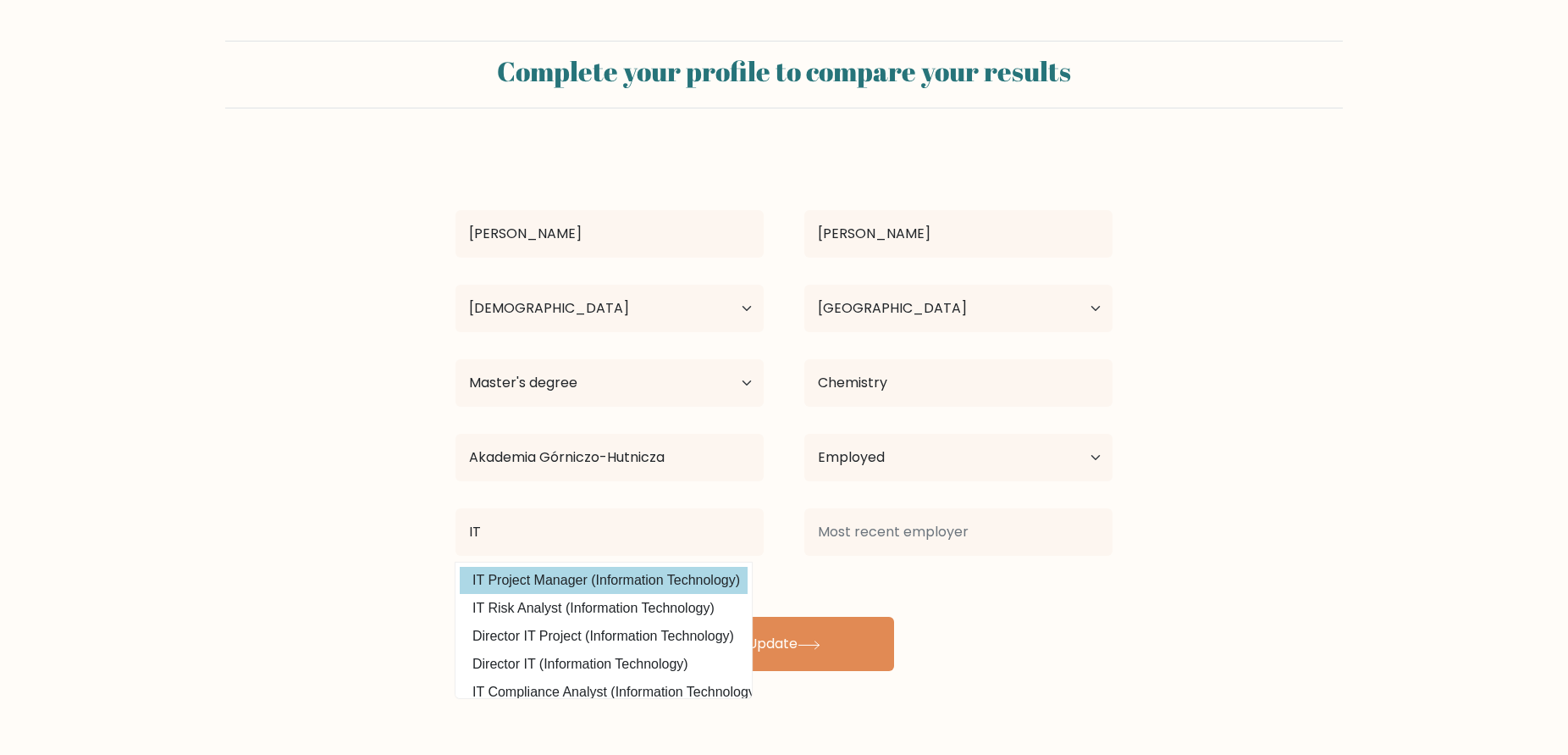
click at [701, 572] on option "IT Project Manager (Information Technology)" at bounding box center [604, 580] width 288 height 27
type input "IT Project Manager"
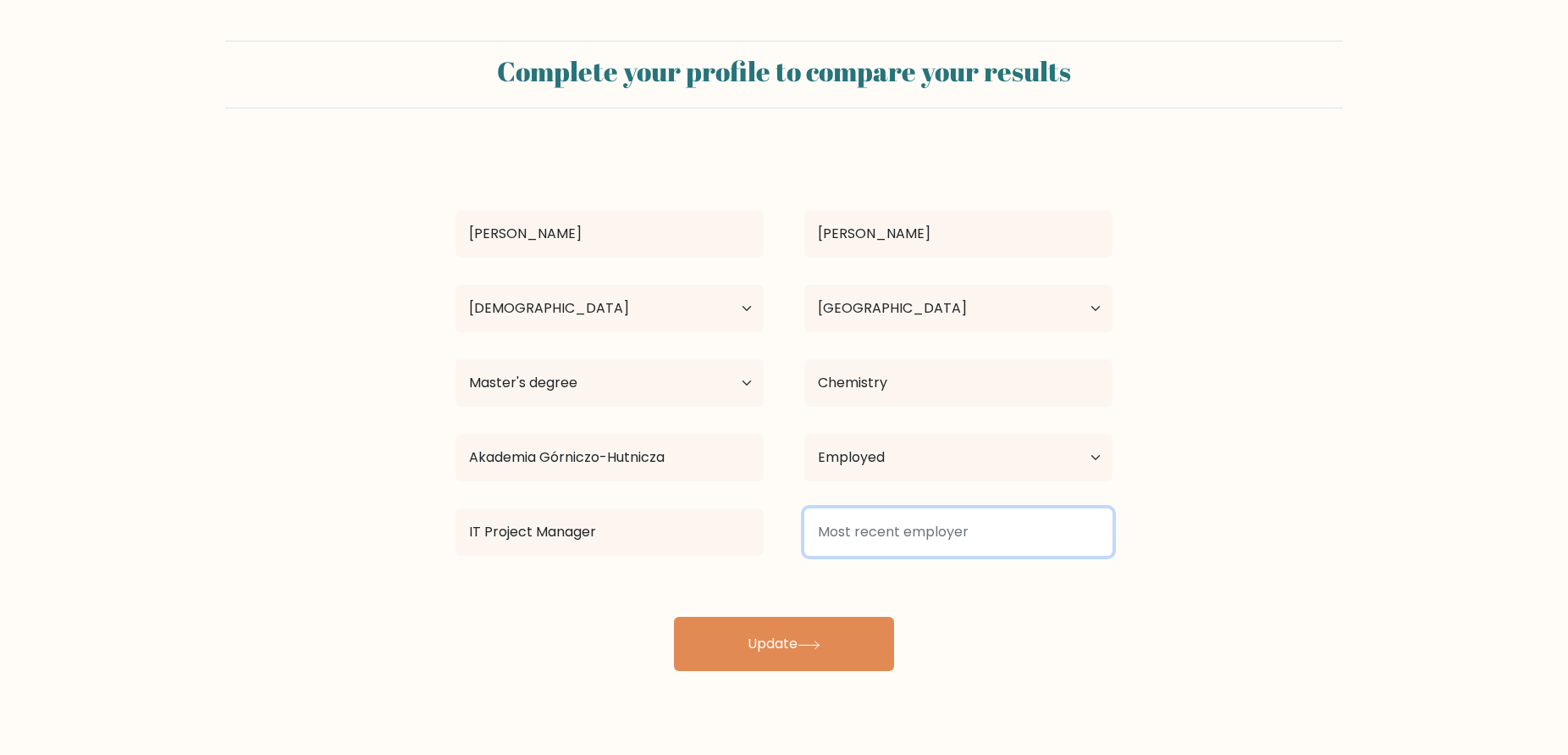
click at [937, 533] on input at bounding box center [957, 532] width 308 height 47
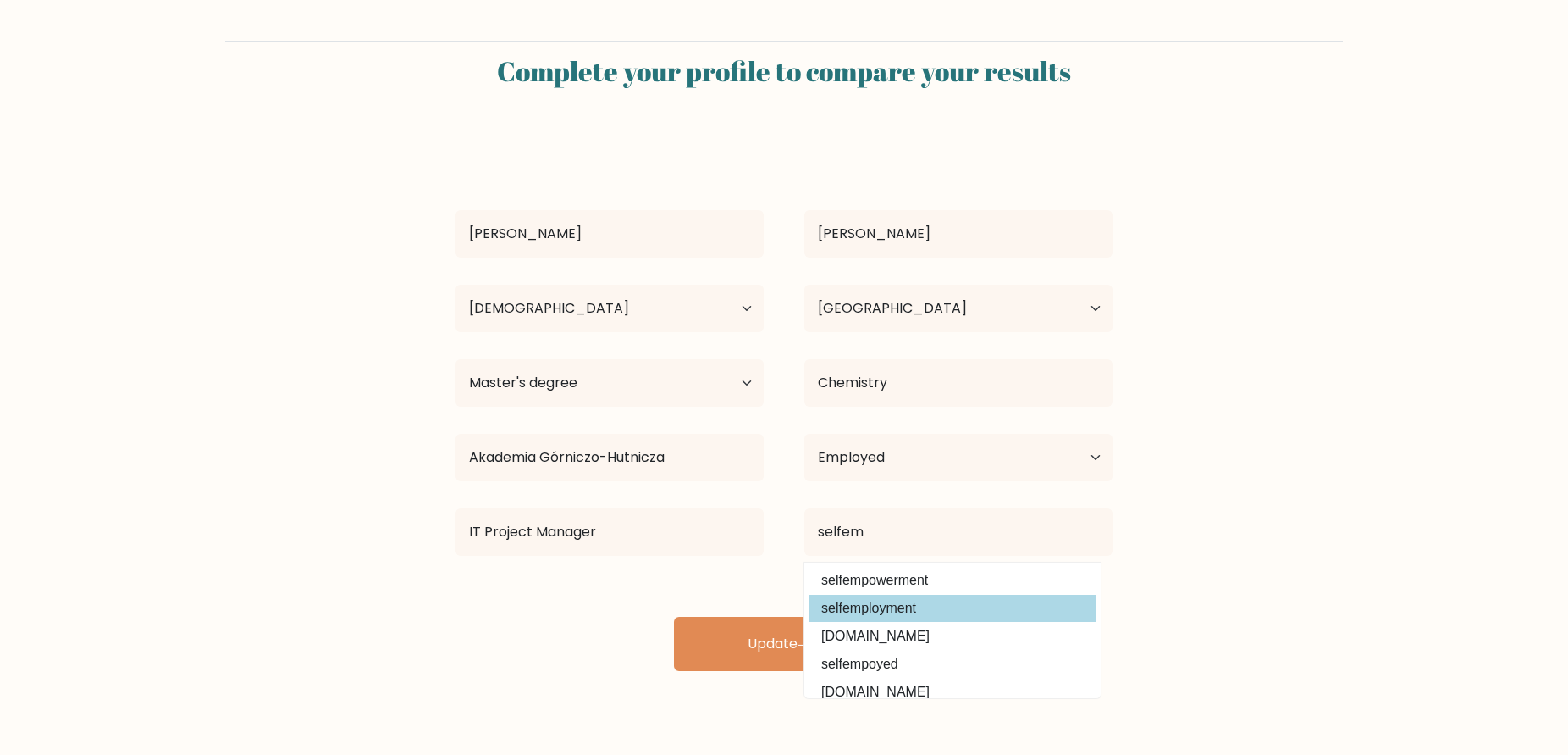
click at [1043, 603] on option "selfemployment" at bounding box center [953, 608] width 288 height 27
type input "selfemployment"
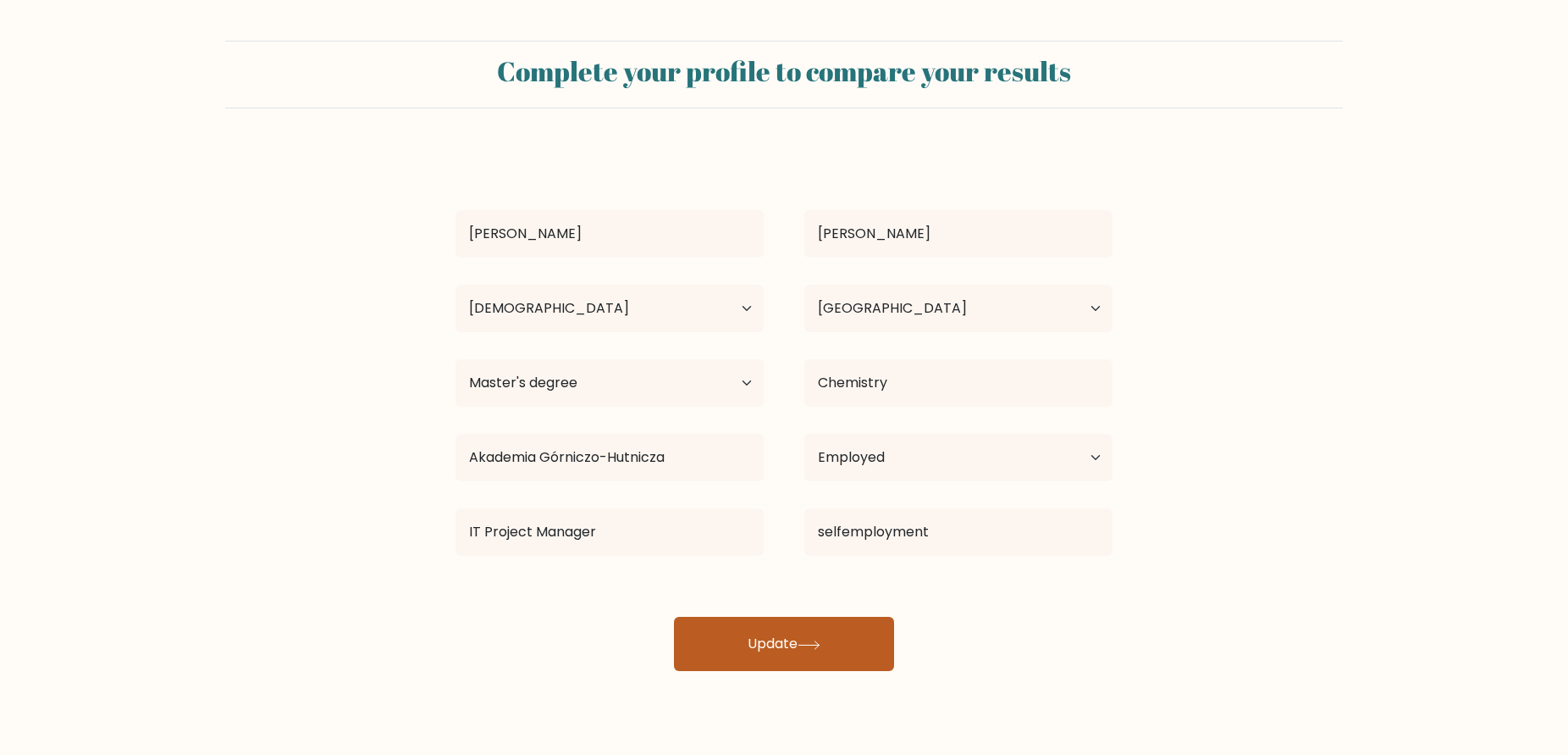
click at [827, 620] on button "Update" at bounding box center [784, 643] width 220 height 54
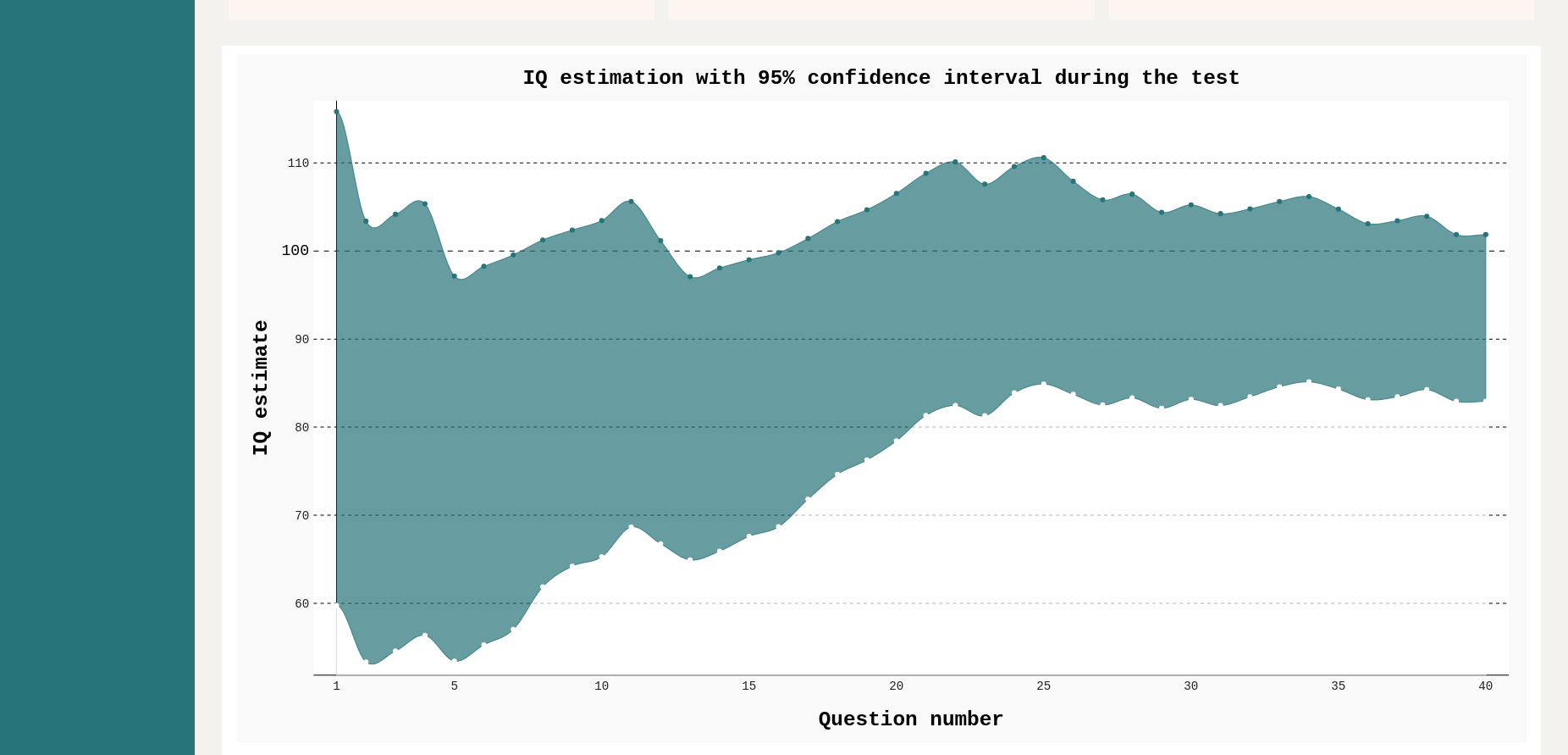
scroll to position [2069, 0]
